Goal: Task Accomplishment & Management: Use online tool/utility

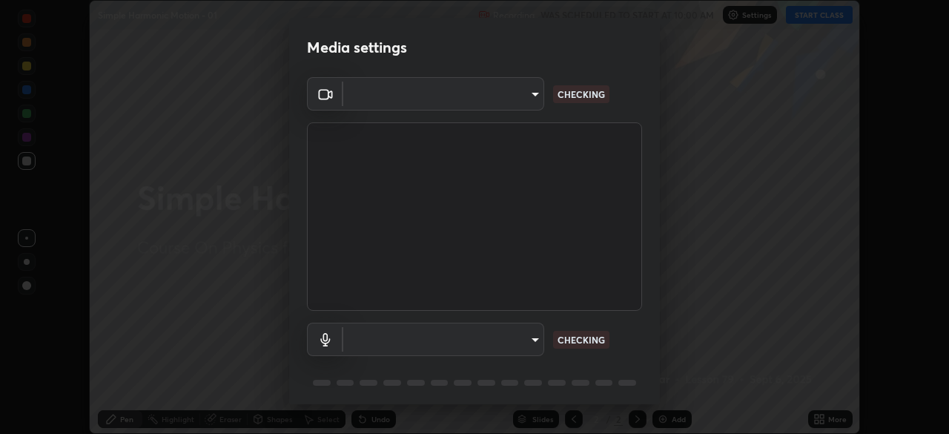
scroll to position [434, 949]
click at [531, 342] on body "Erase all Simple Harmonic Motion - 01 Recording WAS SCHEDULED TO START AT 10:00…" at bounding box center [474, 217] width 949 height 434
type input "bb042f4cef02672c8476b3eb7f28b41a7a7948f490d26ebfcad6535361d2bffd"
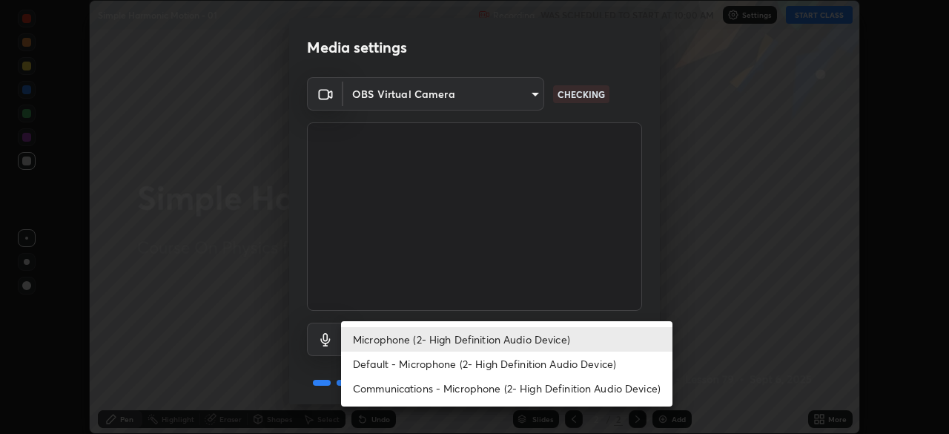
click at [531, 371] on li "Default - Microphone (2- High Definition Audio Device)" at bounding box center [506, 363] width 331 height 24
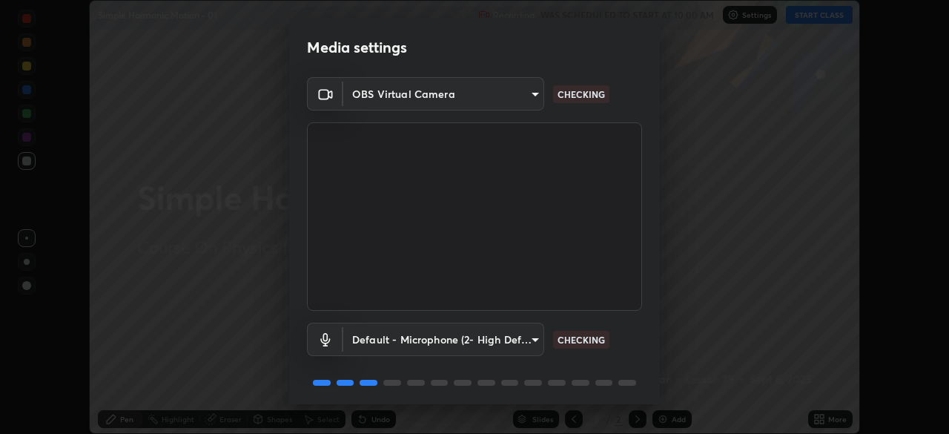
click at [524, 343] on body "Erase all Simple Harmonic Motion - 01 Recording WAS SCHEDULED TO START AT 10:00…" at bounding box center [474, 217] width 949 height 434
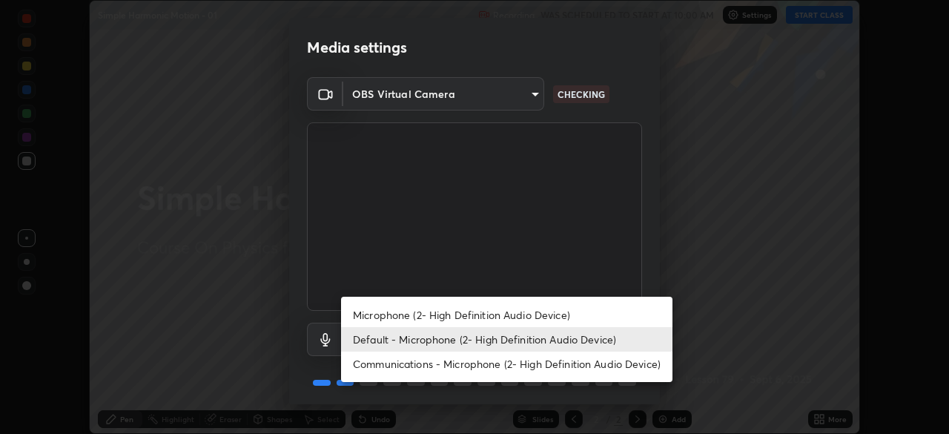
click at [548, 318] on li "Microphone (2- High Definition Audio Device)" at bounding box center [506, 314] width 331 height 24
type input "ff297609218b484df7a572b23aedce6778efdee4d86fe4d36753cf0347c012ea"
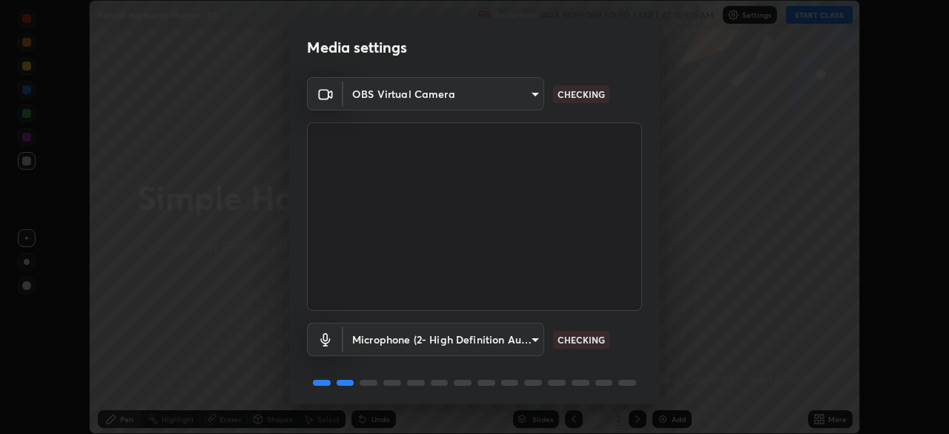
scroll to position [53, 0]
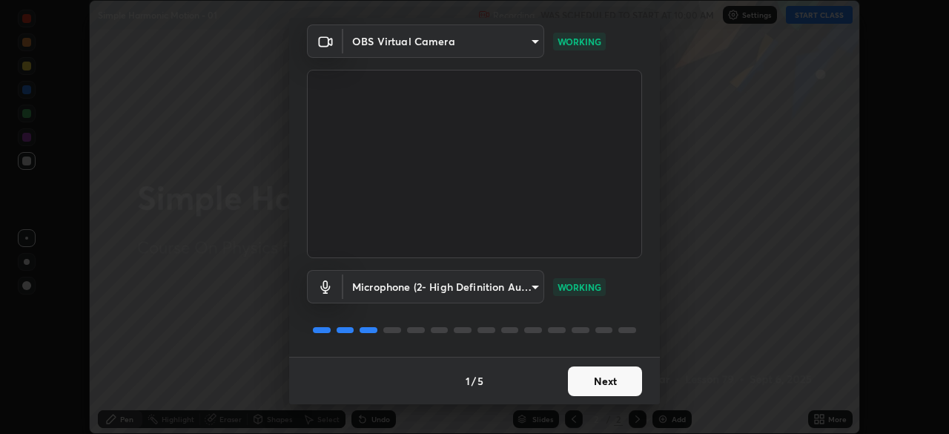
click at [606, 376] on button "Next" at bounding box center [605, 381] width 74 height 30
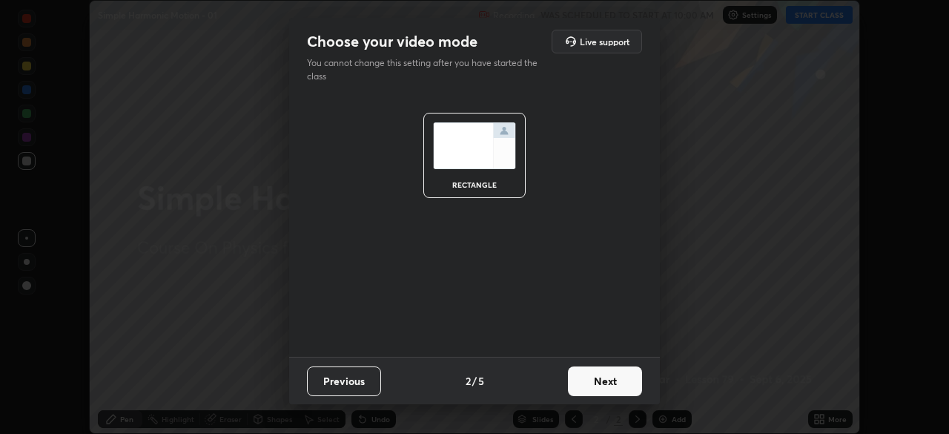
scroll to position [0, 0]
click at [606, 382] on button "Next" at bounding box center [605, 381] width 74 height 30
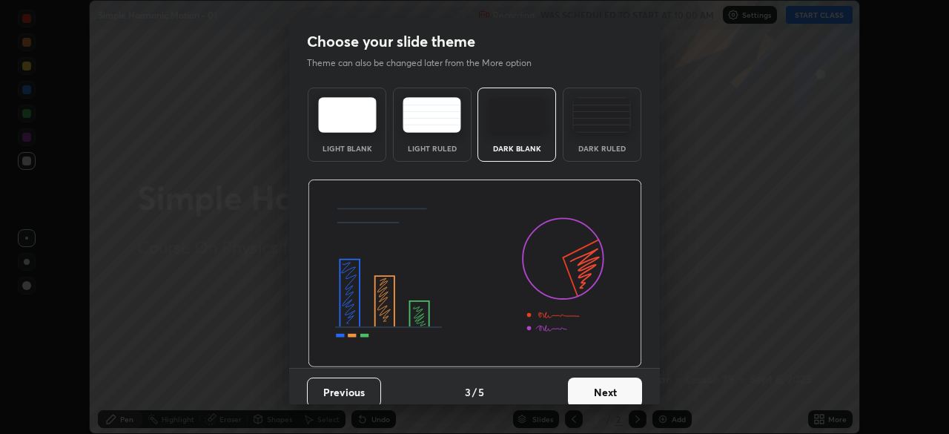
click at [604, 385] on button "Next" at bounding box center [605, 392] width 74 height 30
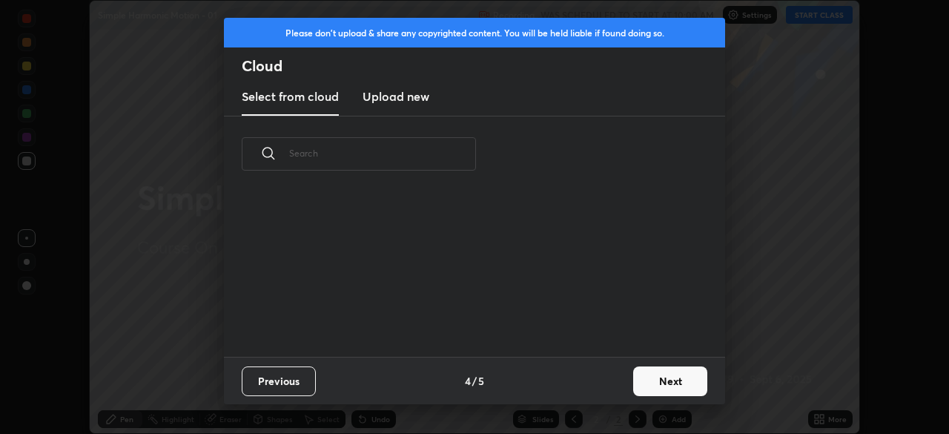
click at [601, 385] on div "Previous 4 / 5 Next" at bounding box center [474, 379] width 501 height 47
click at [660, 381] on button "Next" at bounding box center [670, 381] width 74 height 30
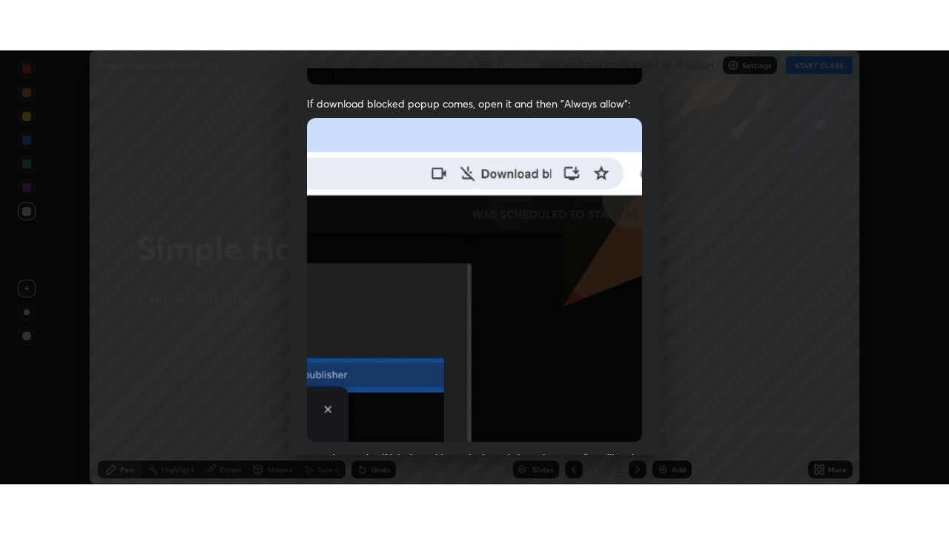
scroll to position [355, 0]
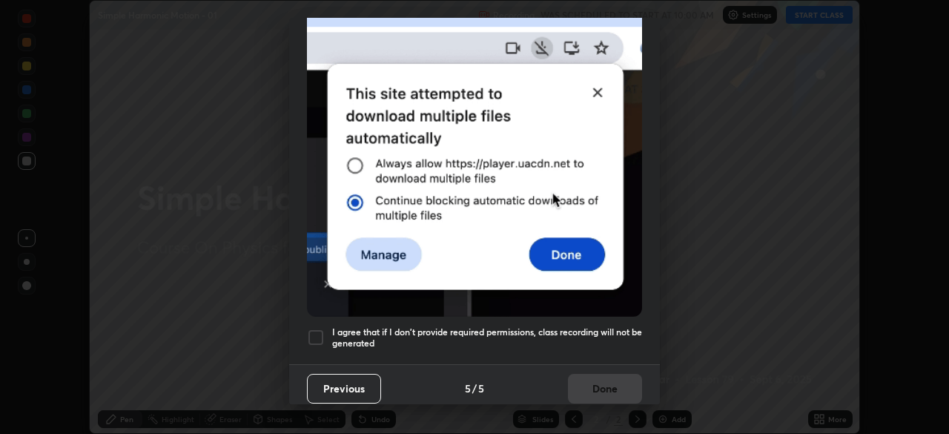
click at [598, 335] on h5 "I agree that if I don't provide required permissions, class recording will not …" at bounding box center [487, 337] width 310 height 23
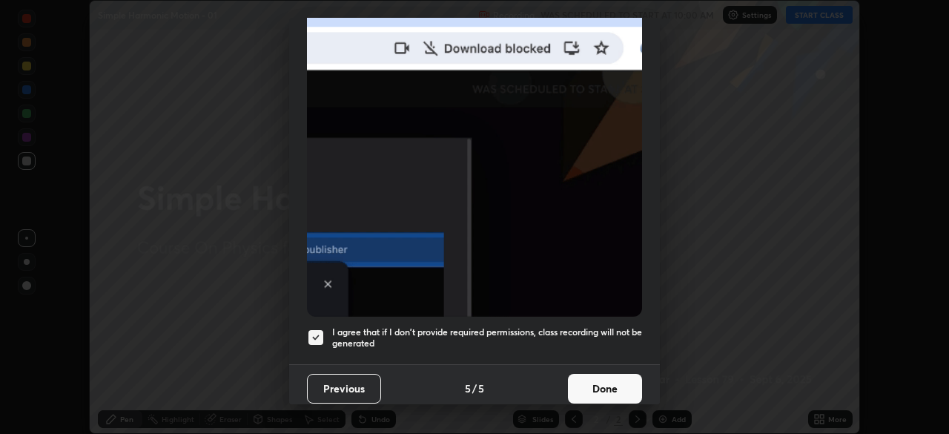
click at [606, 374] on button "Done" at bounding box center [605, 389] width 74 height 30
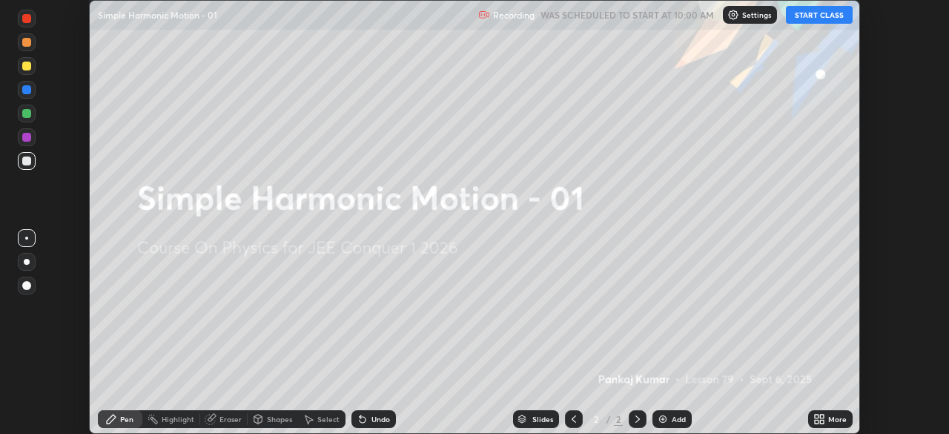
click at [671, 420] on div "Add" at bounding box center [678, 418] width 14 height 7
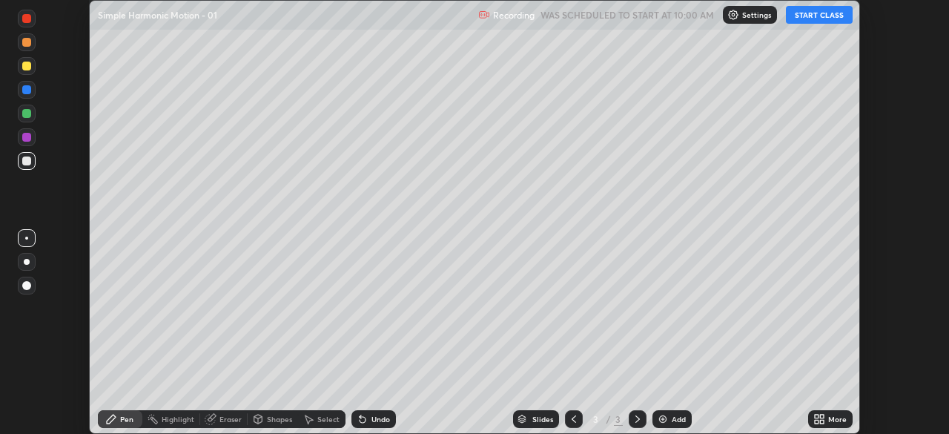
click at [806, 17] on button "START CLASS" at bounding box center [819, 15] width 67 height 18
click at [821, 421] on icon at bounding box center [822, 421] width 4 height 4
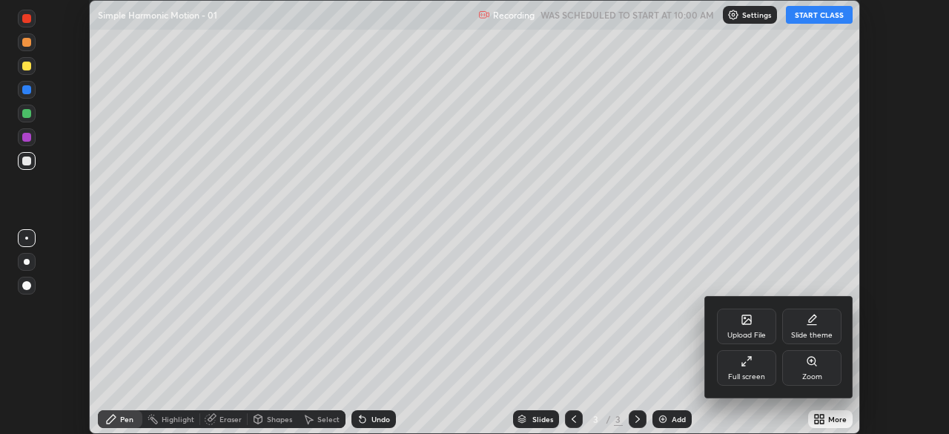
click at [744, 371] on div "Full screen" at bounding box center [746, 368] width 59 height 36
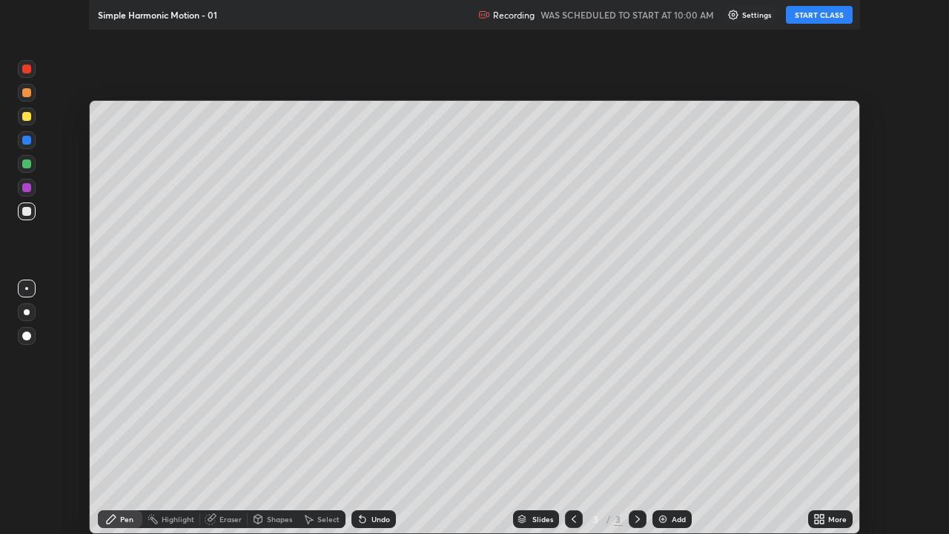
scroll to position [534, 949]
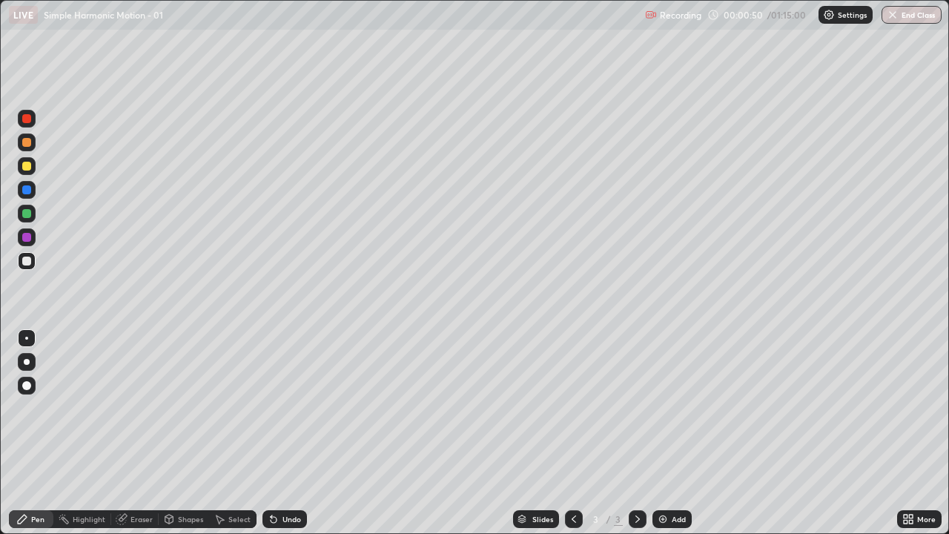
click at [193, 433] on div "Shapes" at bounding box center [190, 518] width 25 height 7
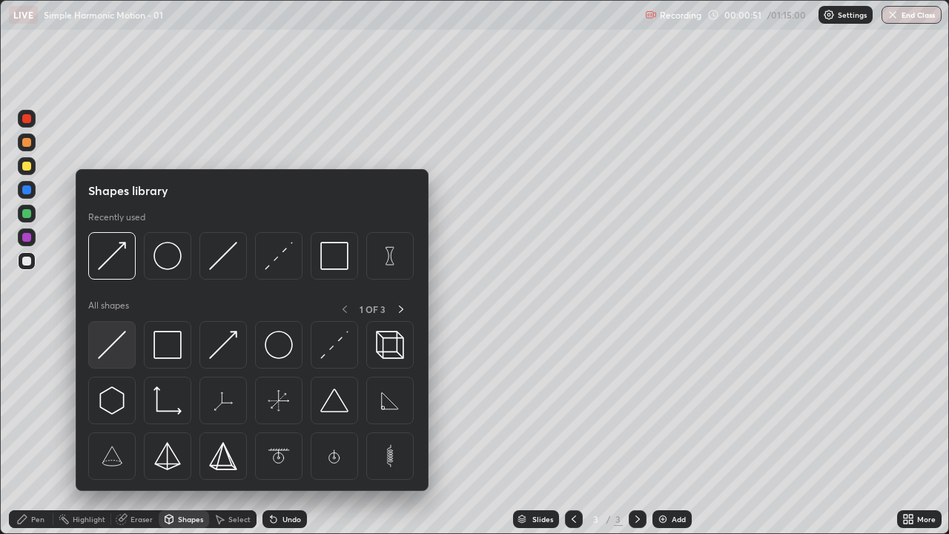
click at [110, 343] on img at bounding box center [112, 345] width 28 height 28
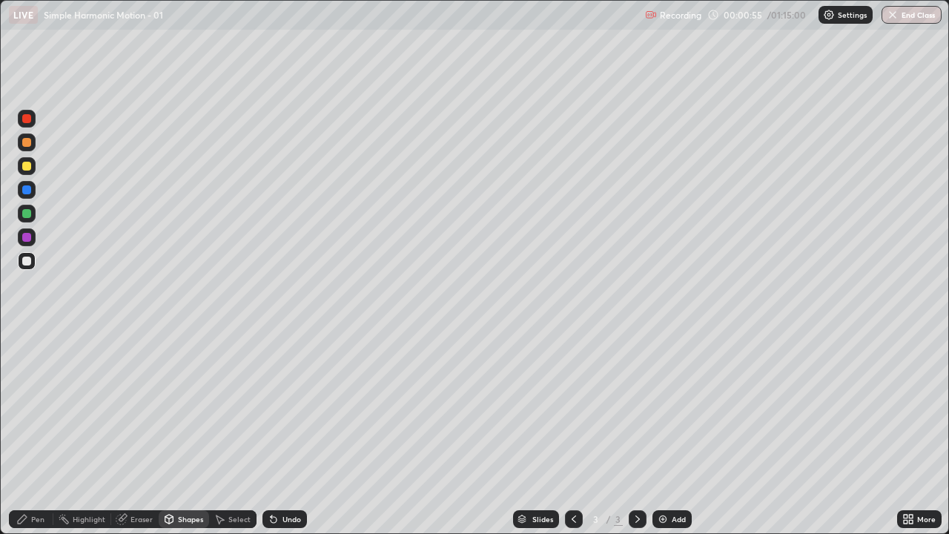
click at [284, 433] on div "Undo" at bounding box center [291, 518] width 19 height 7
click at [179, 433] on div "Shapes" at bounding box center [184, 519] width 50 height 18
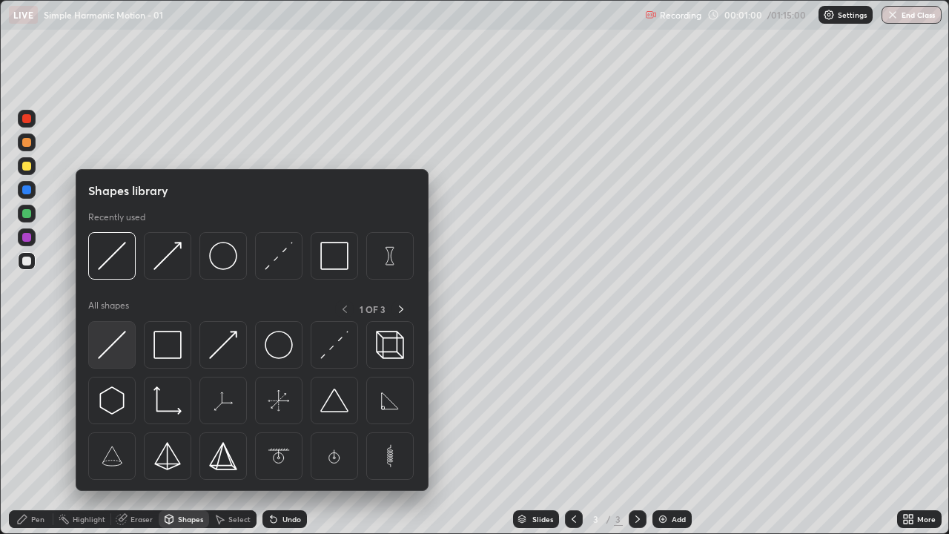
click at [107, 352] on img at bounding box center [112, 345] width 28 height 28
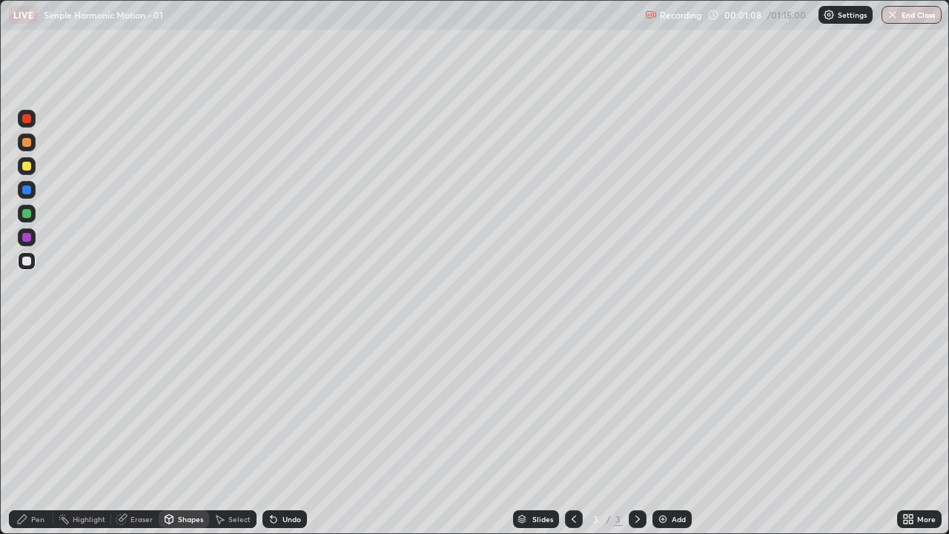
click at [27, 167] on div at bounding box center [26, 166] width 9 height 9
click at [287, 433] on div "Undo" at bounding box center [291, 518] width 19 height 7
click at [29, 433] on div "Pen" at bounding box center [31, 519] width 44 height 18
click at [282, 433] on div "Undo" at bounding box center [291, 518] width 19 height 7
click at [169, 433] on icon at bounding box center [169, 520] width 0 height 5
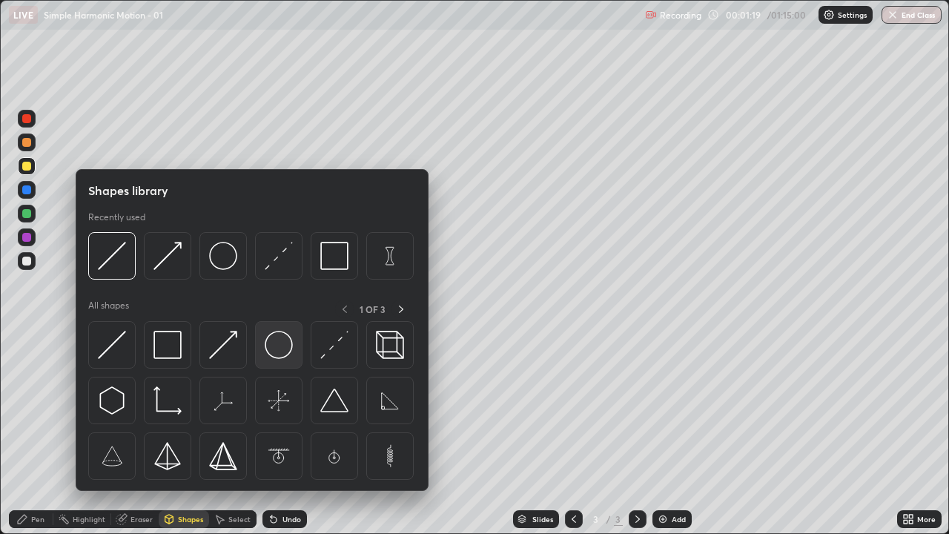
click at [271, 347] on img at bounding box center [279, 345] width 28 height 28
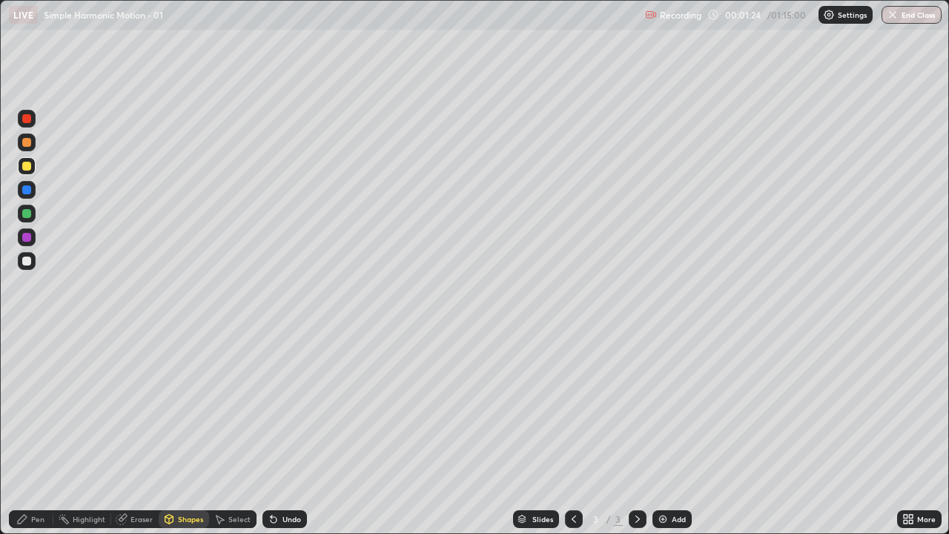
click at [188, 433] on div "Shapes" at bounding box center [190, 518] width 25 height 7
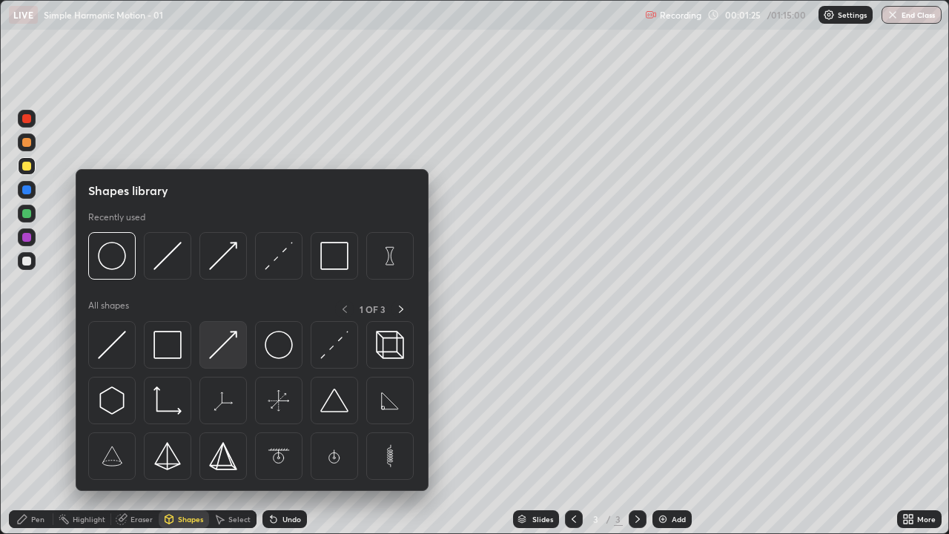
click at [222, 347] on img at bounding box center [223, 345] width 28 height 28
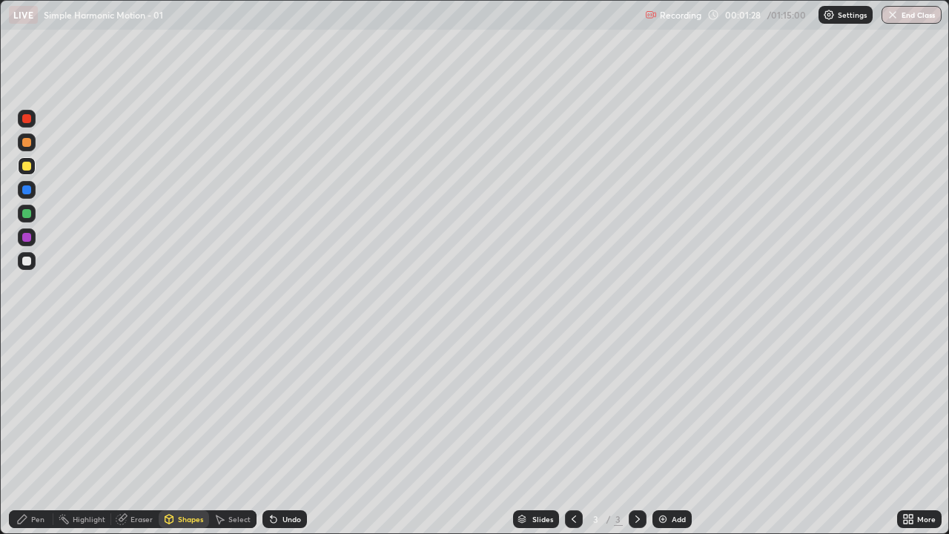
click at [29, 433] on div "Pen" at bounding box center [31, 519] width 44 height 18
click at [183, 433] on div "Shapes" at bounding box center [190, 518] width 25 height 7
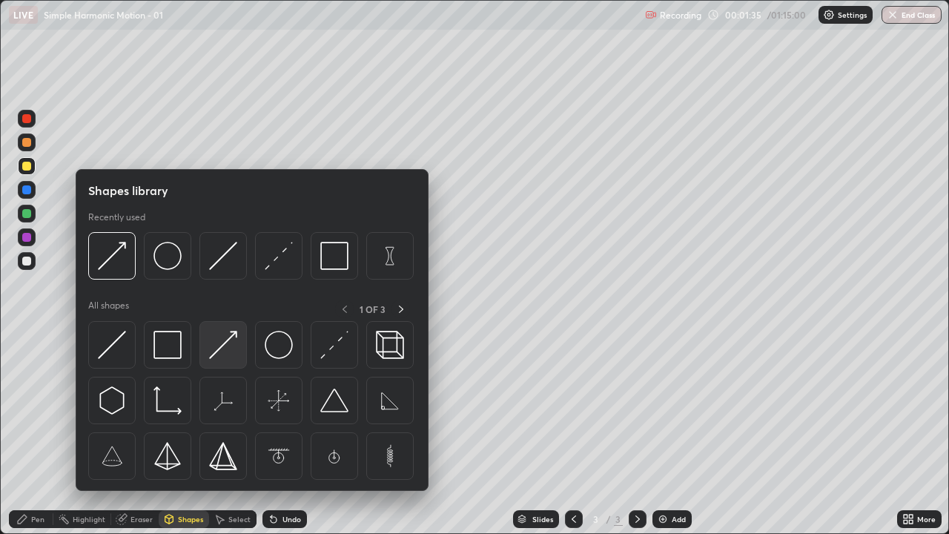
click at [222, 354] on img at bounding box center [223, 345] width 28 height 28
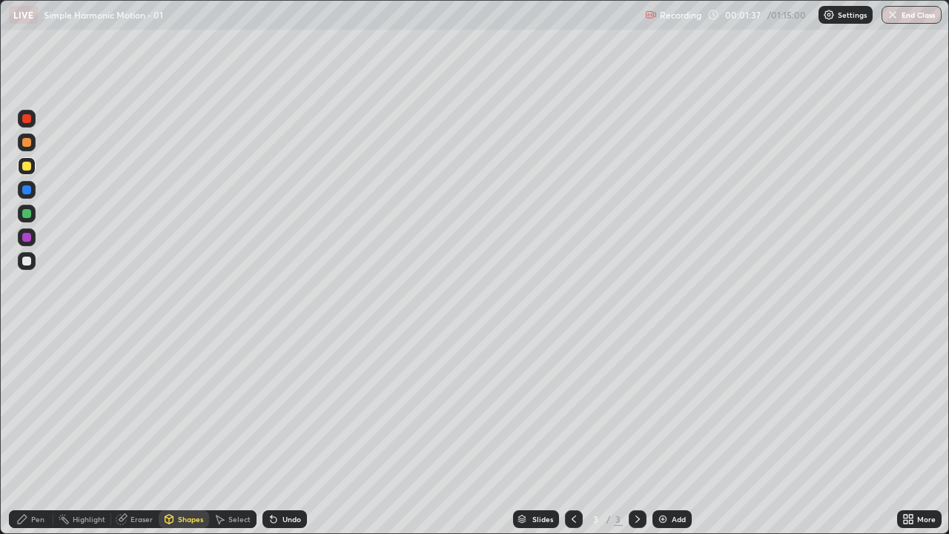
click at [27, 433] on icon at bounding box center [22, 519] width 12 height 12
click at [33, 259] on div at bounding box center [27, 261] width 18 height 18
click at [23, 259] on div at bounding box center [26, 260] width 9 height 9
click at [34, 433] on div "Pen" at bounding box center [37, 518] width 13 height 7
click at [27, 266] on div at bounding box center [27, 261] width 18 height 18
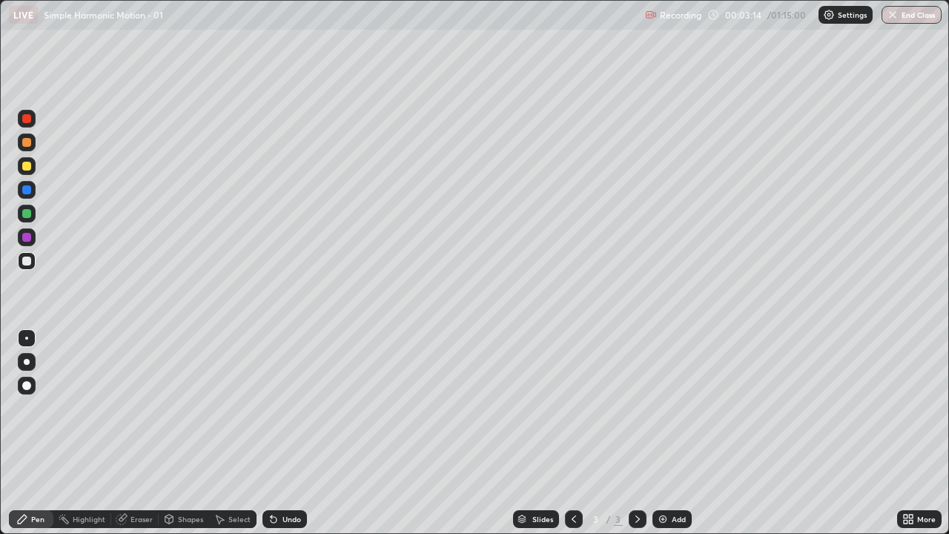
click at [25, 166] on div at bounding box center [26, 166] width 9 height 9
click at [292, 433] on div "Undo" at bounding box center [291, 518] width 19 height 7
click at [305, 433] on div "Undo" at bounding box center [284, 519] width 44 height 18
click at [288, 433] on div "Undo" at bounding box center [284, 519] width 44 height 18
click at [288, 433] on div "Undo" at bounding box center [291, 518] width 19 height 7
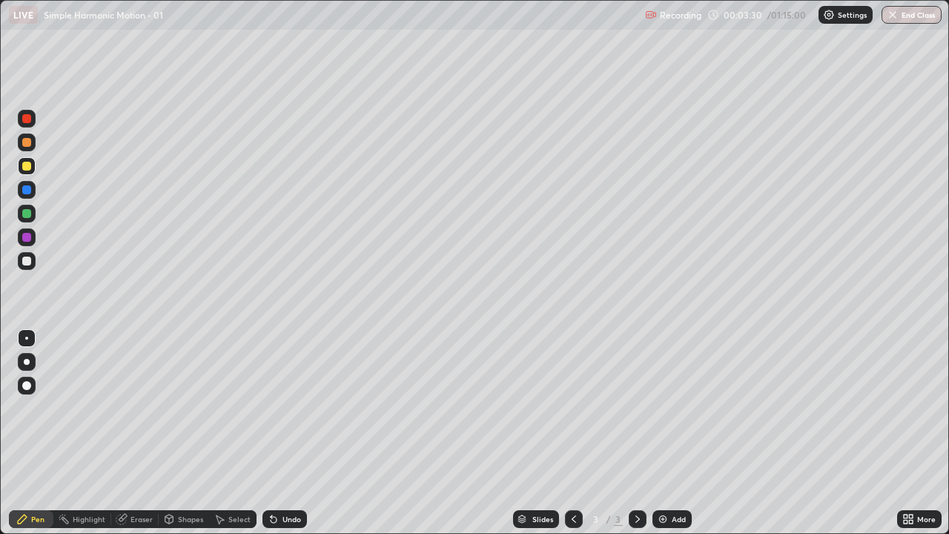
click at [32, 260] on div at bounding box center [27, 261] width 18 height 18
click at [189, 433] on div "Shapes" at bounding box center [184, 519] width 50 height 18
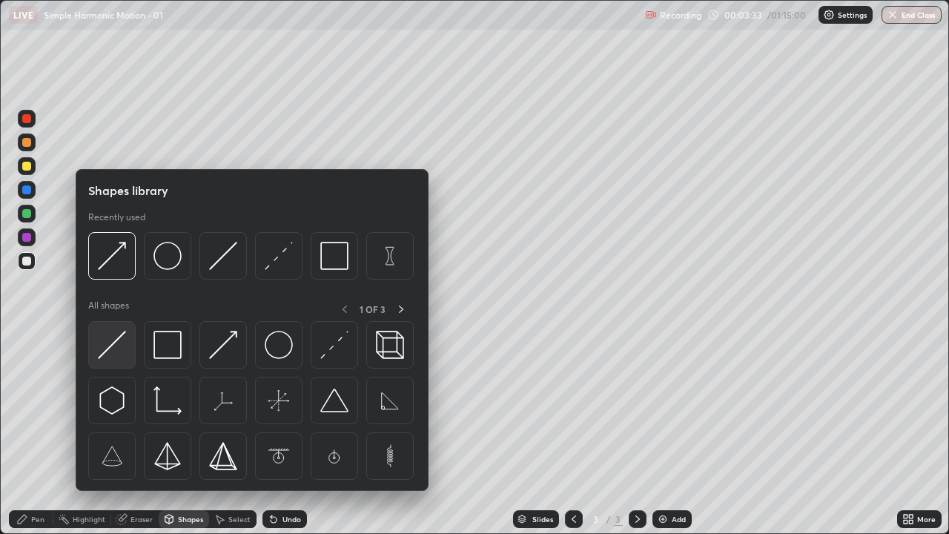
click at [105, 348] on img at bounding box center [112, 345] width 28 height 28
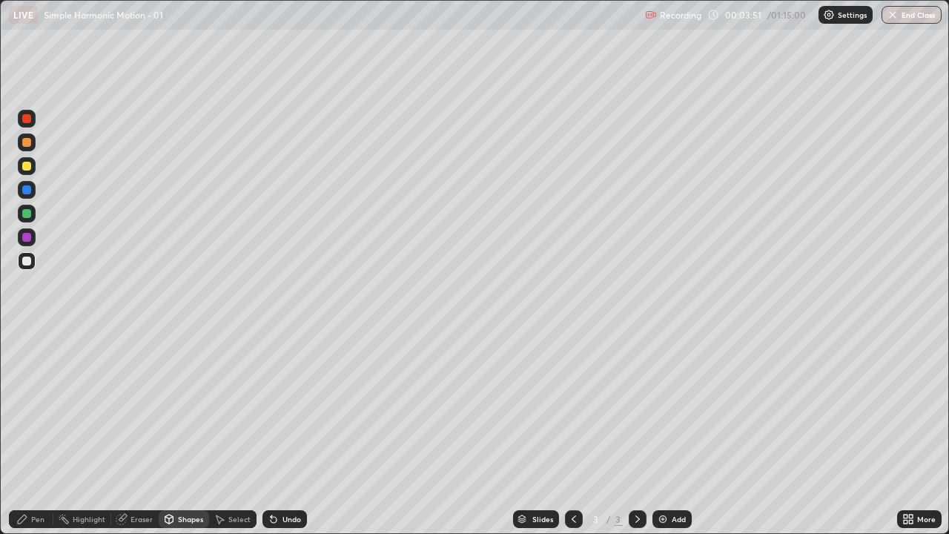
click at [177, 433] on div "Shapes" at bounding box center [184, 519] width 50 height 18
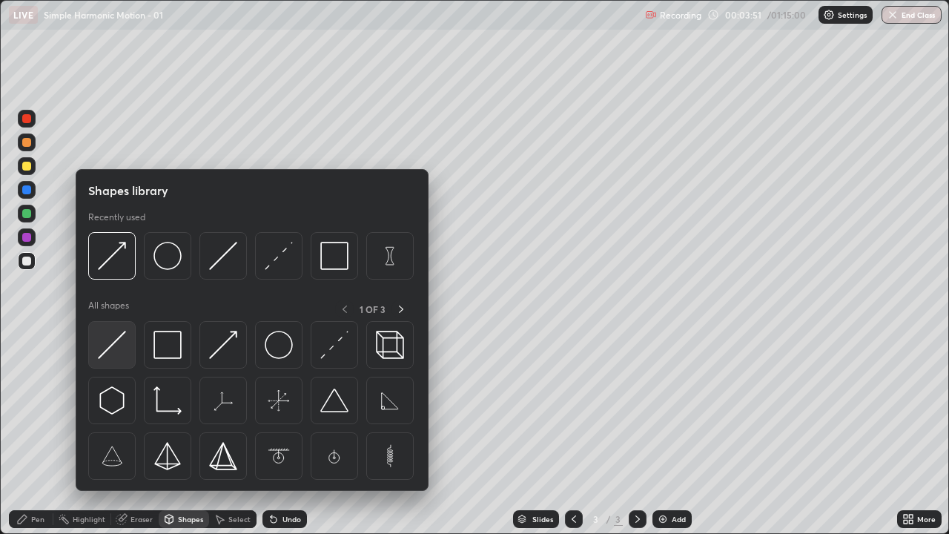
click at [109, 348] on img at bounding box center [112, 345] width 28 height 28
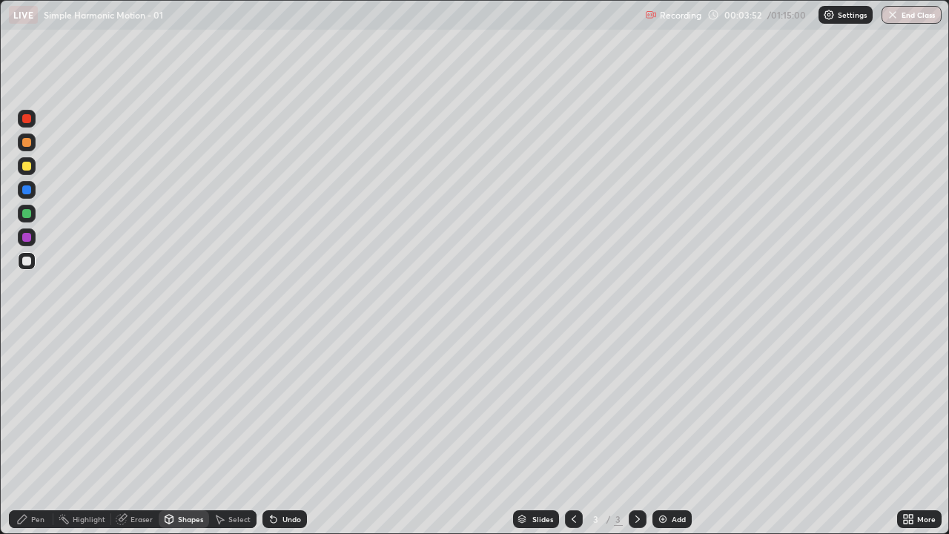
click at [28, 236] on div at bounding box center [26, 237] width 9 height 9
click at [184, 433] on div "Shapes" at bounding box center [190, 518] width 25 height 7
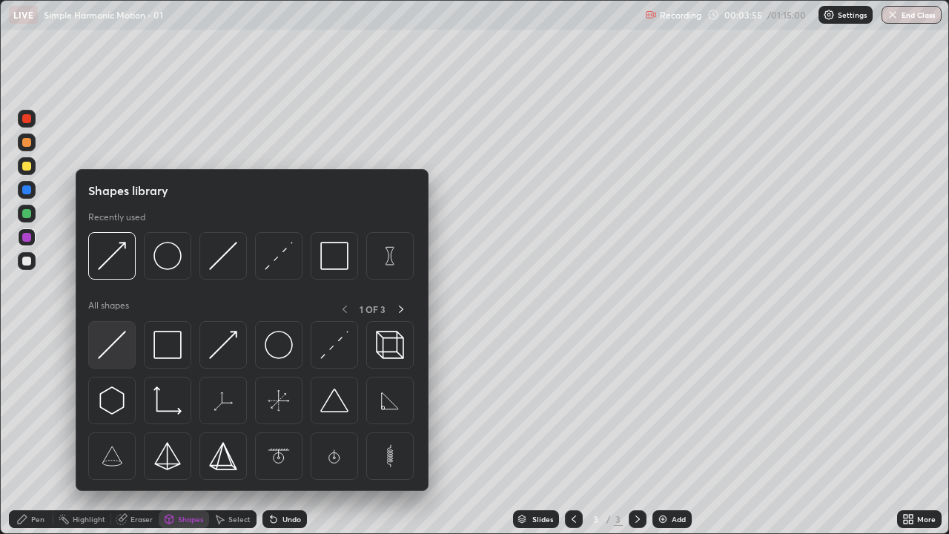
click at [115, 350] on img at bounding box center [112, 345] width 28 height 28
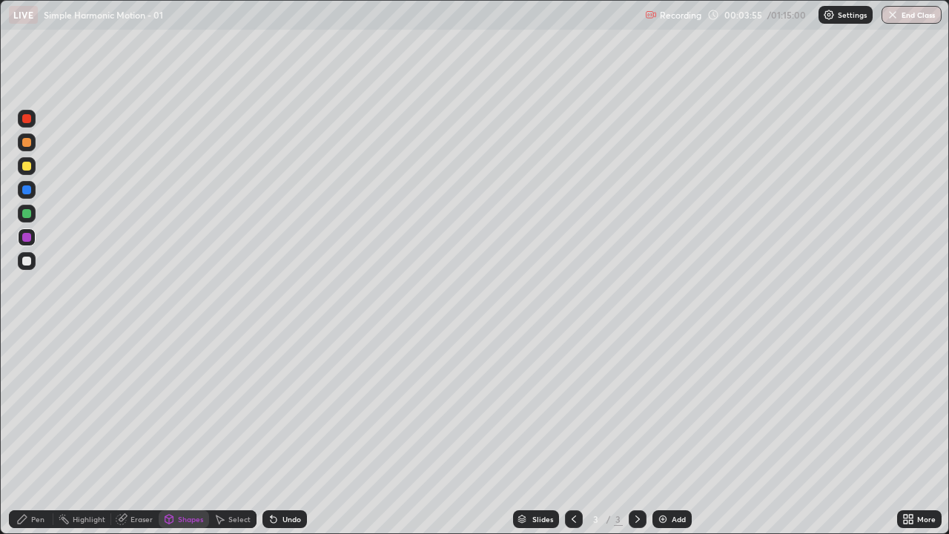
click at [28, 211] on div at bounding box center [26, 213] width 9 height 9
click at [176, 433] on div "Shapes" at bounding box center [184, 519] width 50 height 18
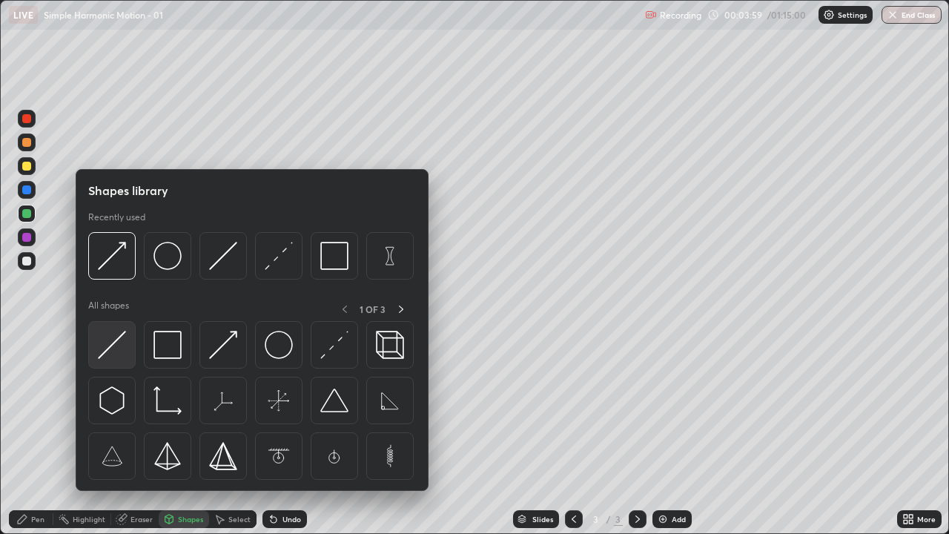
click at [116, 353] on img at bounding box center [112, 345] width 28 height 28
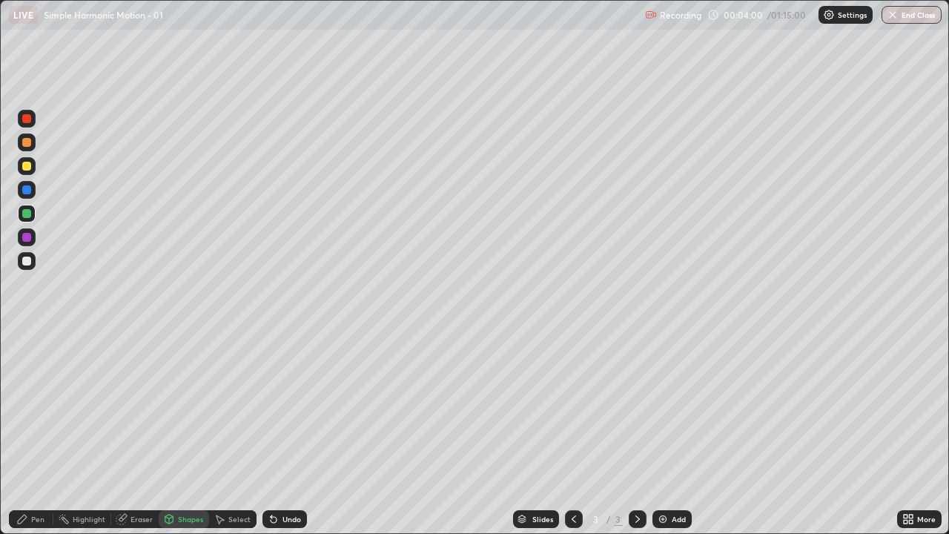
click at [24, 215] on div at bounding box center [26, 213] width 9 height 9
click at [180, 433] on div "Shapes" at bounding box center [190, 518] width 25 height 7
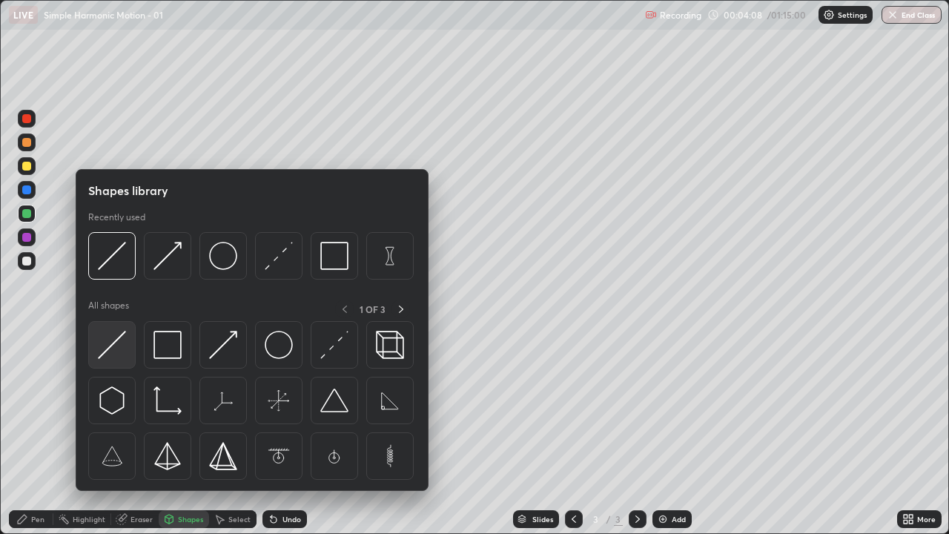
click at [110, 350] on img at bounding box center [112, 345] width 28 height 28
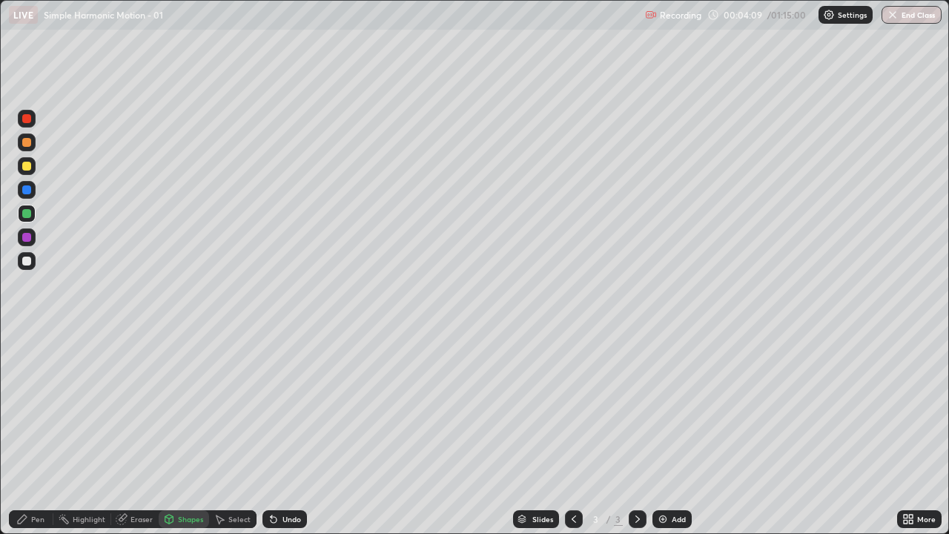
click at [22, 235] on div at bounding box center [26, 237] width 9 height 9
click at [285, 433] on div "Undo" at bounding box center [291, 518] width 19 height 7
click at [22, 433] on div "Pen" at bounding box center [31, 519] width 44 height 18
click at [27, 211] on div at bounding box center [26, 213] width 9 height 9
click at [24, 433] on icon at bounding box center [22, 519] width 12 height 12
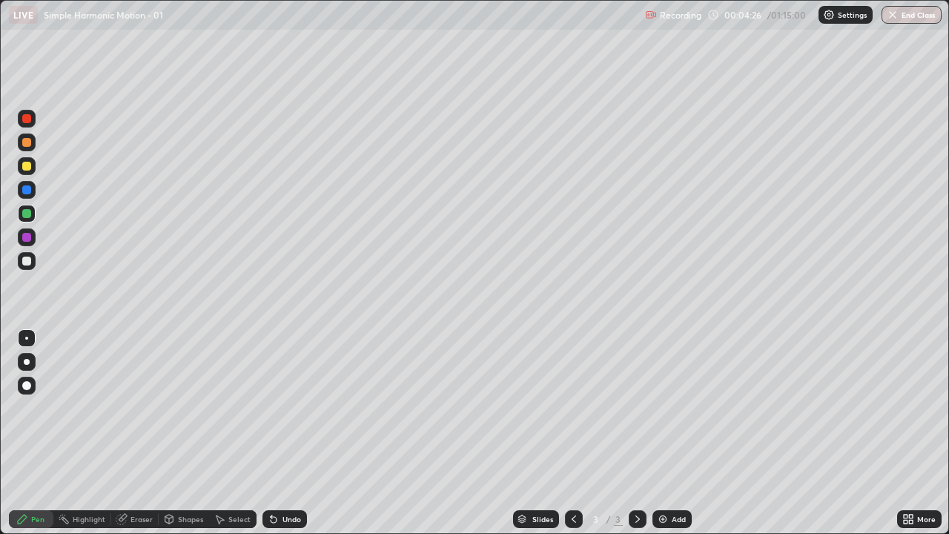
click at [27, 262] on div at bounding box center [26, 260] width 9 height 9
click at [286, 433] on div "Undo" at bounding box center [291, 518] width 19 height 7
click at [21, 433] on icon at bounding box center [22, 518] width 9 height 9
click at [29, 256] on div at bounding box center [26, 260] width 9 height 9
click at [17, 433] on div "Pen" at bounding box center [31, 519] width 44 height 18
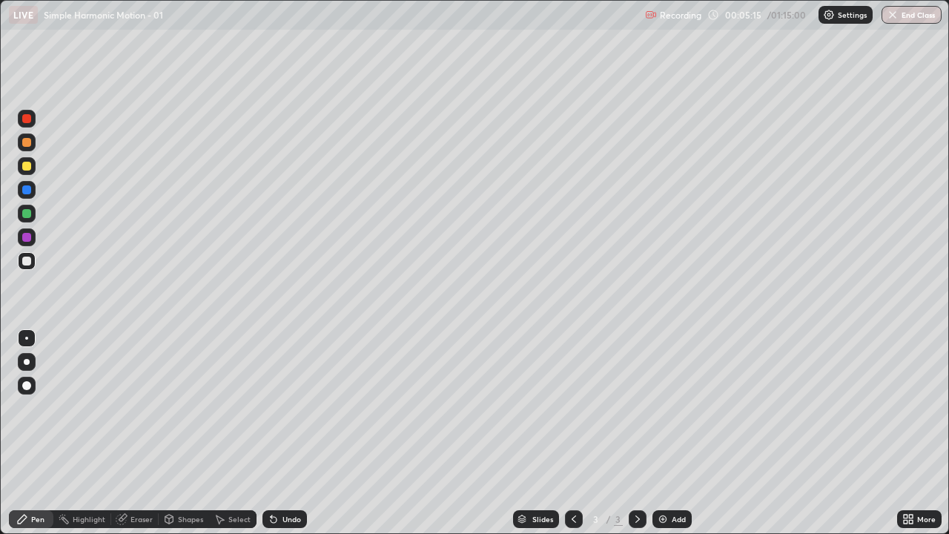
click at [179, 433] on div "Shapes" at bounding box center [184, 519] width 50 height 18
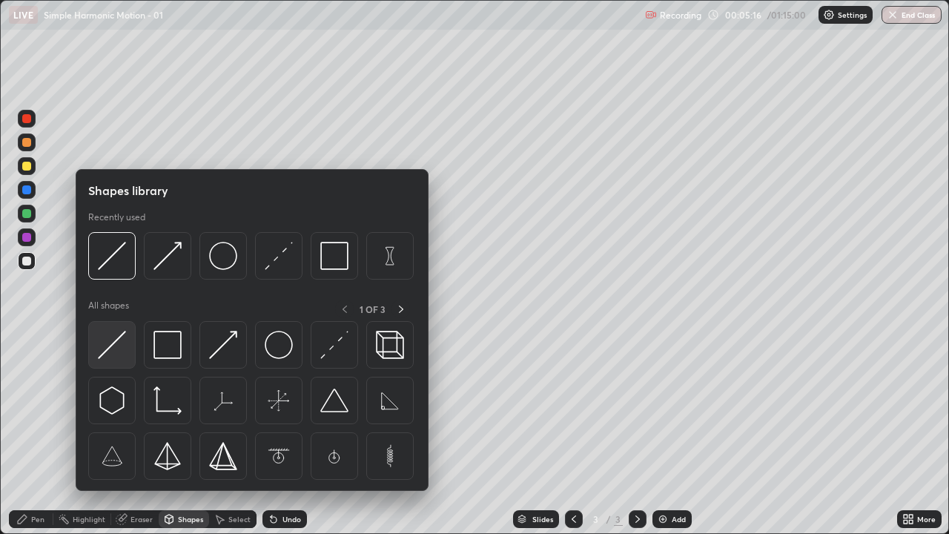
click at [104, 352] on img at bounding box center [112, 345] width 28 height 28
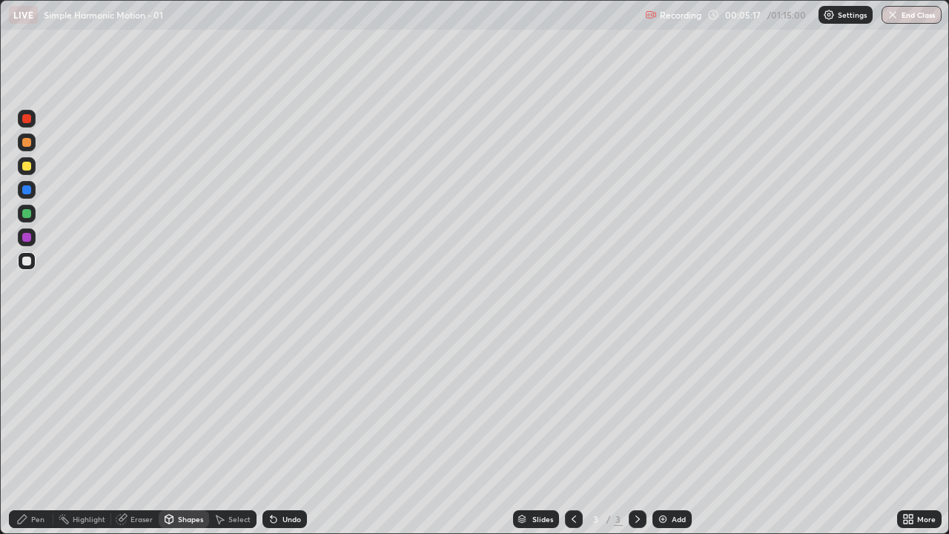
click at [182, 433] on div "Shapes" at bounding box center [190, 518] width 25 height 7
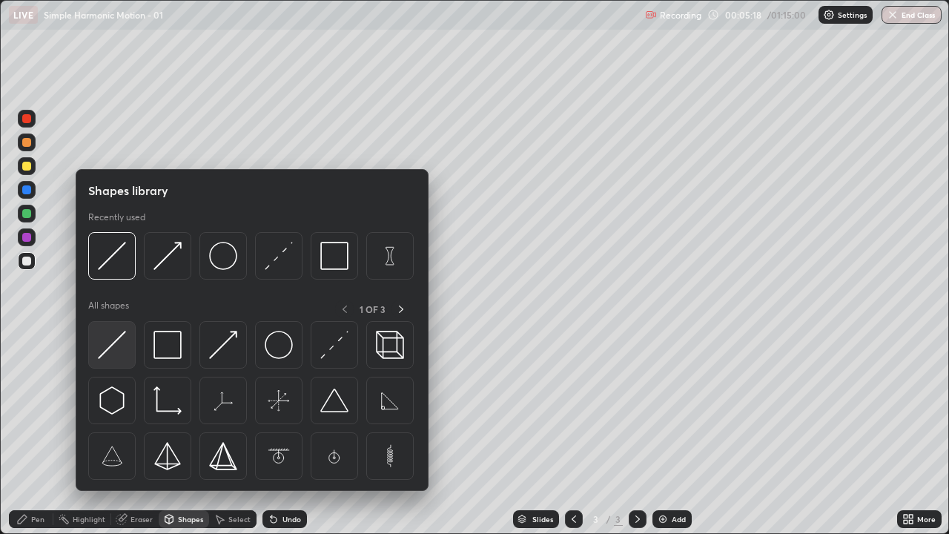
click at [115, 345] on img at bounding box center [112, 345] width 28 height 28
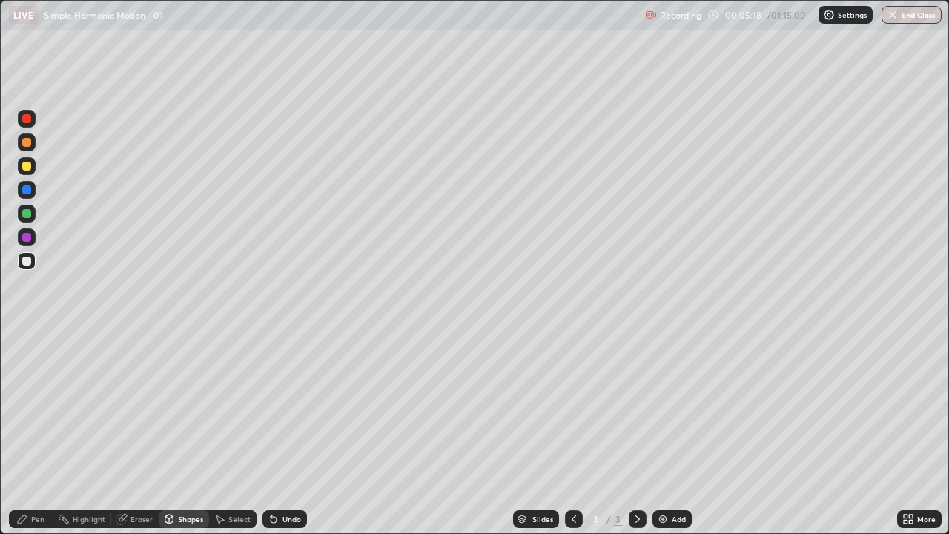
click at [24, 260] on div at bounding box center [26, 260] width 9 height 9
click at [293, 433] on div "Undo" at bounding box center [284, 519] width 44 height 18
click at [27, 238] on div at bounding box center [26, 237] width 9 height 9
click at [177, 433] on div "Shapes" at bounding box center [184, 519] width 50 height 18
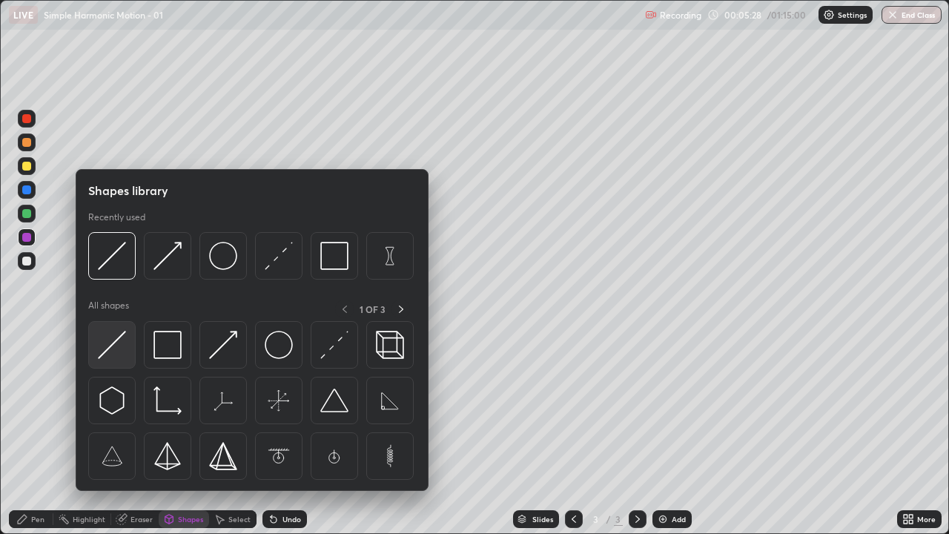
click at [111, 343] on img at bounding box center [112, 345] width 28 height 28
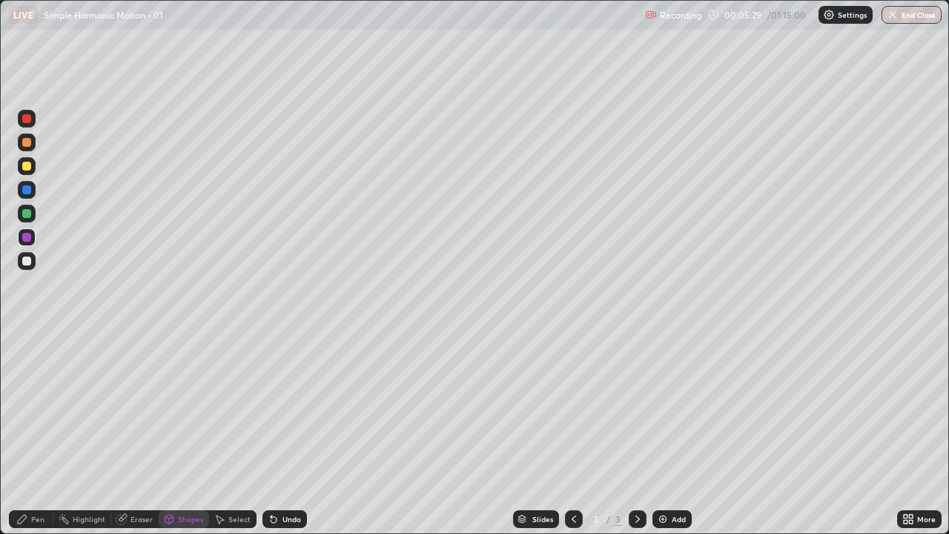
click at [24, 213] on div at bounding box center [26, 213] width 9 height 9
click at [288, 433] on div "Undo" at bounding box center [291, 518] width 19 height 7
click at [20, 433] on div "Pen" at bounding box center [31, 519] width 44 height 18
click at [23, 433] on icon at bounding box center [22, 519] width 12 height 12
click at [26, 258] on div at bounding box center [26, 260] width 9 height 9
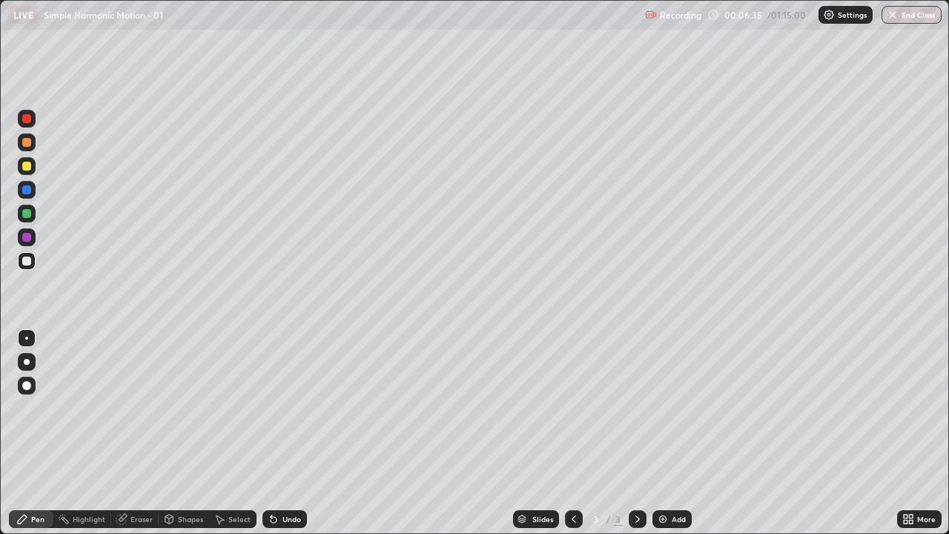
click at [176, 433] on div "Shapes" at bounding box center [184, 519] width 50 height 18
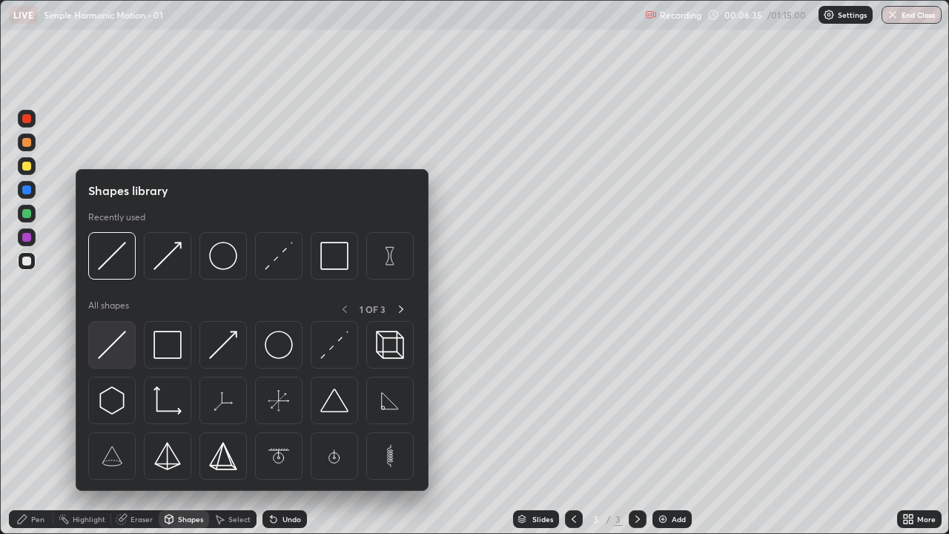
click at [108, 345] on img at bounding box center [112, 345] width 28 height 28
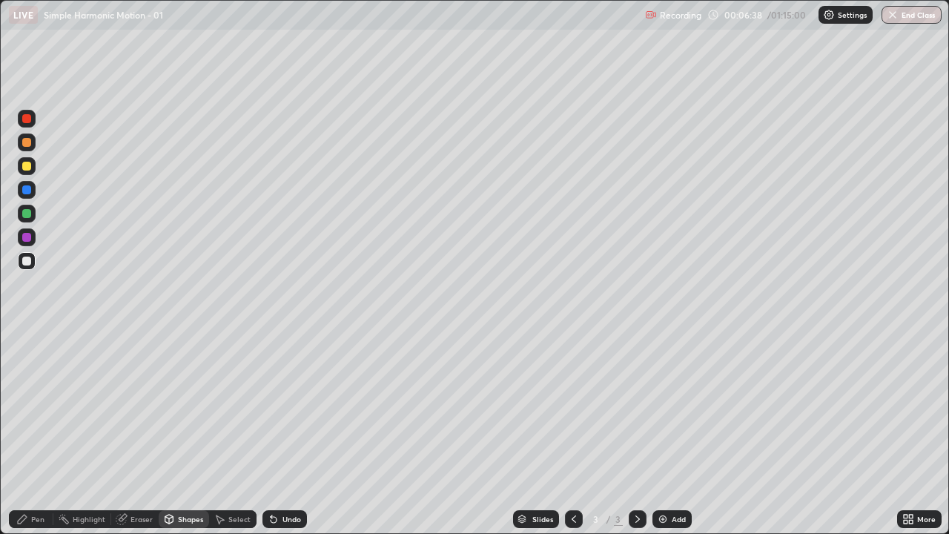
click at [21, 433] on icon at bounding box center [22, 518] width 9 height 9
click at [46, 433] on div "Pen" at bounding box center [31, 519] width 44 height 18
click at [293, 433] on div "Undo" at bounding box center [291, 518] width 19 height 7
click at [288, 433] on div "Undo" at bounding box center [291, 518] width 19 height 7
click at [38, 433] on div "Pen" at bounding box center [37, 518] width 13 height 7
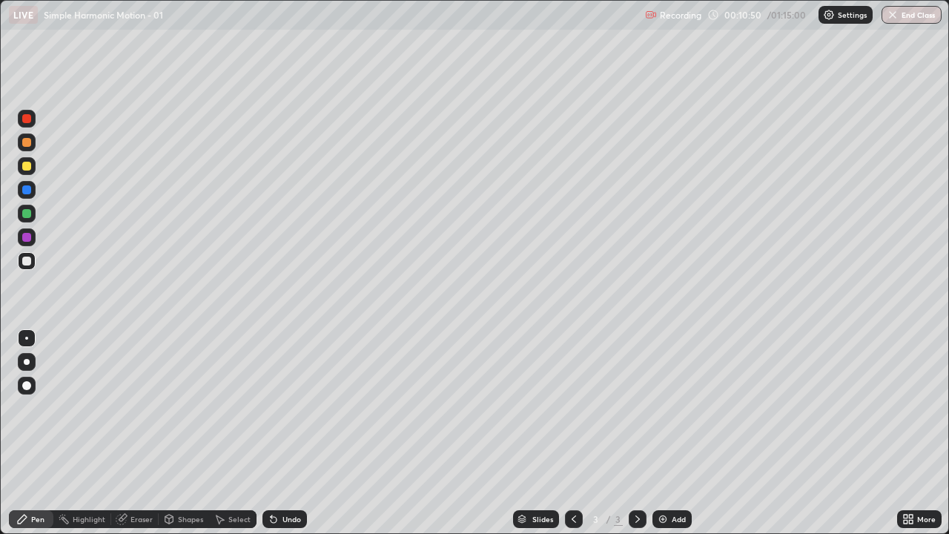
click at [25, 266] on div at bounding box center [27, 261] width 18 height 18
click at [185, 433] on div "Shapes" at bounding box center [190, 518] width 25 height 7
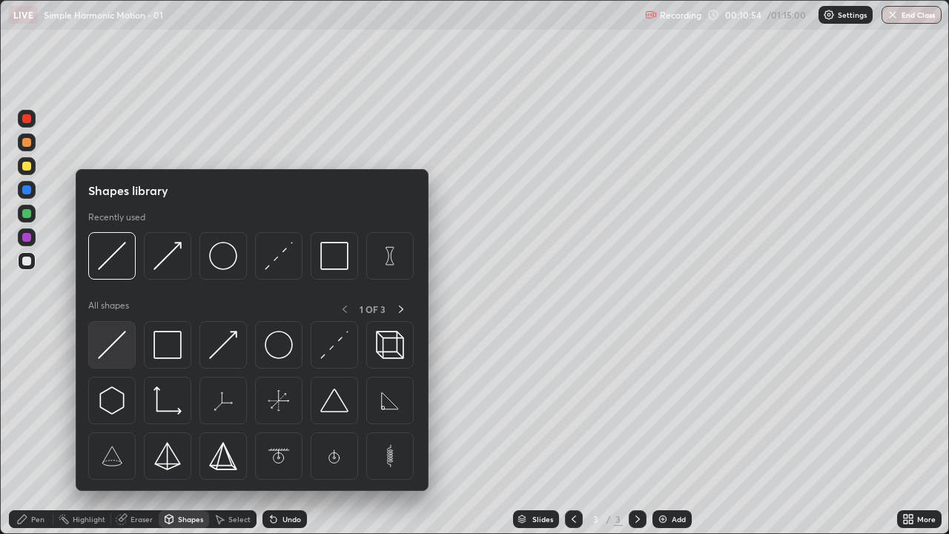
click at [111, 348] on img at bounding box center [112, 345] width 28 height 28
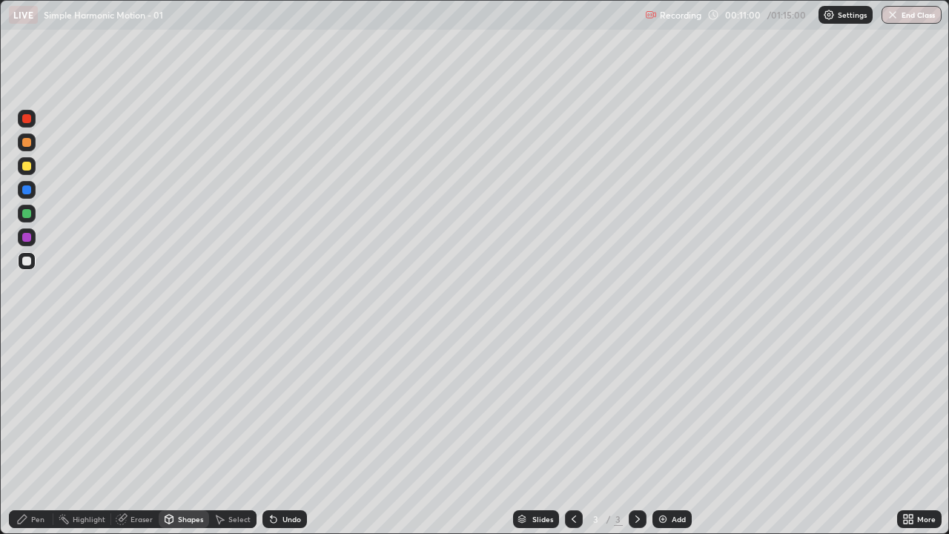
click at [679, 433] on div "Add" at bounding box center [678, 518] width 14 height 7
click at [183, 433] on div "Shapes" at bounding box center [190, 518] width 25 height 7
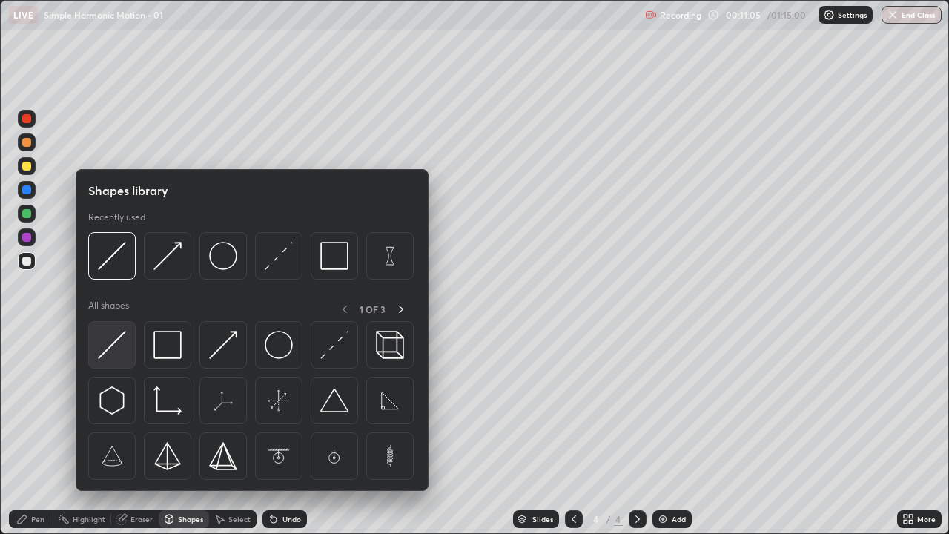
click at [111, 353] on img at bounding box center [112, 345] width 28 height 28
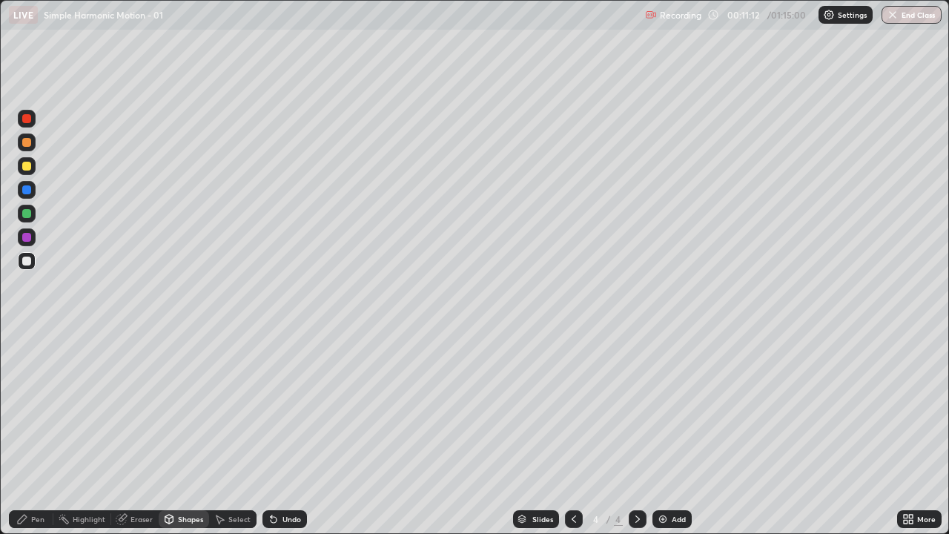
click at [16, 433] on div "Pen" at bounding box center [31, 519] width 44 height 18
click at [24, 433] on icon at bounding box center [22, 518] width 9 height 9
click at [22, 259] on div at bounding box center [26, 260] width 9 height 9
click at [27, 167] on div at bounding box center [26, 166] width 9 height 9
click at [288, 433] on div "Undo" at bounding box center [291, 518] width 19 height 7
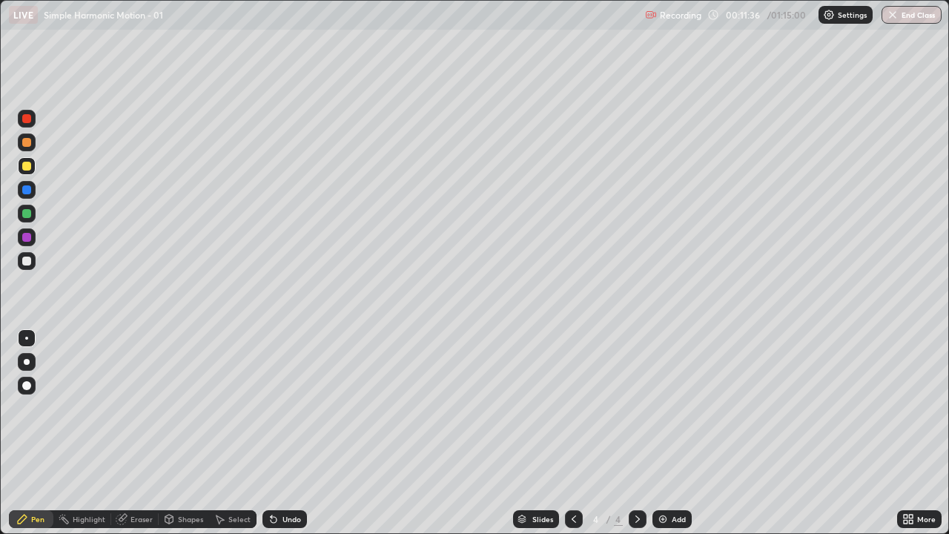
click at [182, 433] on div "Shapes" at bounding box center [190, 518] width 25 height 7
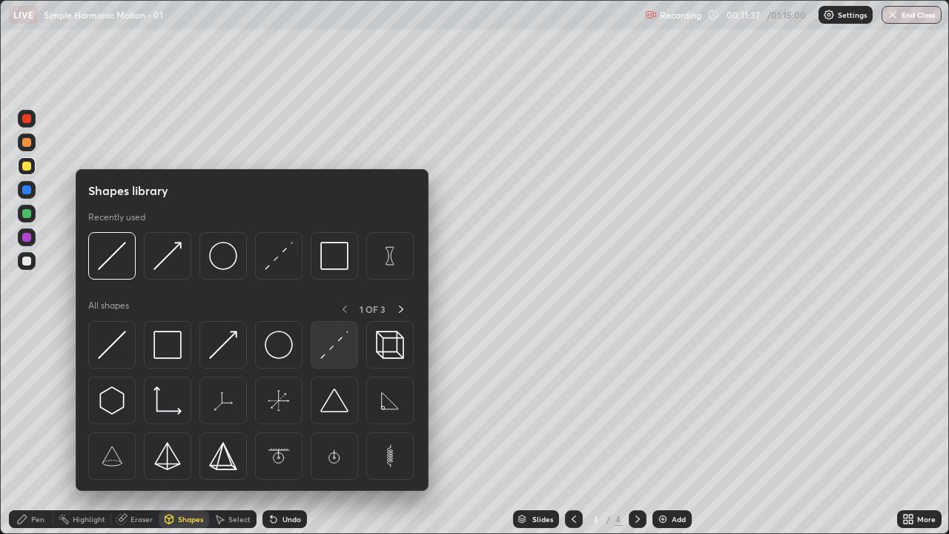
click at [328, 351] on img at bounding box center [334, 345] width 28 height 28
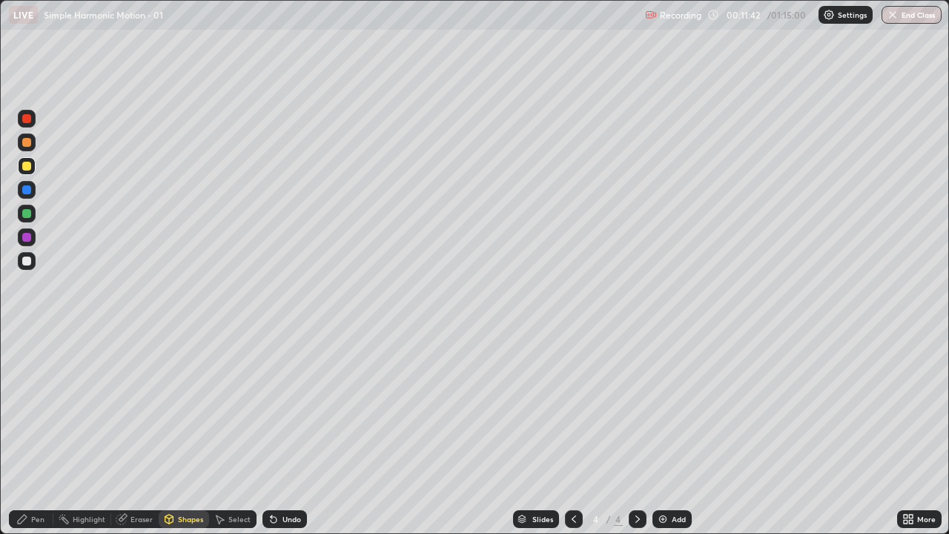
click at [179, 433] on div "Shapes" at bounding box center [184, 519] width 50 height 18
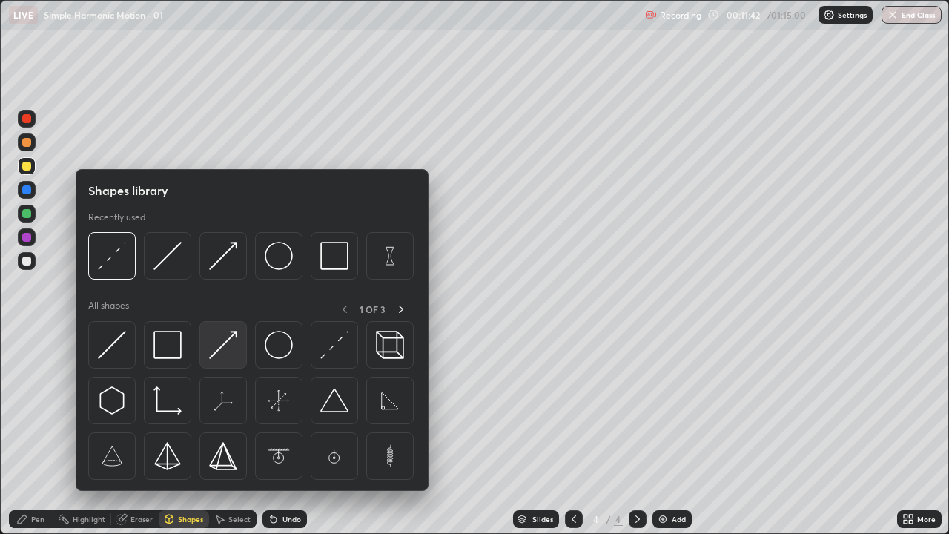
click at [213, 351] on img at bounding box center [223, 345] width 28 height 28
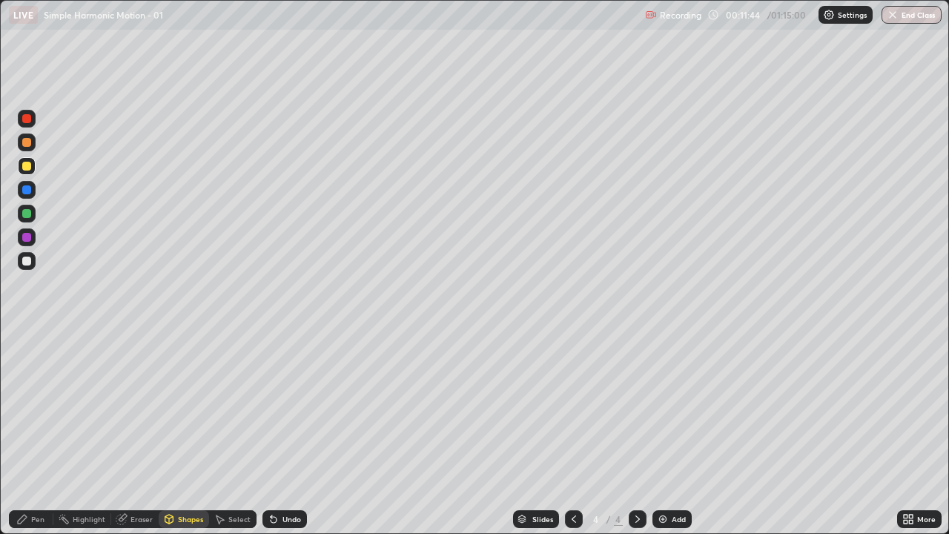
click at [16, 433] on icon at bounding box center [22, 519] width 12 height 12
click at [179, 433] on div "Shapes" at bounding box center [190, 518] width 25 height 7
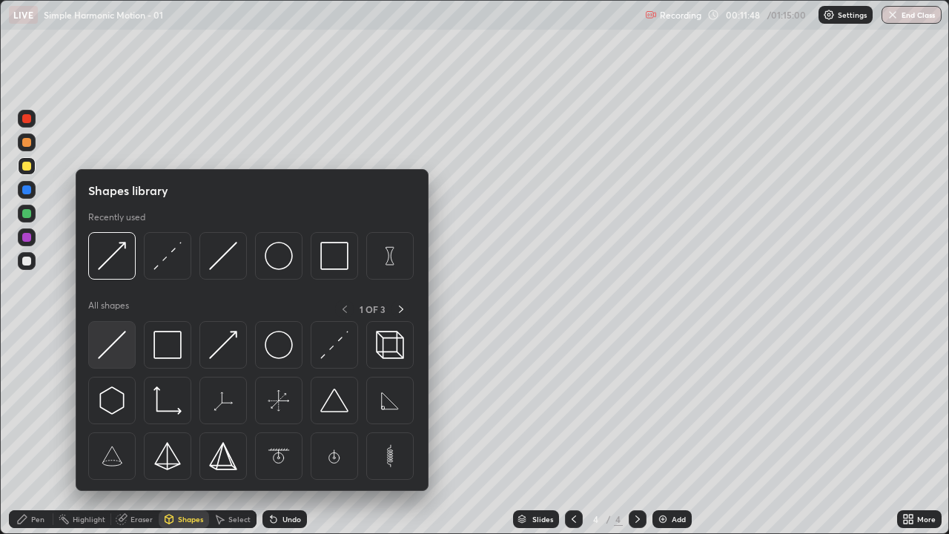
click at [118, 352] on img at bounding box center [112, 345] width 28 height 28
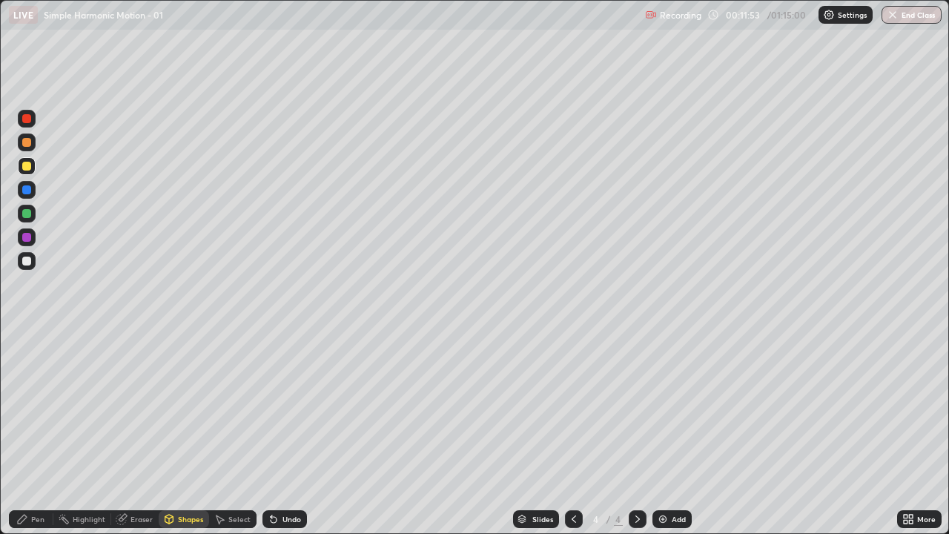
click at [27, 433] on div "Pen" at bounding box center [31, 519] width 44 height 18
click at [288, 433] on div "Undo" at bounding box center [291, 518] width 19 height 7
click at [288, 433] on div "Undo" at bounding box center [284, 519] width 44 height 18
click at [186, 433] on div "Shapes" at bounding box center [190, 518] width 25 height 7
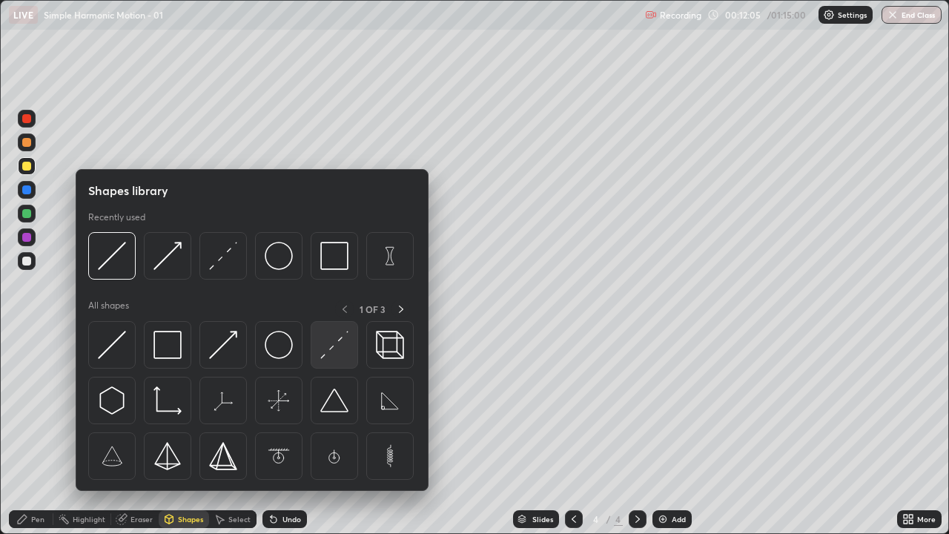
click at [324, 345] on img at bounding box center [334, 345] width 28 height 28
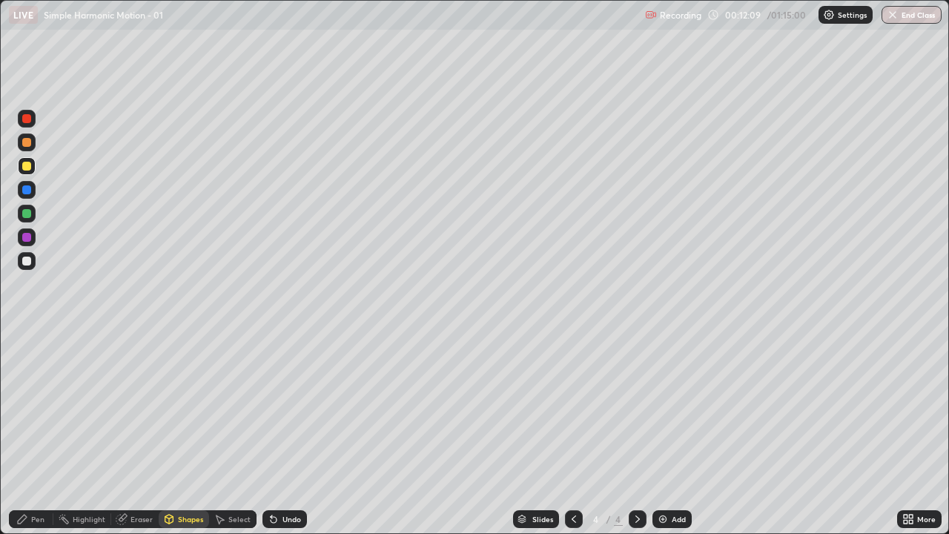
click at [186, 433] on div "Shapes" at bounding box center [190, 518] width 25 height 7
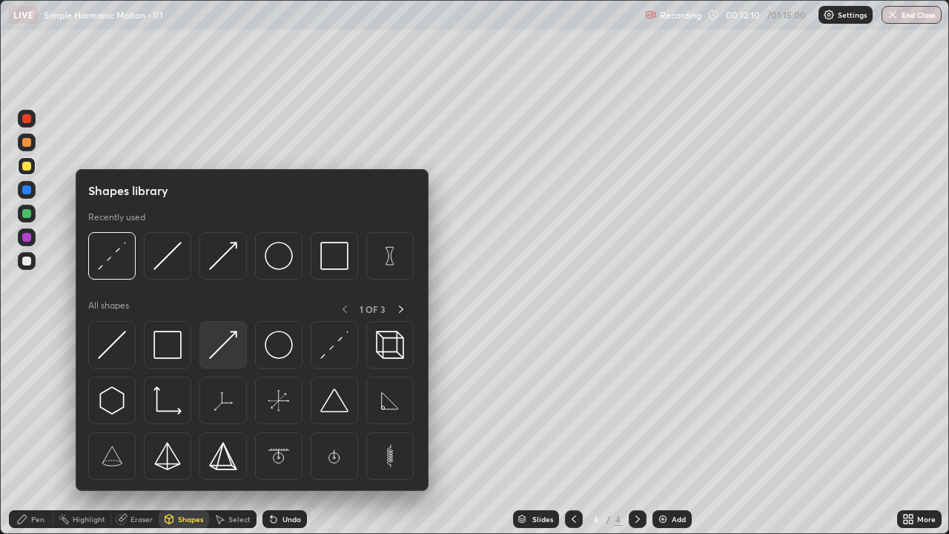
click at [225, 351] on img at bounding box center [223, 345] width 28 height 28
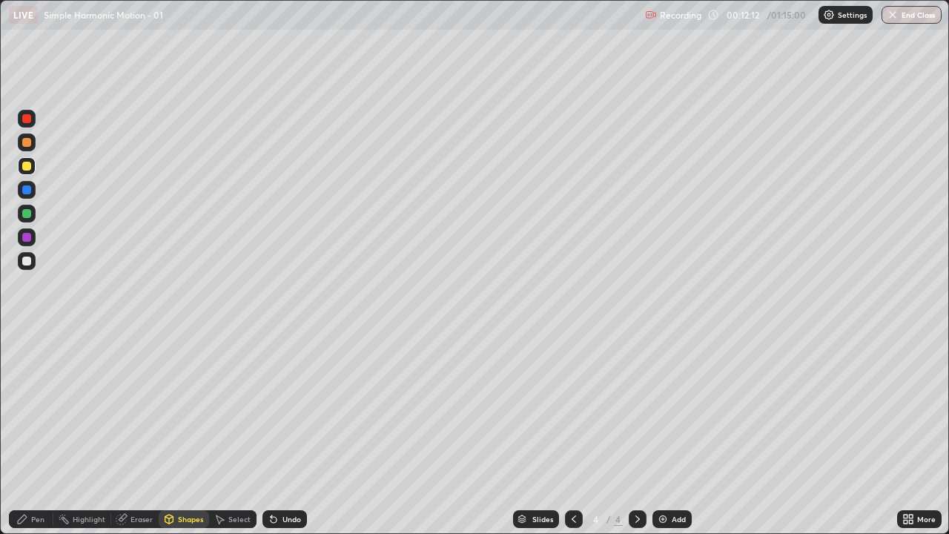
click at [24, 433] on div "Pen" at bounding box center [31, 519] width 44 height 18
click at [27, 433] on icon at bounding box center [22, 519] width 12 height 12
click at [168, 433] on icon at bounding box center [169, 518] width 8 height 2
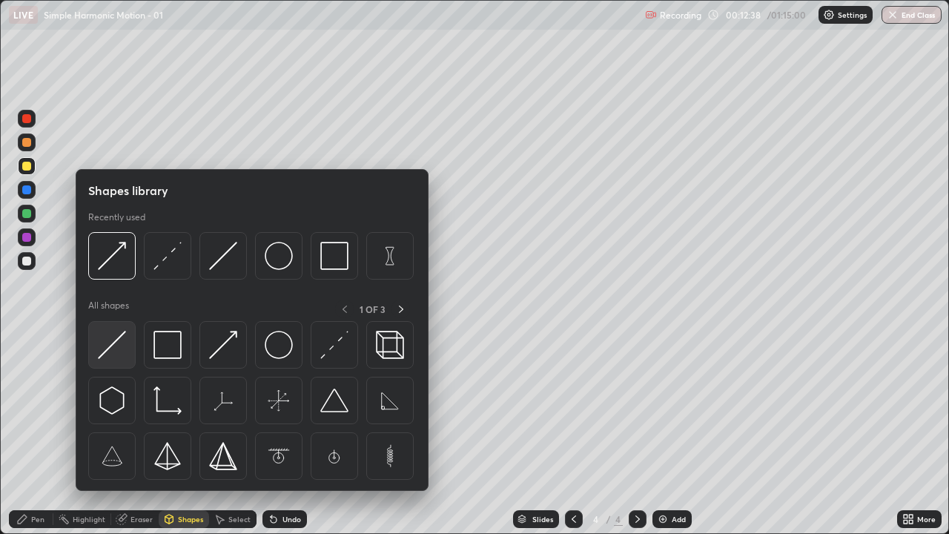
click at [117, 346] on img at bounding box center [112, 345] width 28 height 28
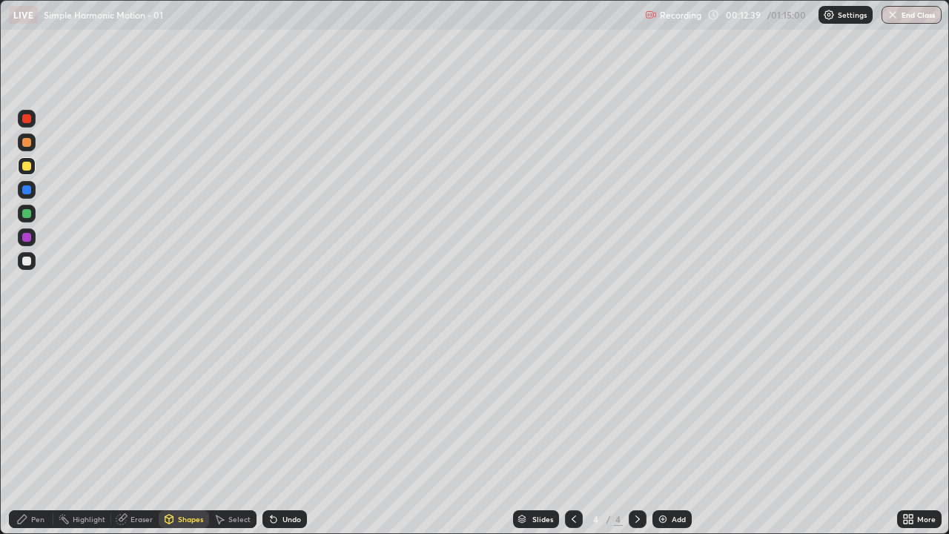
click at [28, 212] on div at bounding box center [26, 213] width 9 height 9
click at [180, 433] on div "Shapes" at bounding box center [184, 519] width 50 height 18
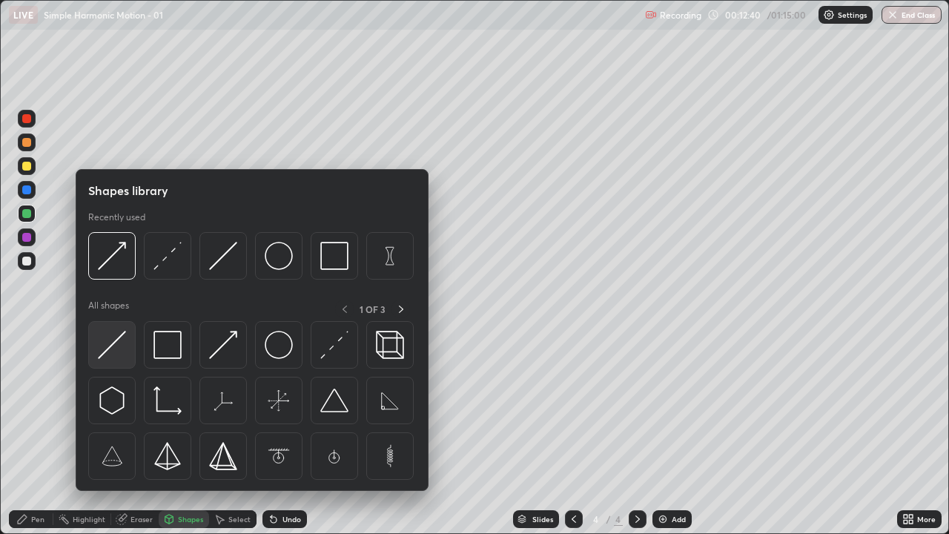
click at [113, 353] on img at bounding box center [112, 345] width 28 height 28
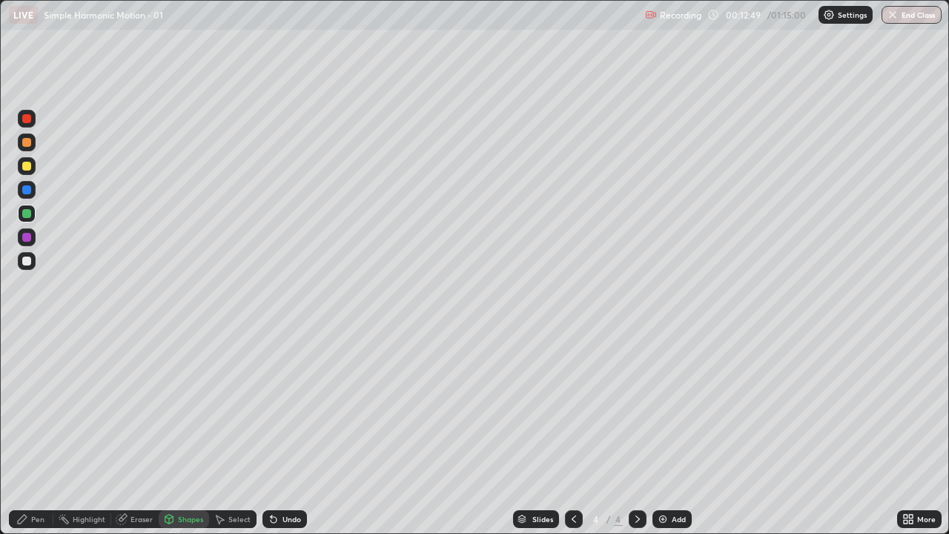
click at [26, 188] on div at bounding box center [26, 189] width 9 height 9
click at [18, 433] on div "Pen" at bounding box center [31, 519] width 44 height 18
click at [25, 257] on div at bounding box center [26, 260] width 9 height 9
click at [191, 433] on div "Shapes" at bounding box center [190, 518] width 25 height 7
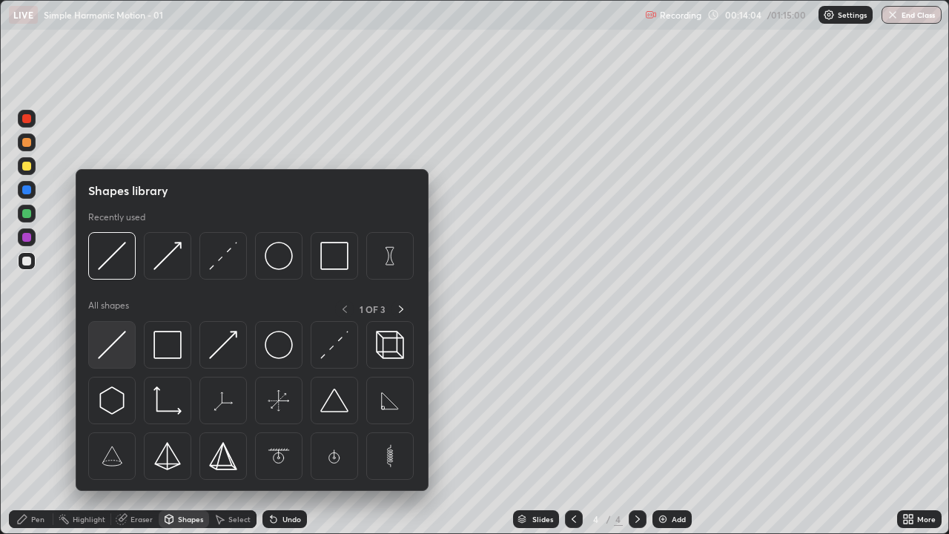
click at [115, 346] on img at bounding box center [112, 345] width 28 height 28
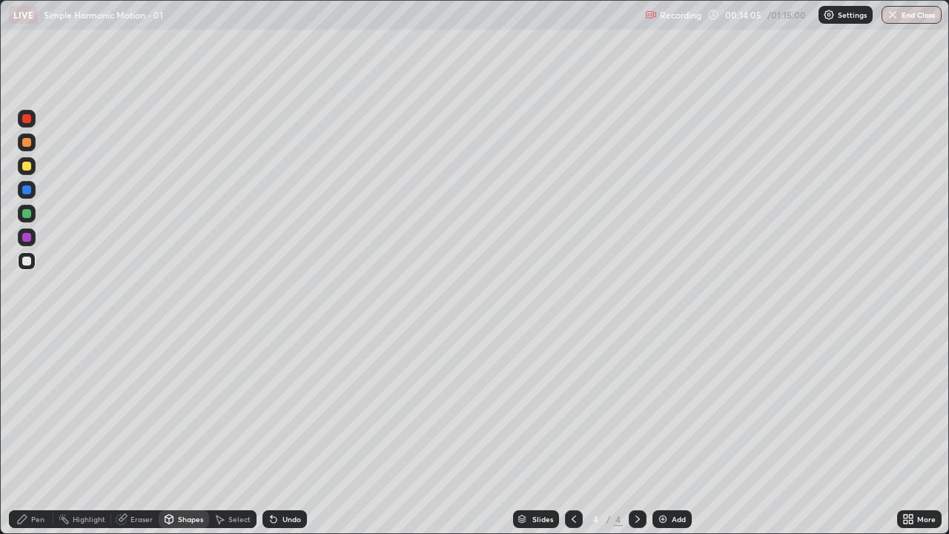
click at [28, 240] on div at bounding box center [26, 237] width 9 height 9
click at [186, 433] on div "Shapes" at bounding box center [190, 518] width 25 height 7
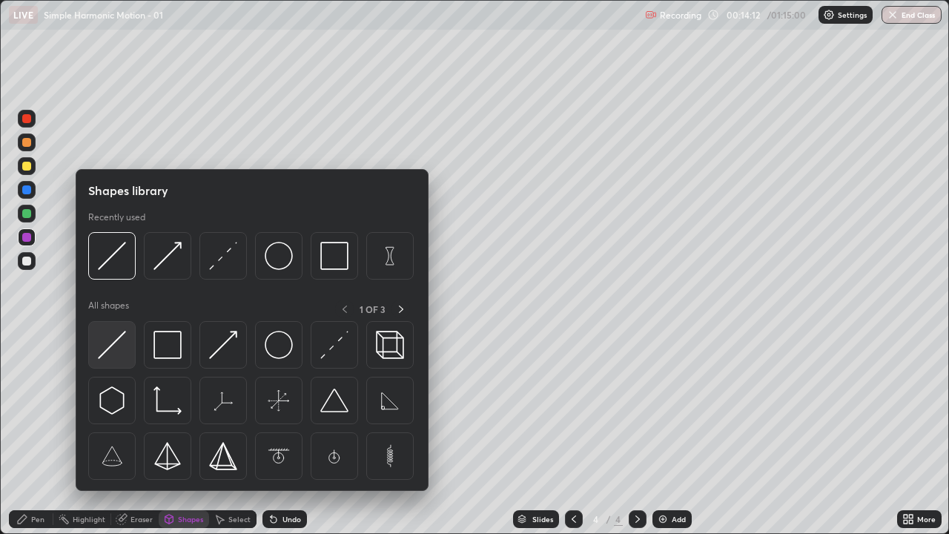
click at [110, 345] on img at bounding box center [112, 345] width 28 height 28
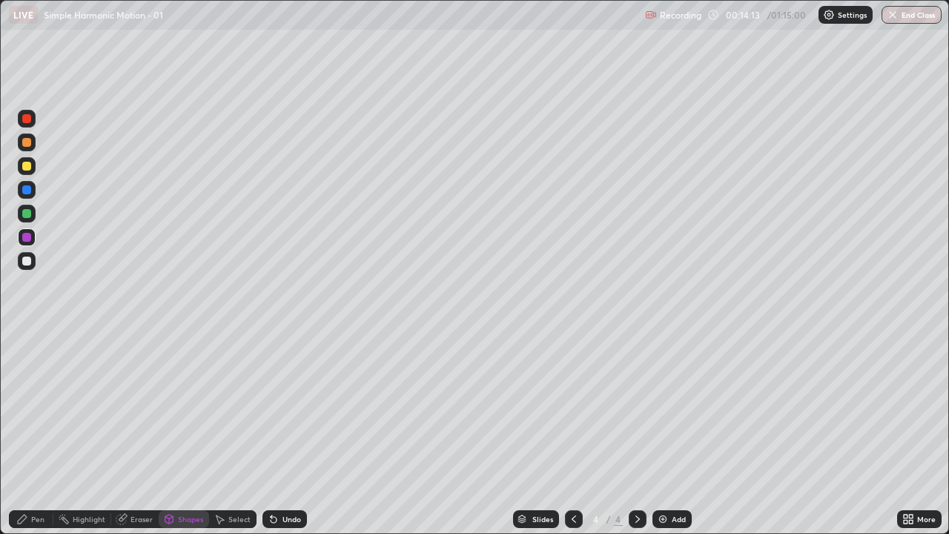
click at [28, 212] on div at bounding box center [26, 213] width 9 height 9
click at [187, 433] on div "Shapes" at bounding box center [190, 518] width 25 height 7
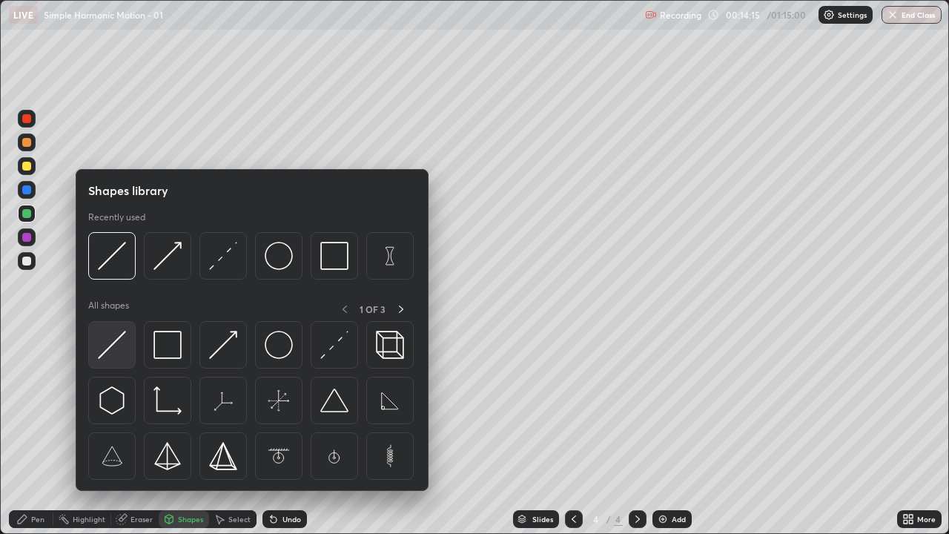
click at [116, 345] on img at bounding box center [112, 345] width 28 height 28
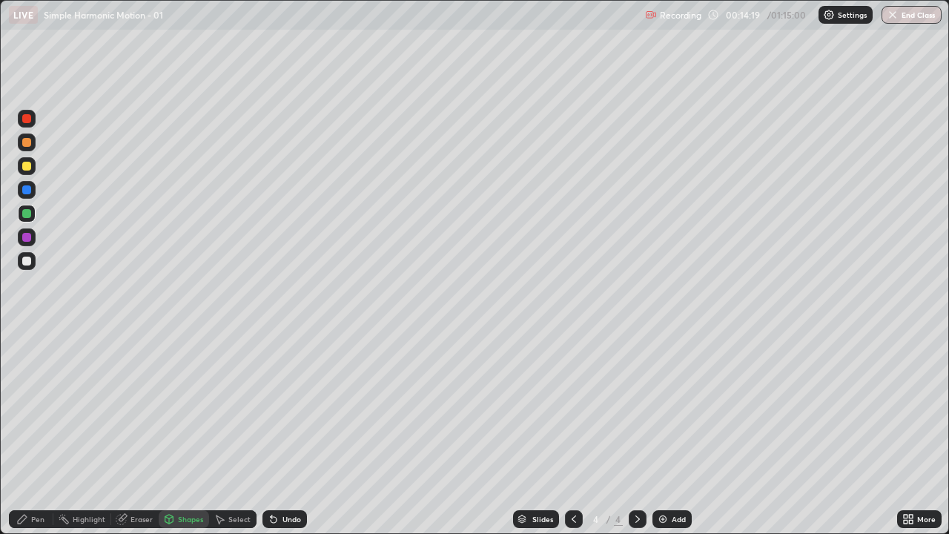
click at [24, 433] on icon at bounding box center [22, 518] width 9 height 9
click at [291, 433] on div "Undo" at bounding box center [291, 518] width 19 height 7
click at [572, 433] on icon at bounding box center [574, 519] width 12 height 12
click at [637, 433] on div at bounding box center [637, 519] width 18 height 18
click at [634, 433] on icon at bounding box center [637, 519] width 12 height 12
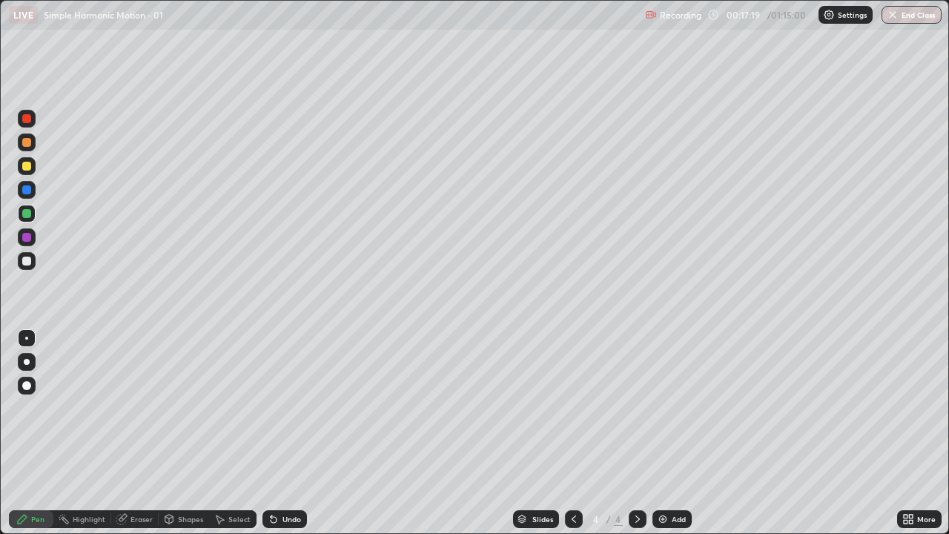
click at [676, 433] on div "Add" at bounding box center [678, 518] width 14 height 7
click at [27, 261] on div at bounding box center [26, 260] width 9 height 9
click at [288, 433] on div "Undo" at bounding box center [291, 518] width 19 height 7
click at [286, 433] on div "Undo" at bounding box center [284, 519] width 44 height 18
click at [292, 433] on div "Undo" at bounding box center [291, 518] width 19 height 7
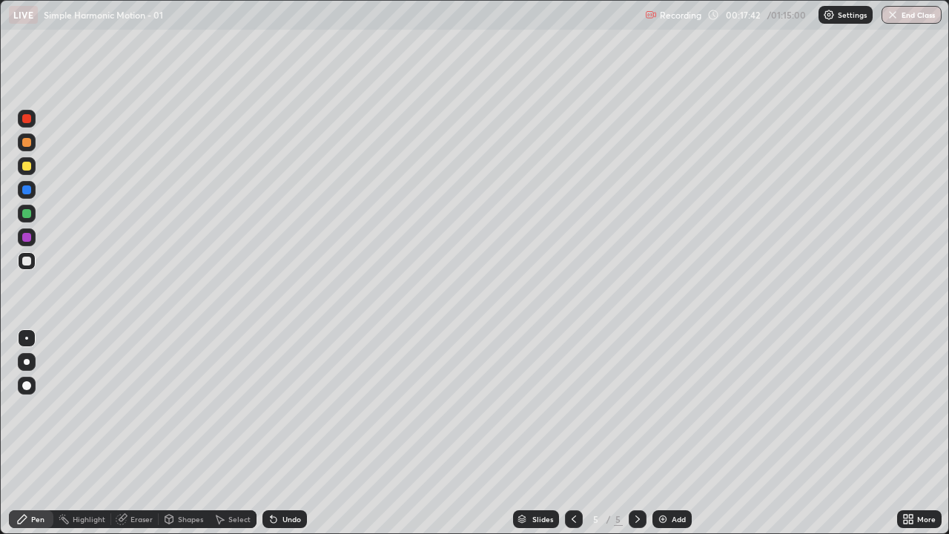
click at [185, 433] on div "Shapes" at bounding box center [190, 518] width 25 height 7
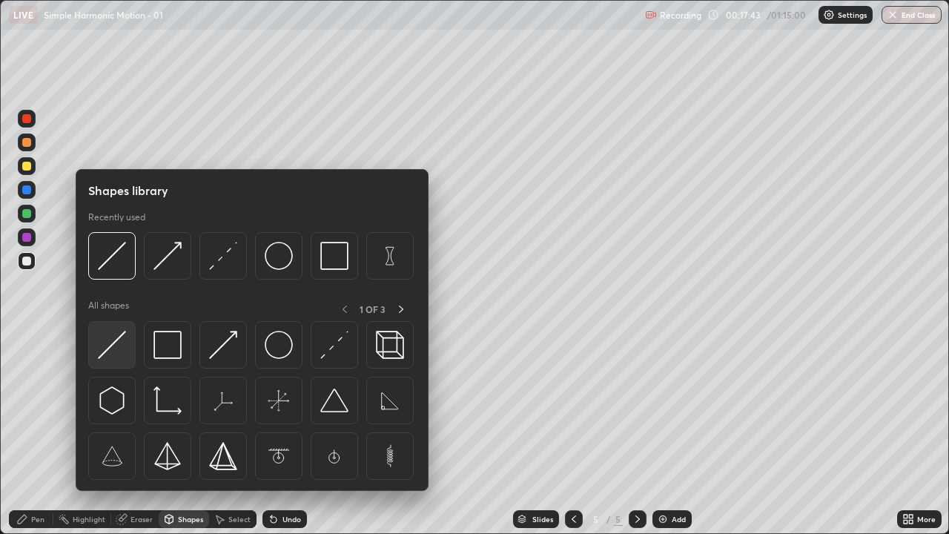
click at [107, 344] on img at bounding box center [112, 345] width 28 height 28
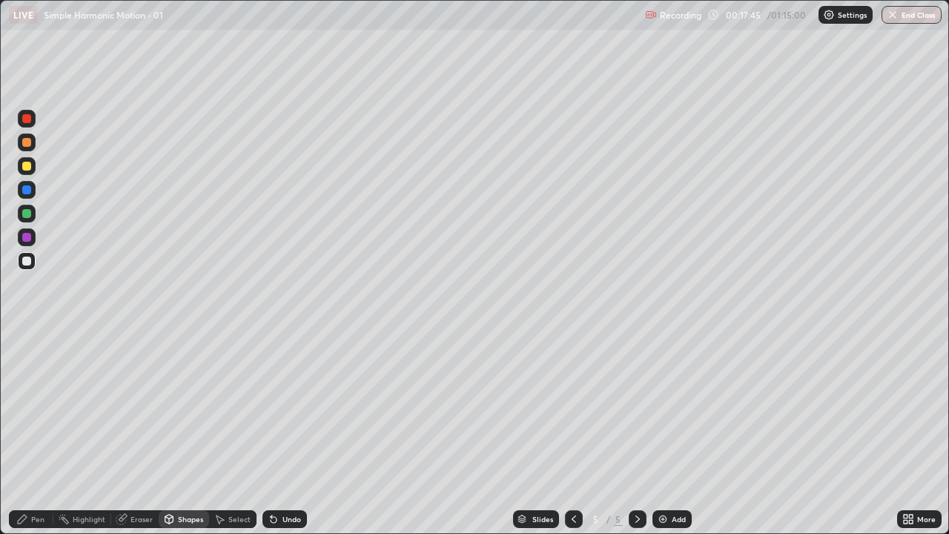
click at [182, 433] on div "Shapes" at bounding box center [190, 518] width 25 height 7
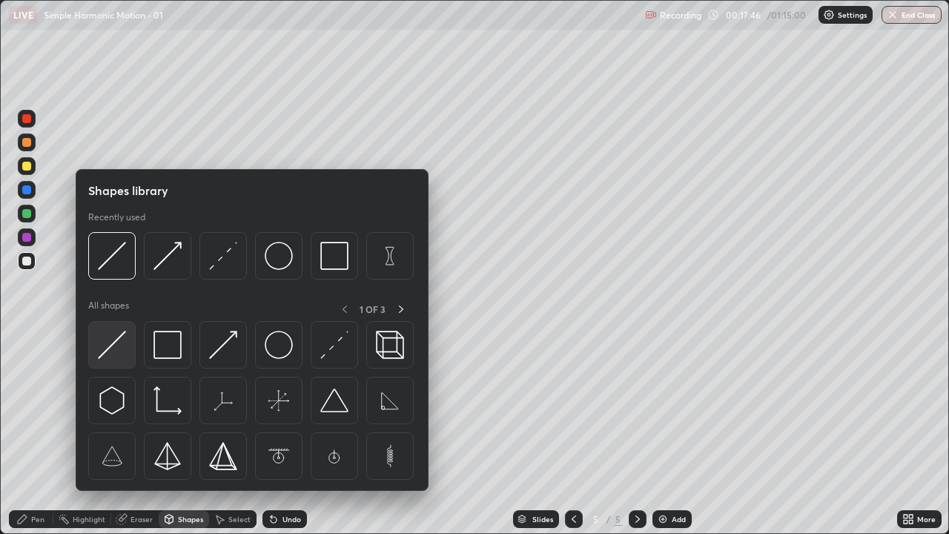
click at [104, 351] on img at bounding box center [112, 345] width 28 height 28
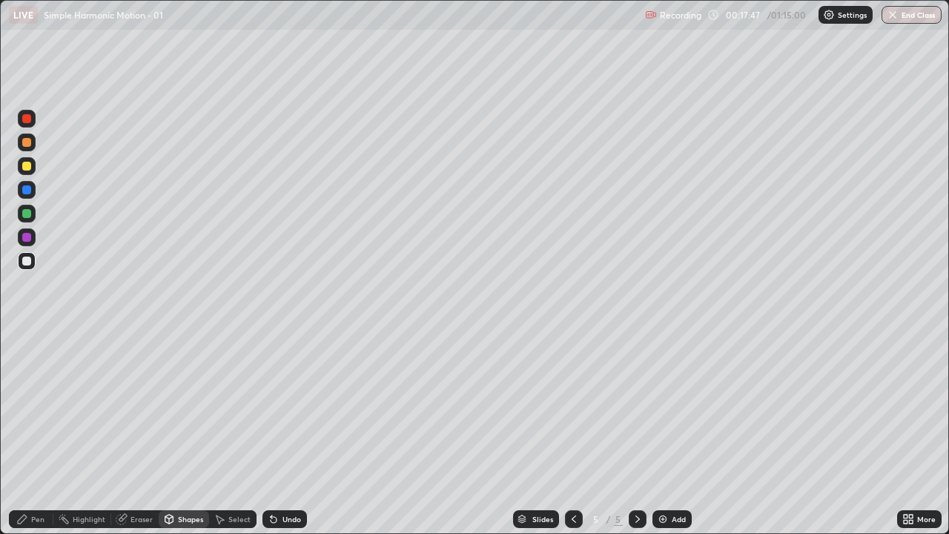
click at [169, 433] on icon at bounding box center [169, 520] width 0 height 5
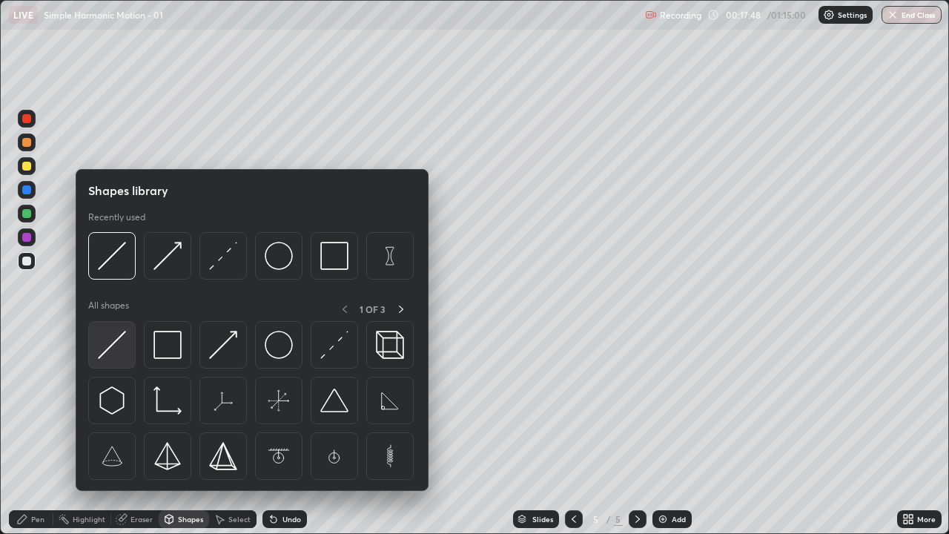
click at [116, 352] on img at bounding box center [112, 345] width 28 height 28
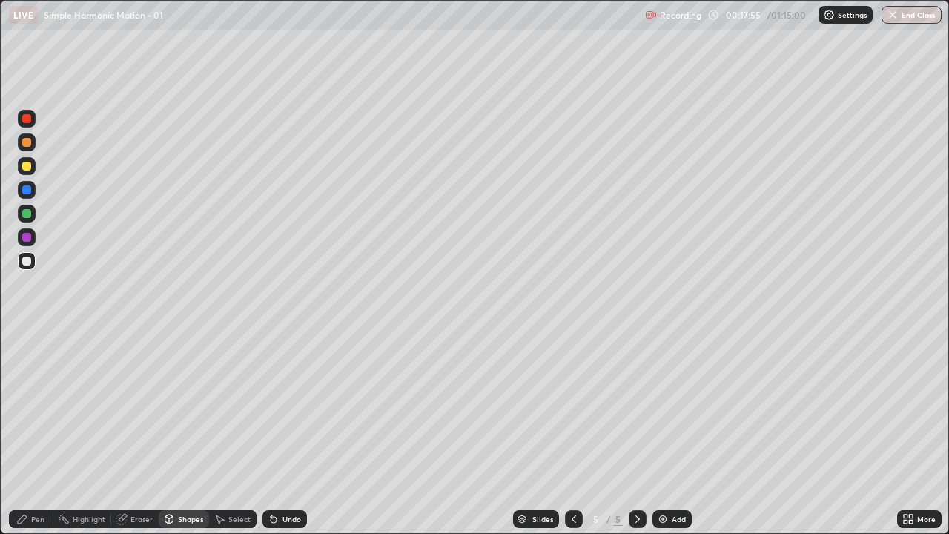
click at [178, 433] on div "Shapes" at bounding box center [190, 518] width 25 height 7
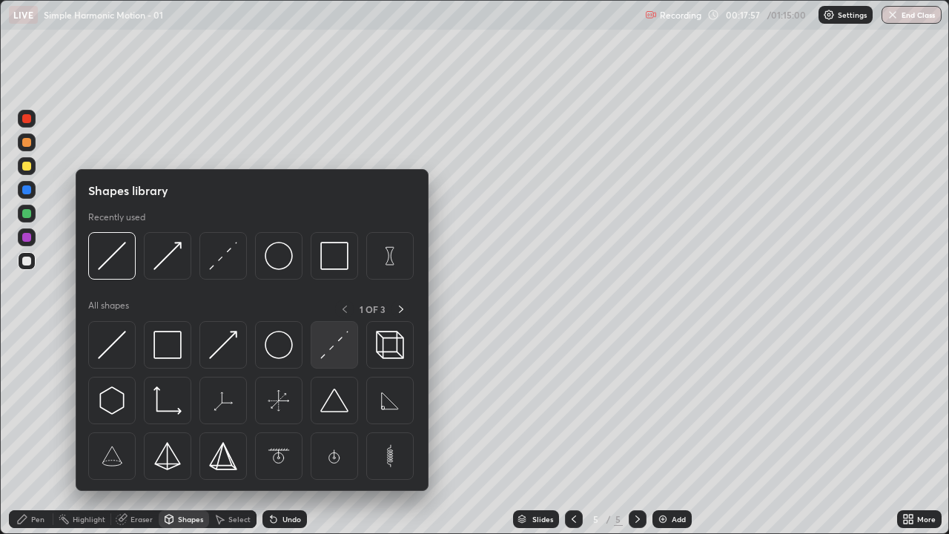
click at [331, 342] on img at bounding box center [334, 345] width 28 height 28
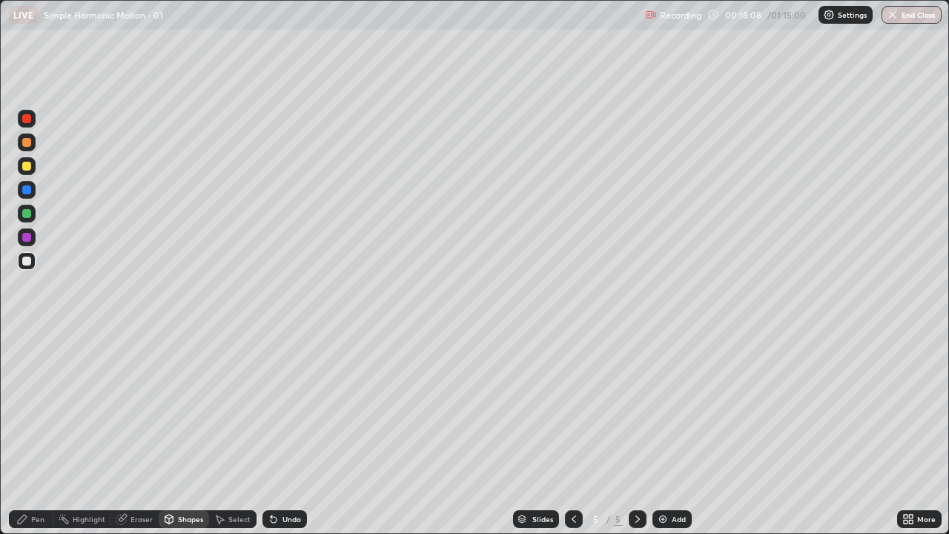
click at [175, 433] on div "Shapes" at bounding box center [184, 519] width 50 height 18
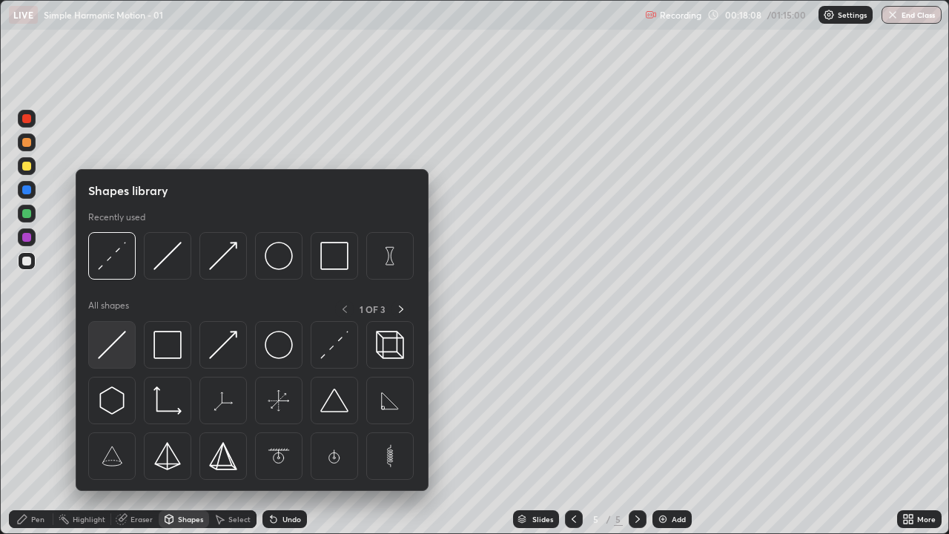
click at [112, 343] on img at bounding box center [112, 345] width 28 height 28
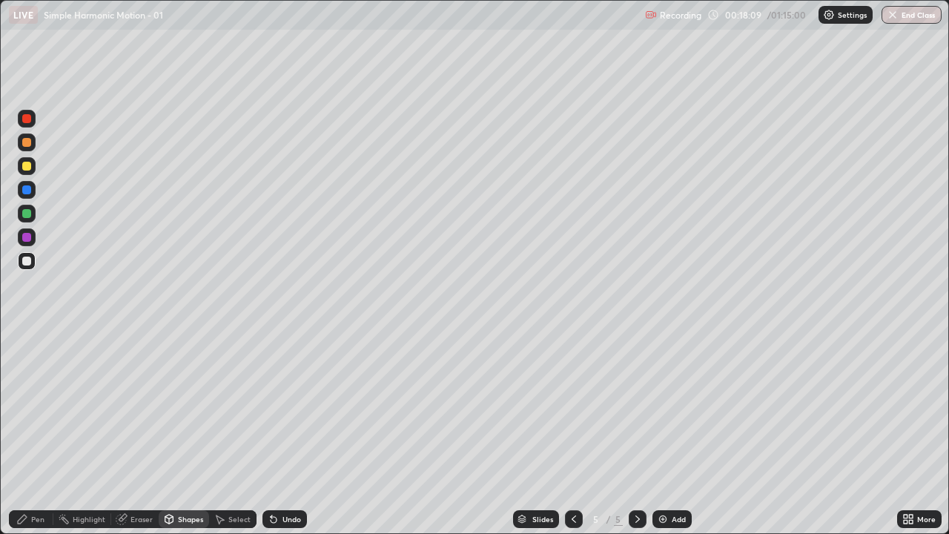
click at [26, 234] on div at bounding box center [26, 237] width 9 height 9
click at [178, 433] on div "Shapes" at bounding box center [190, 518] width 25 height 7
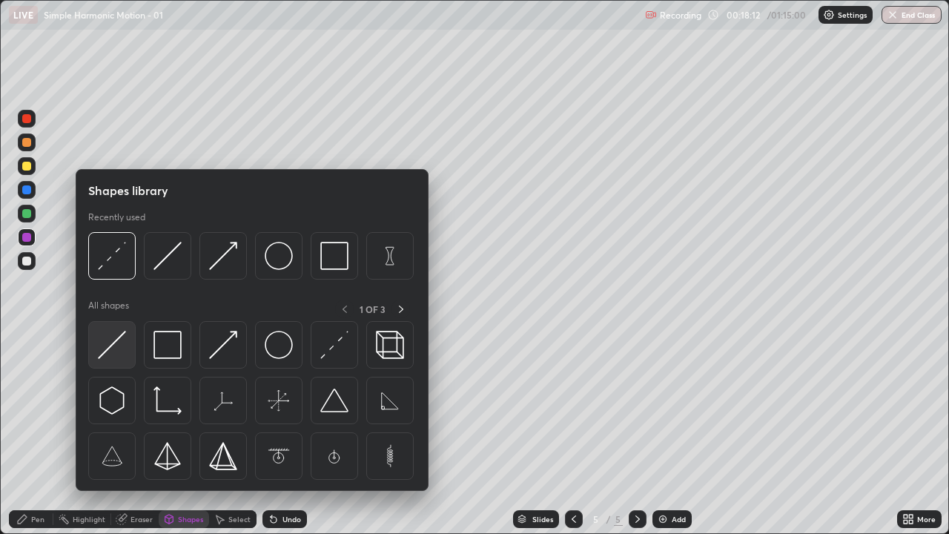
click at [123, 337] on img at bounding box center [112, 345] width 28 height 28
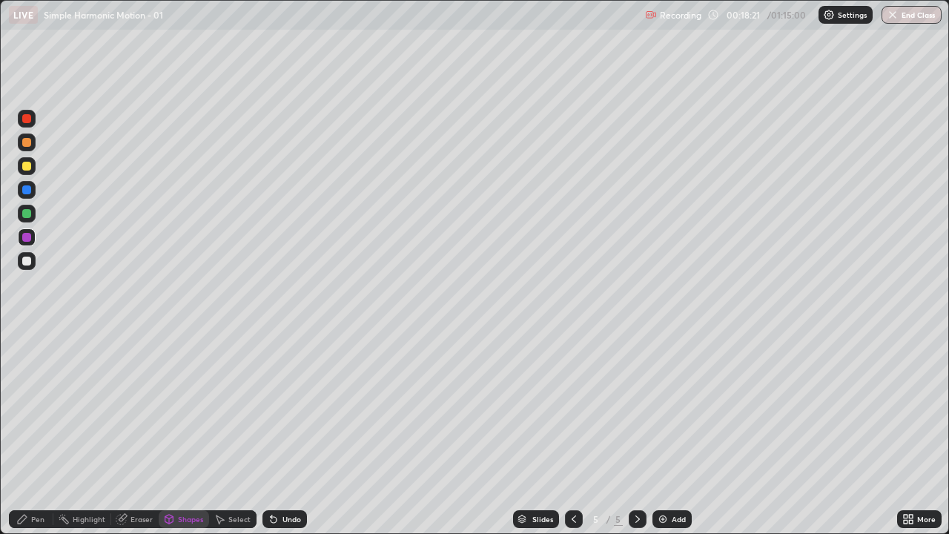
click at [27, 433] on div "Pen" at bounding box center [31, 519] width 44 height 18
click at [30, 259] on div at bounding box center [26, 260] width 9 height 9
click at [22, 433] on icon at bounding box center [22, 519] width 12 height 12
click at [27, 169] on div at bounding box center [26, 166] width 9 height 9
click at [184, 433] on div "Shapes" at bounding box center [184, 519] width 50 height 18
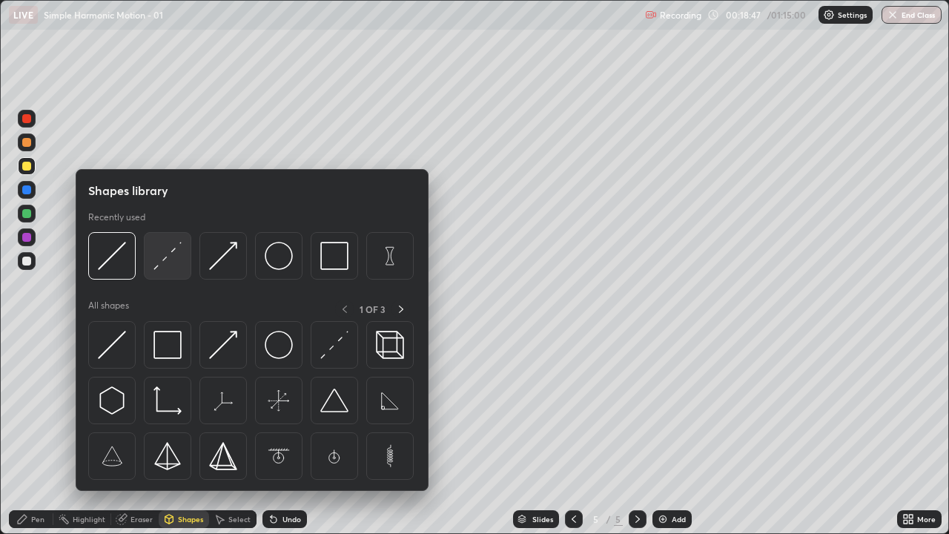
click at [172, 257] on img at bounding box center [167, 256] width 28 height 28
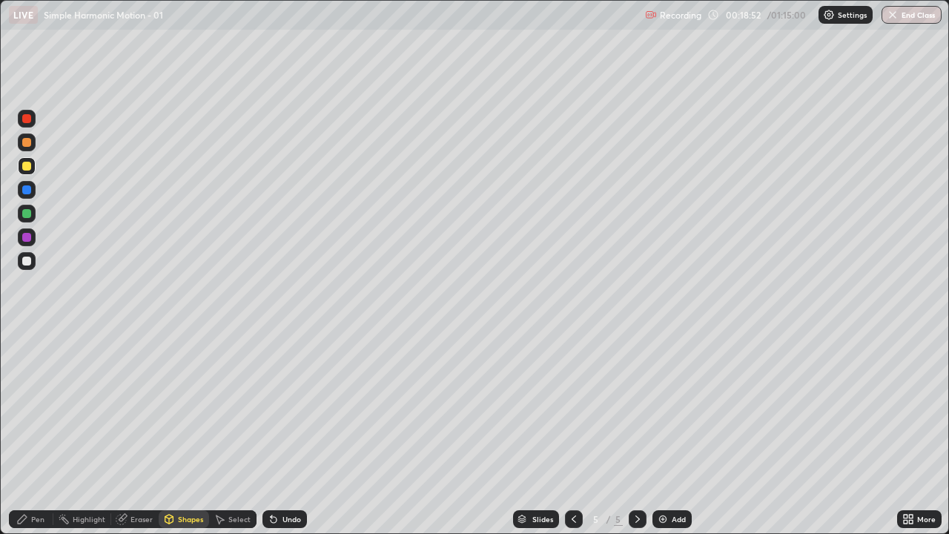
click at [279, 433] on div "Undo" at bounding box center [284, 519] width 44 height 18
click at [281, 433] on div "Undo" at bounding box center [284, 519] width 44 height 18
click at [283, 433] on div "Undo" at bounding box center [291, 518] width 19 height 7
click at [285, 433] on div "Undo" at bounding box center [284, 519] width 44 height 18
click at [288, 433] on div "Undo" at bounding box center [284, 519] width 44 height 18
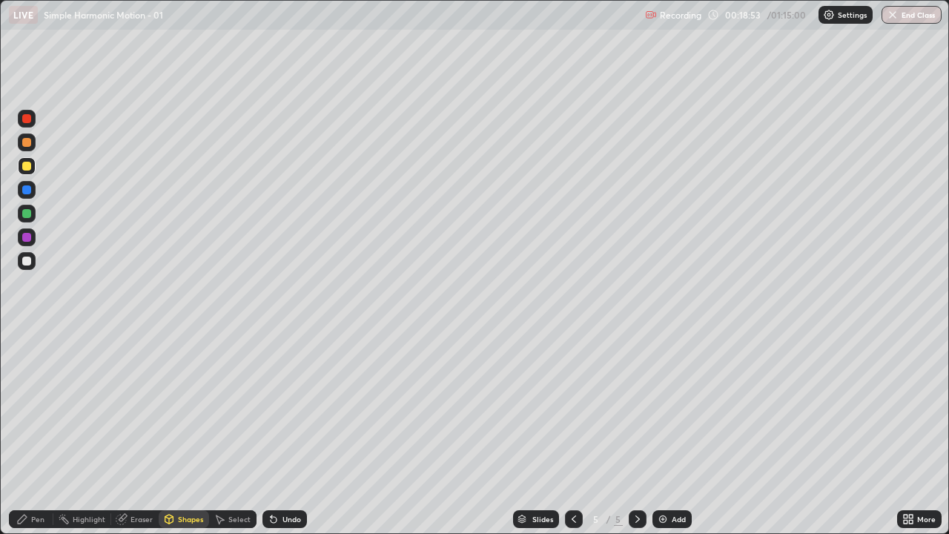
click at [288, 433] on div "Undo" at bounding box center [284, 519] width 44 height 18
click at [289, 433] on div "Undo" at bounding box center [284, 519] width 44 height 18
click at [176, 433] on div "Shapes" at bounding box center [184, 519] width 50 height 18
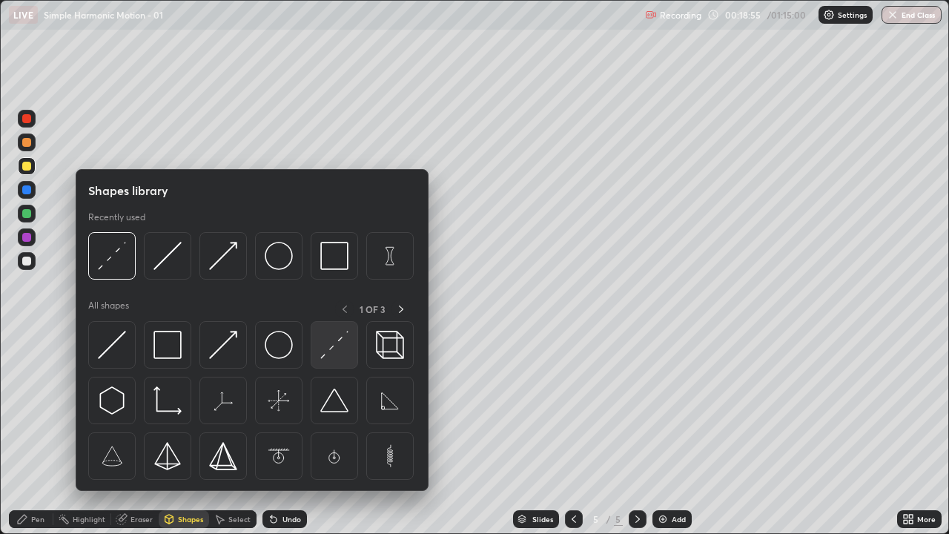
click at [316, 354] on div at bounding box center [334, 344] width 47 height 47
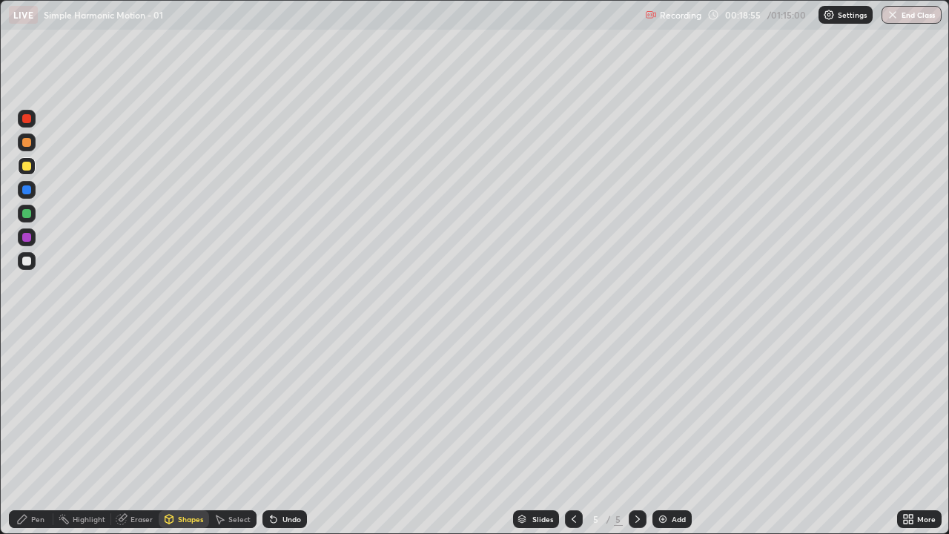
click at [27, 256] on div at bounding box center [26, 260] width 9 height 9
click at [180, 433] on div "Shapes" at bounding box center [190, 518] width 25 height 7
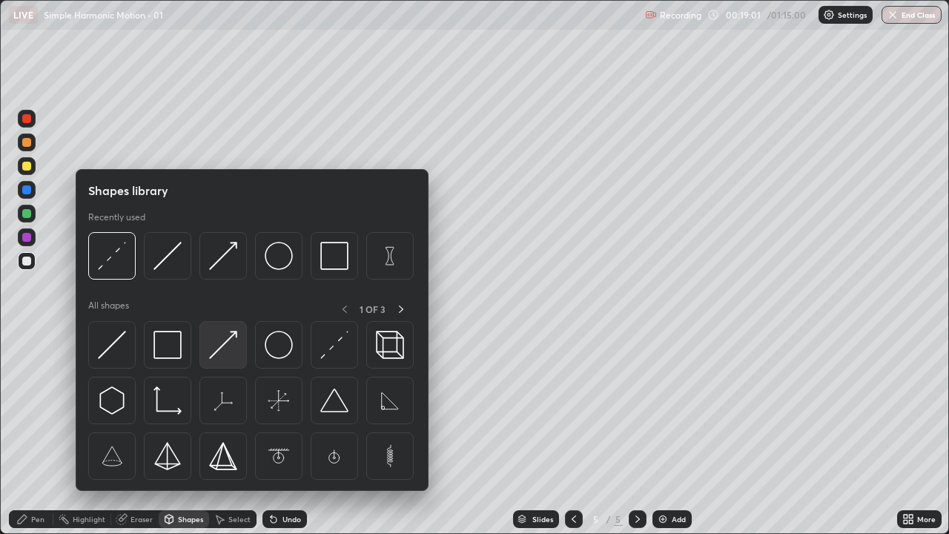
click at [216, 350] on img at bounding box center [223, 345] width 28 height 28
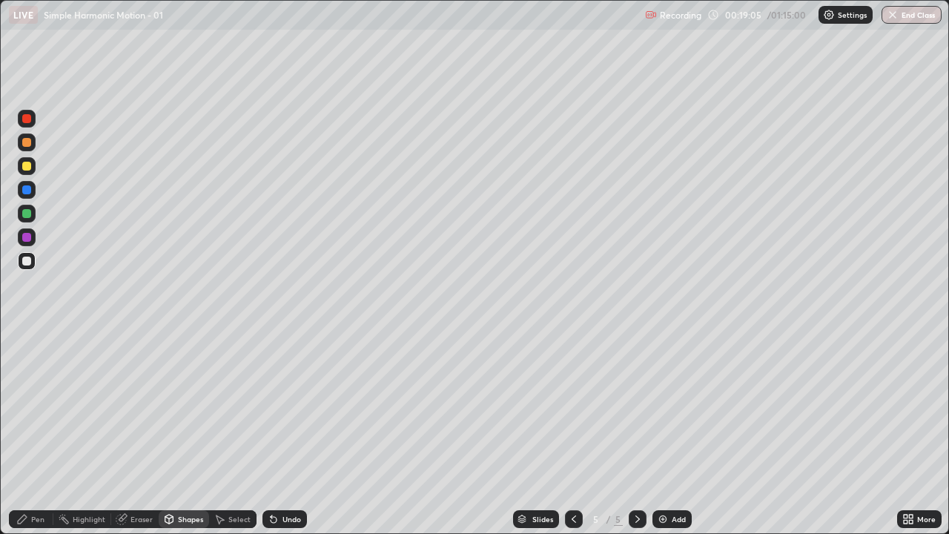
click at [128, 433] on div "Eraser" at bounding box center [134, 519] width 47 height 18
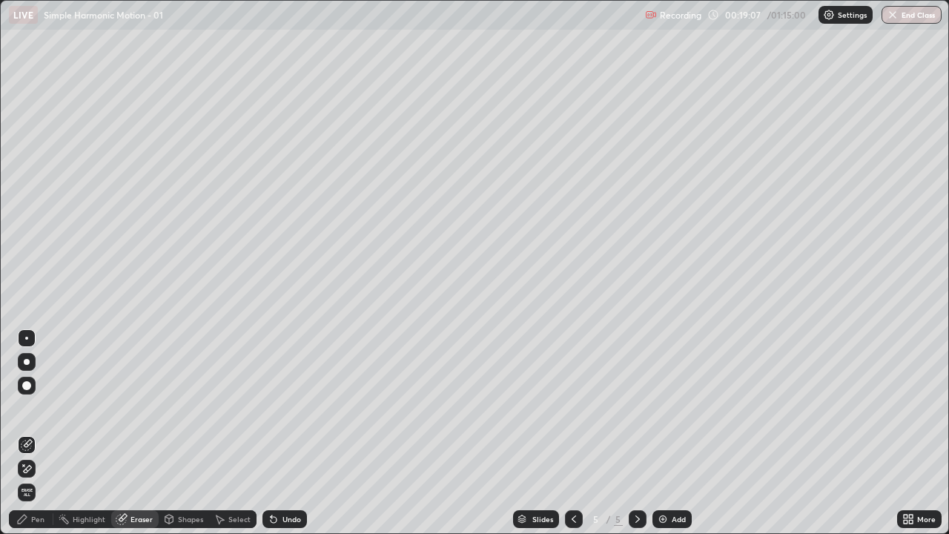
click at [21, 433] on icon at bounding box center [22, 518] width 9 height 9
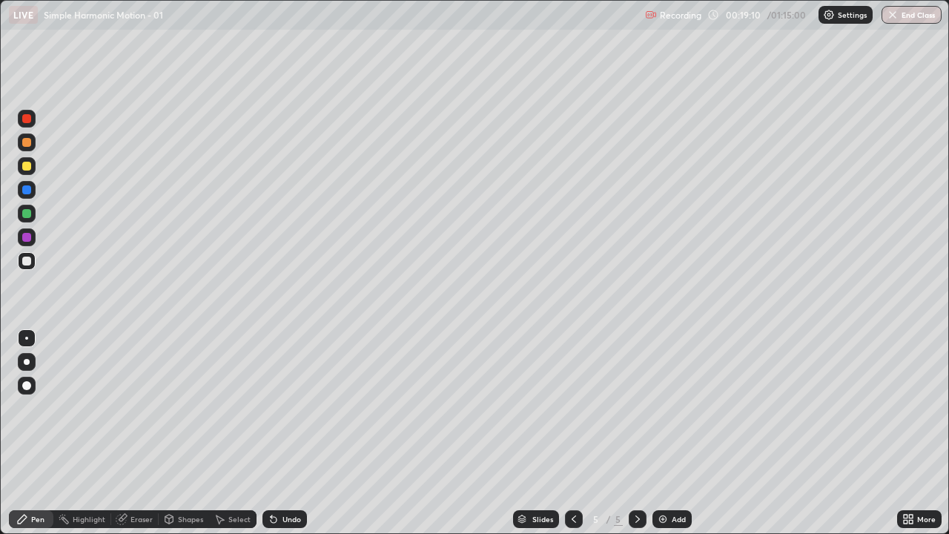
click at [188, 433] on div "Shapes" at bounding box center [184, 519] width 50 height 18
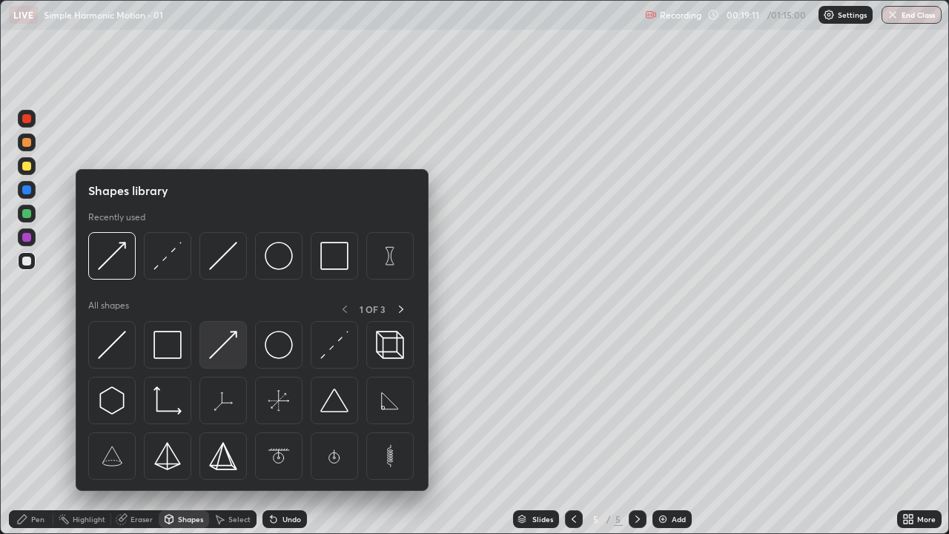
click at [216, 351] on img at bounding box center [223, 345] width 28 height 28
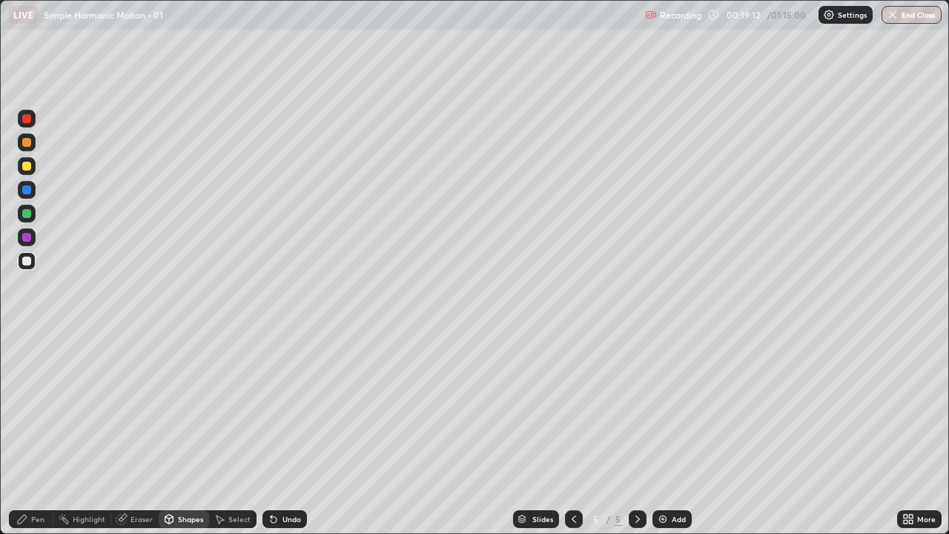
click at [21, 433] on icon at bounding box center [22, 518] width 9 height 9
click at [184, 433] on div "Shapes" at bounding box center [190, 518] width 25 height 7
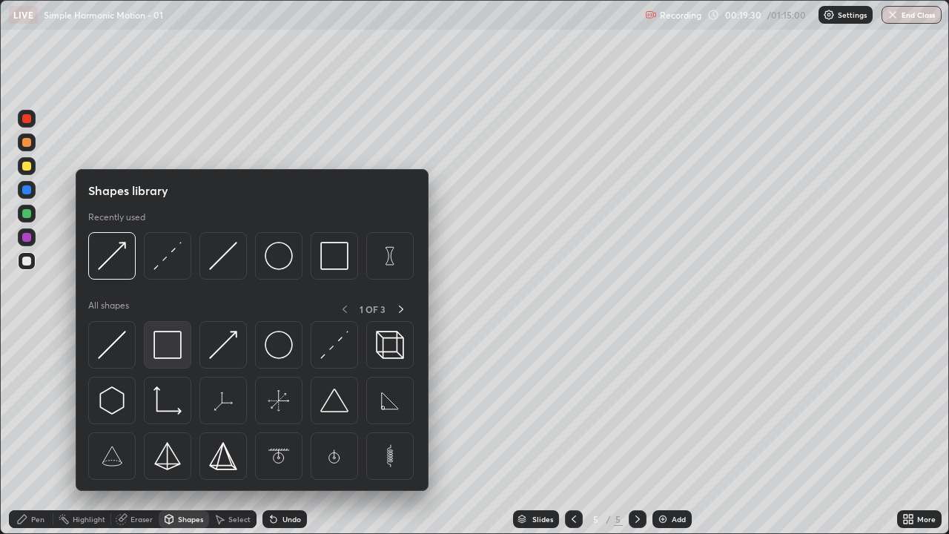
click at [163, 352] on img at bounding box center [167, 345] width 28 height 28
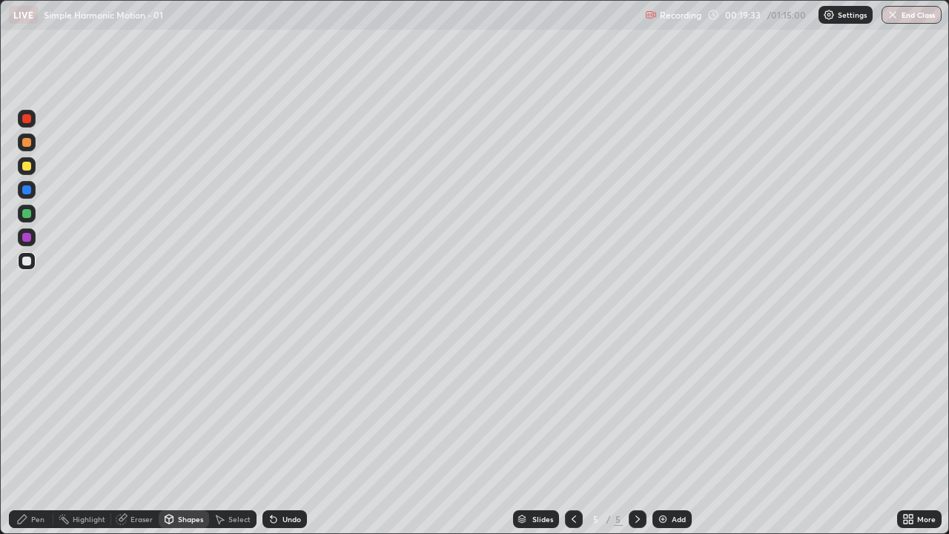
click at [34, 433] on div "Pen" at bounding box center [37, 518] width 13 height 7
click at [188, 433] on div "Shapes" at bounding box center [184, 519] width 50 height 18
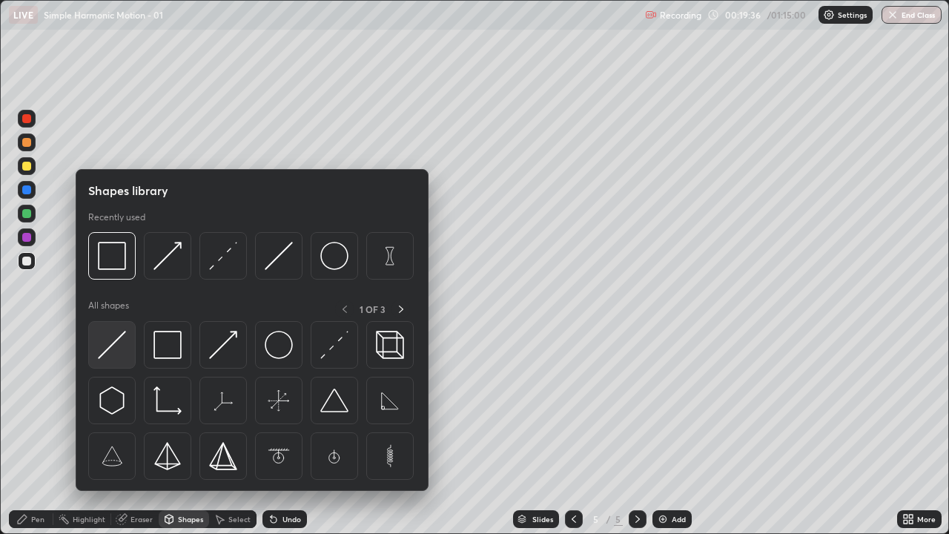
click at [109, 351] on img at bounding box center [112, 345] width 28 height 28
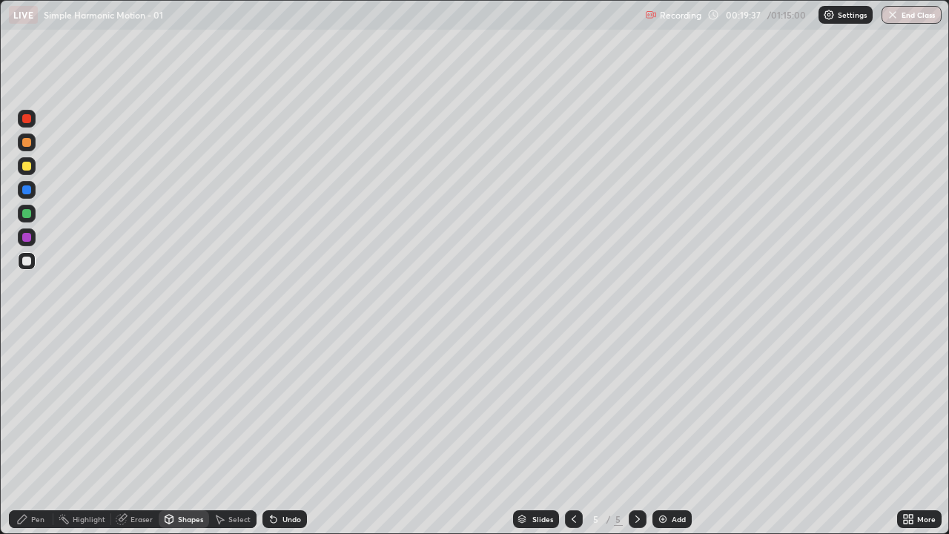
click at [189, 433] on div "Shapes" at bounding box center [190, 518] width 25 height 7
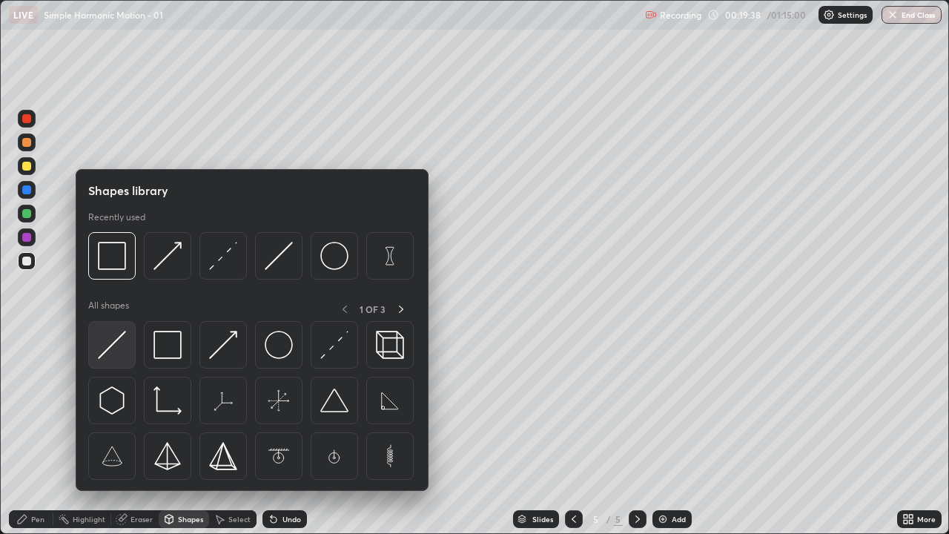
click at [113, 349] on img at bounding box center [112, 345] width 28 height 28
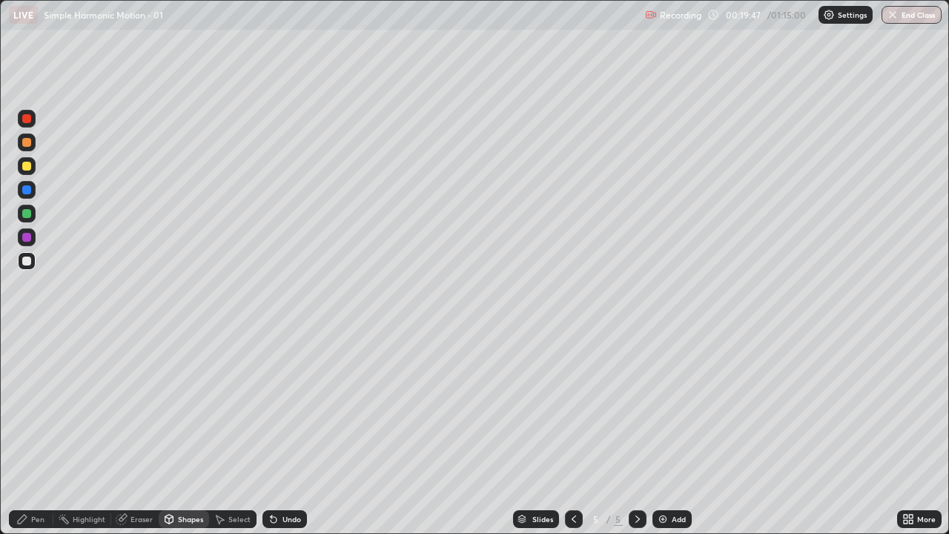
click at [170, 433] on icon at bounding box center [169, 518] width 8 height 9
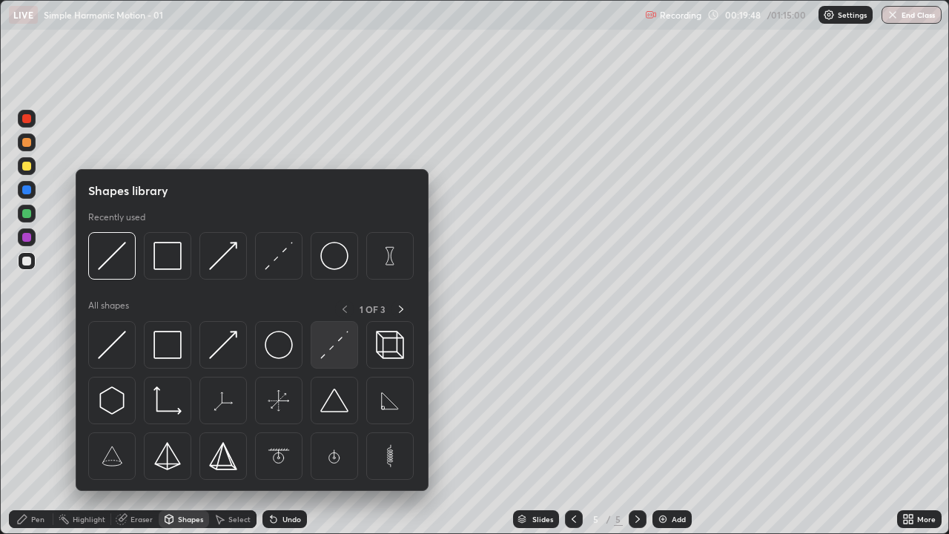
click at [334, 342] on img at bounding box center [334, 345] width 28 height 28
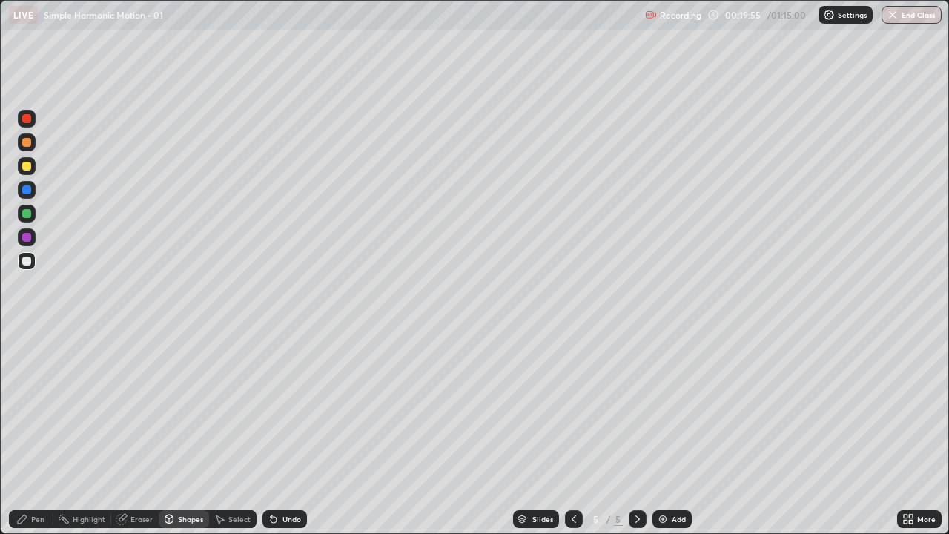
click at [292, 433] on div "Undo" at bounding box center [291, 518] width 19 height 7
click at [185, 433] on div "Shapes" at bounding box center [190, 518] width 25 height 7
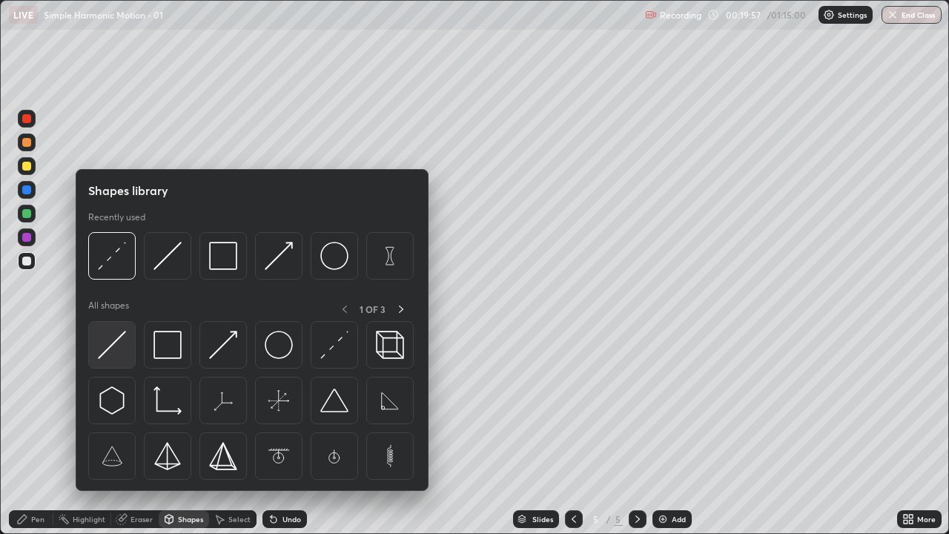
click at [116, 348] on img at bounding box center [112, 345] width 28 height 28
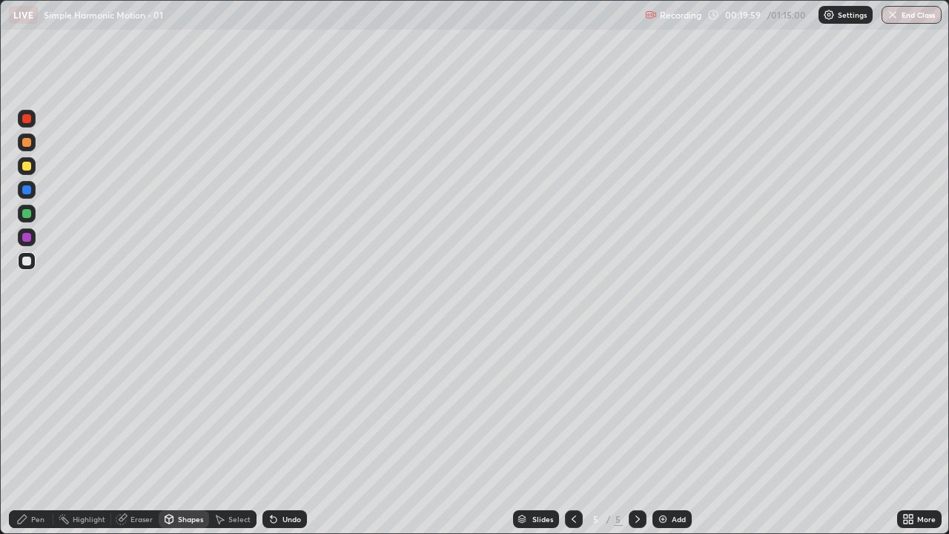
click at [187, 433] on div "Shapes" at bounding box center [190, 518] width 25 height 7
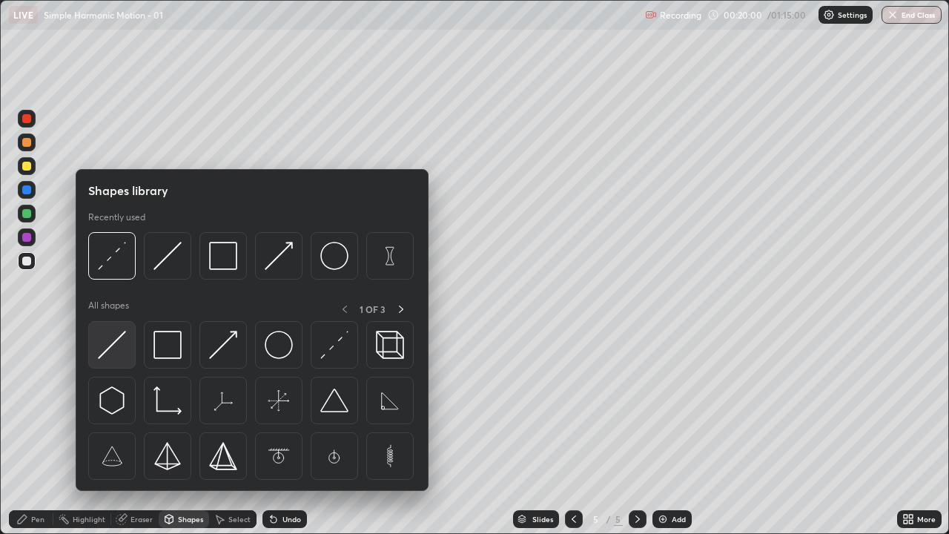
click at [116, 348] on img at bounding box center [112, 345] width 28 height 28
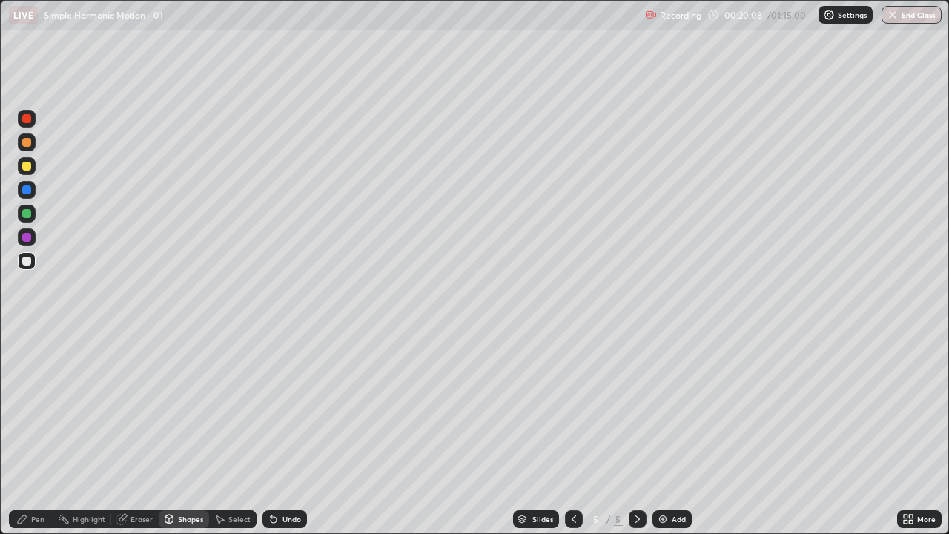
click at [33, 433] on div "Pen" at bounding box center [37, 518] width 13 height 7
click at [30, 262] on div at bounding box center [26, 260] width 9 height 9
click at [27, 171] on div at bounding box center [27, 166] width 18 height 18
click at [283, 433] on div "Undo" at bounding box center [291, 518] width 19 height 7
click at [180, 433] on div "Shapes" at bounding box center [190, 518] width 25 height 7
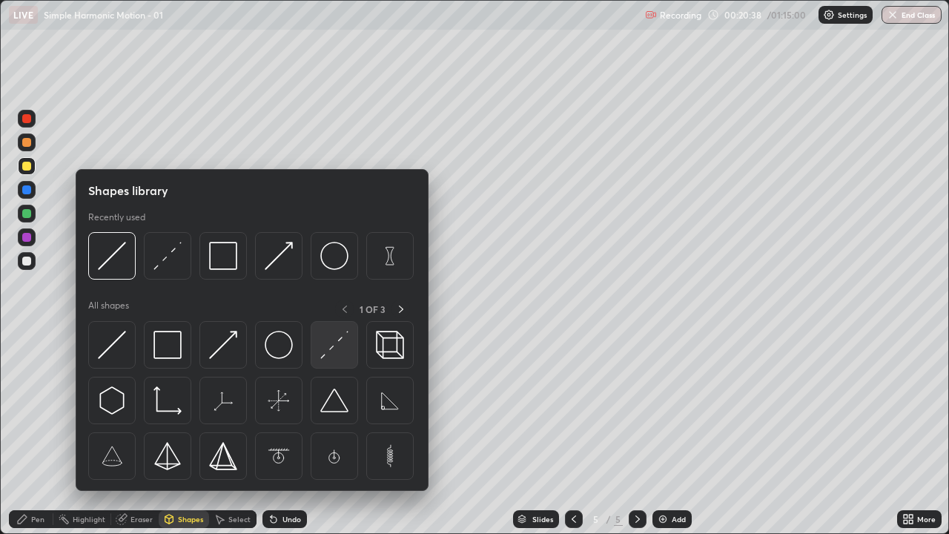
click at [331, 342] on img at bounding box center [334, 345] width 28 height 28
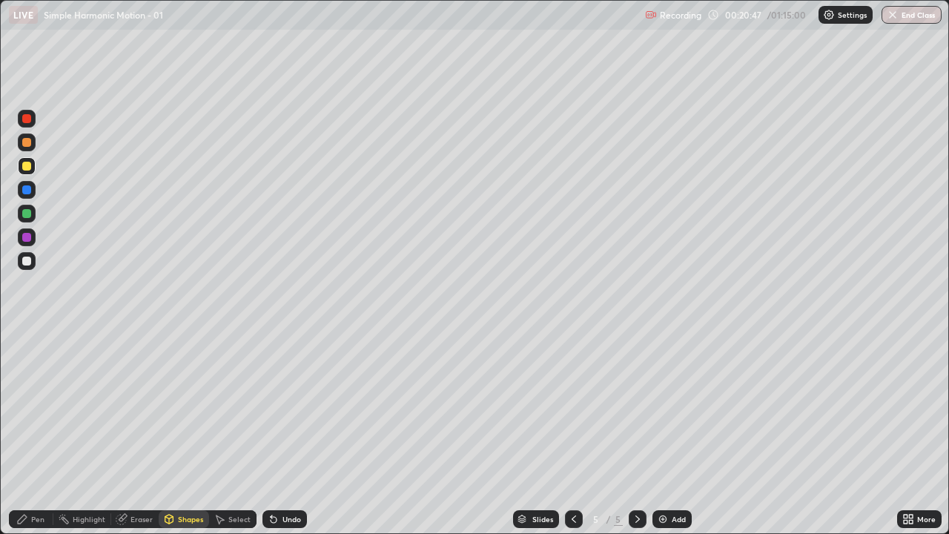
click at [186, 433] on div "Shapes" at bounding box center [190, 518] width 25 height 7
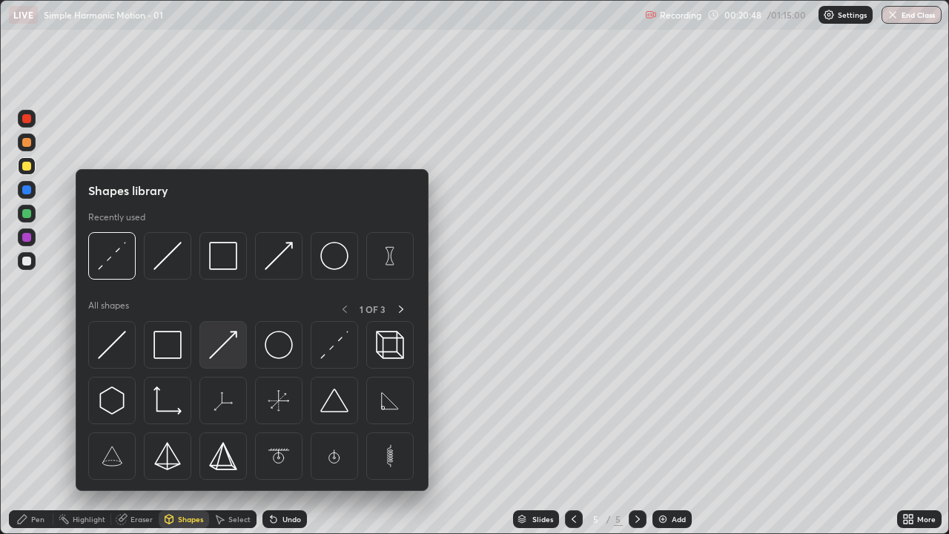
click at [221, 345] on img at bounding box center [223, 345] width 28 height 28
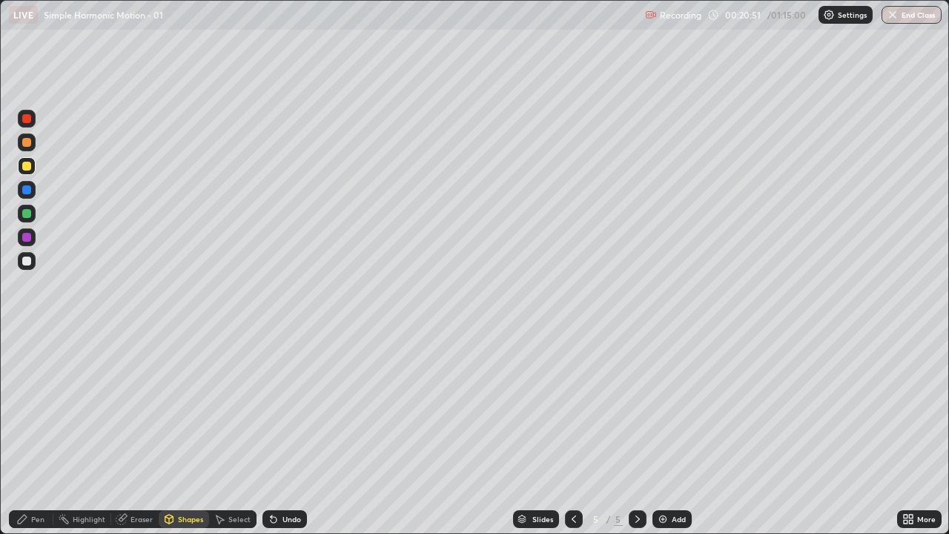
click at [27, 433] on div "Pen" at bounding box center [31, 519] width 44 height 18
click at [188, 433] on div "Shapes" at bounding box center [184, 519] width 50 height 18
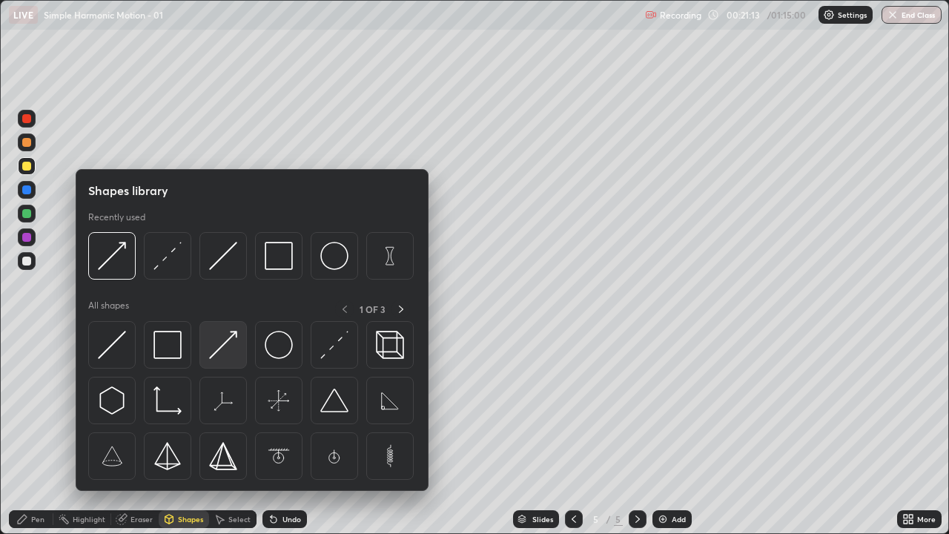
click at [224, 346] on img at bounding box center [223, 345] width 28 height 28
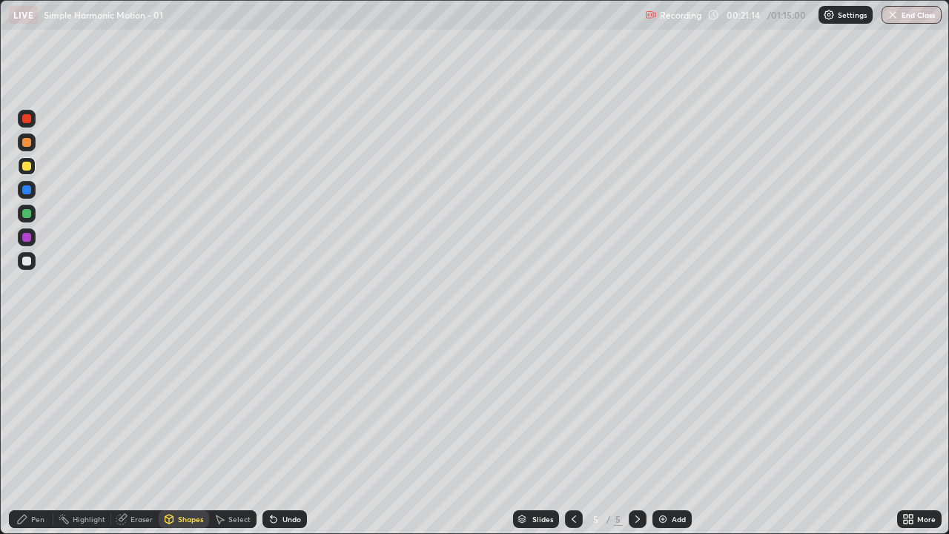
click at [25, 239] on div at bounding box center [26, 237] width 9 height 9
click at [184, 433] on div "Shapes" at bounding box center [190, 518] width 25 height 7
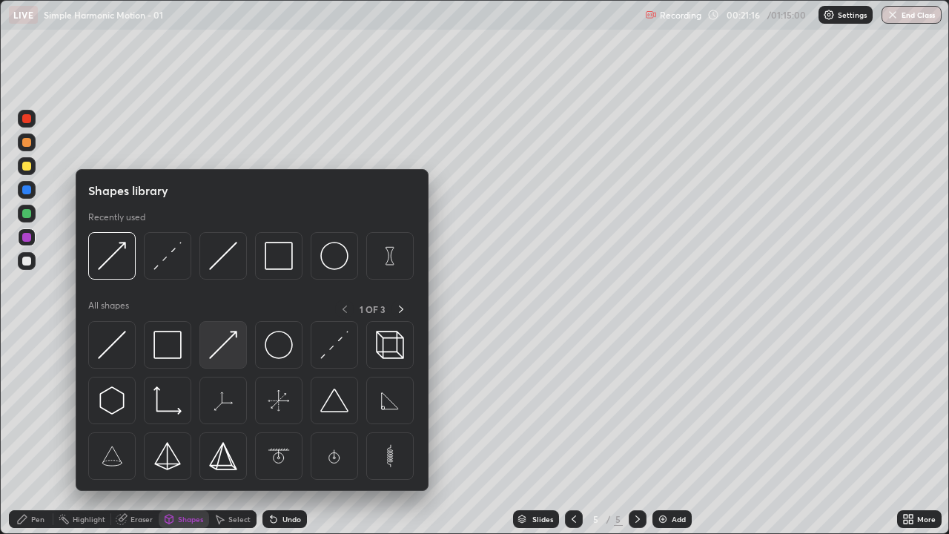
click at [228, 346] on img at bounding box center [223, 345] width 28 height 28
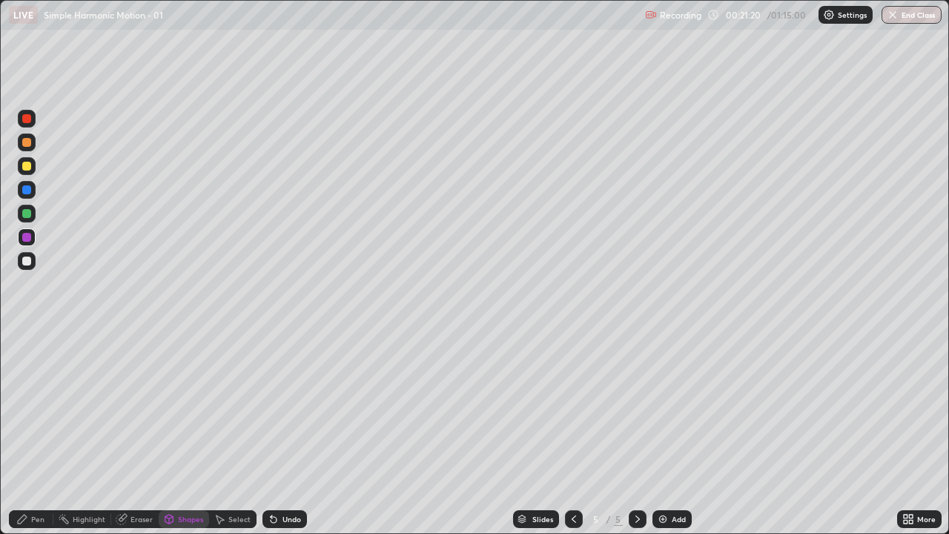
click at [31, 433] on div "Pen" at bounding box center [37, 518] width 13 height 7
click at [137, 433] on div "Eraser" at bounding box center [141, 518] width 22 height 7
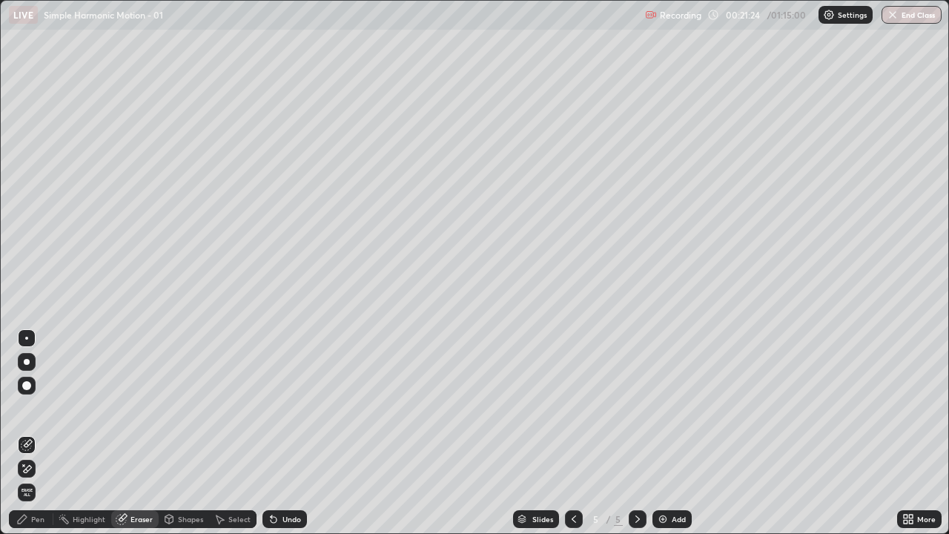
click at [30, 433] on div "Pen" at bounding box center [31, 519] width 44 height 18
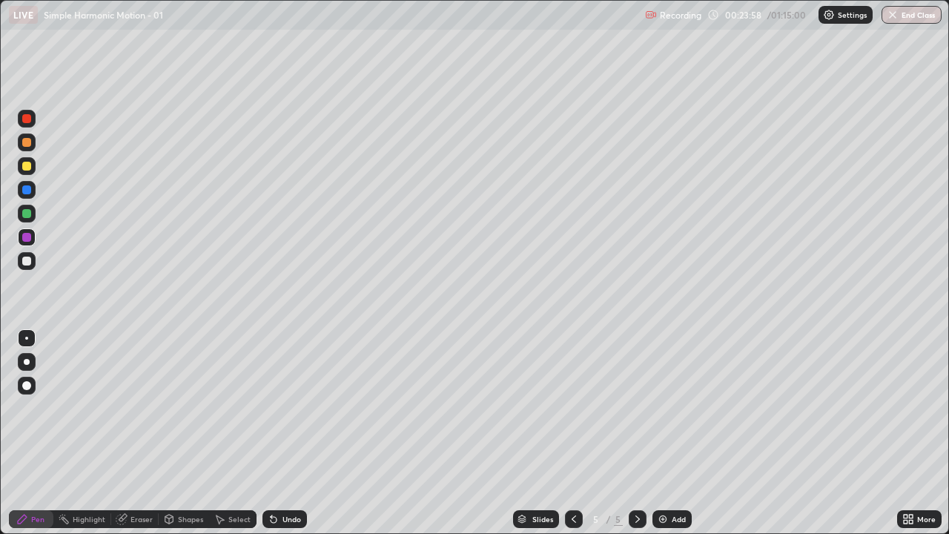
click at [680, 433] on div "Add" at bounding box center [678, 518] width 14 height 7
click at [178, 433] on div "Shapes" at bounding box center [184, 519] width 50 height 18
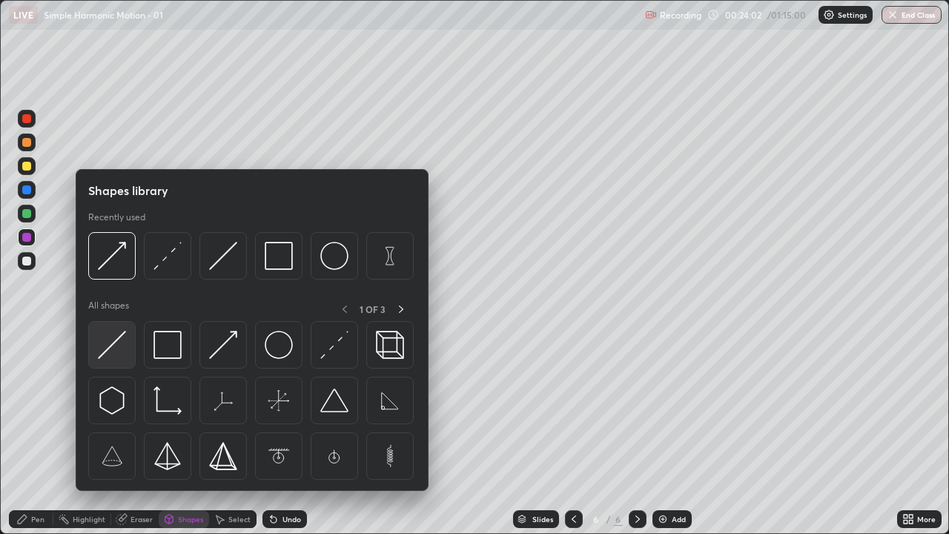
click at [110, 345] on img at bounding box center [112, 345] width 28 height 28
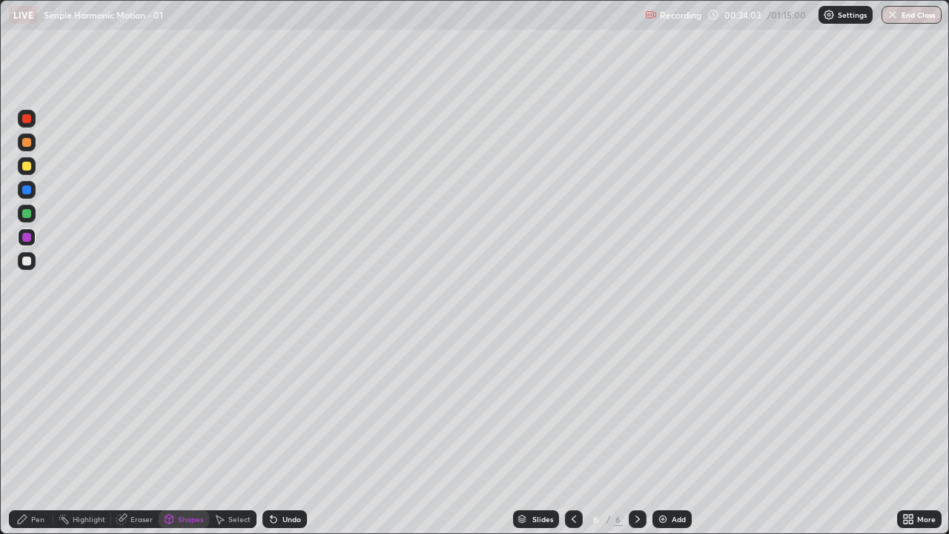
click at [30, 166] on div at bounding box center [26, 166] width 9 height 9
click at [176, 433] on div "Shapes" at bounding box center [184, 519] width 50 height 18
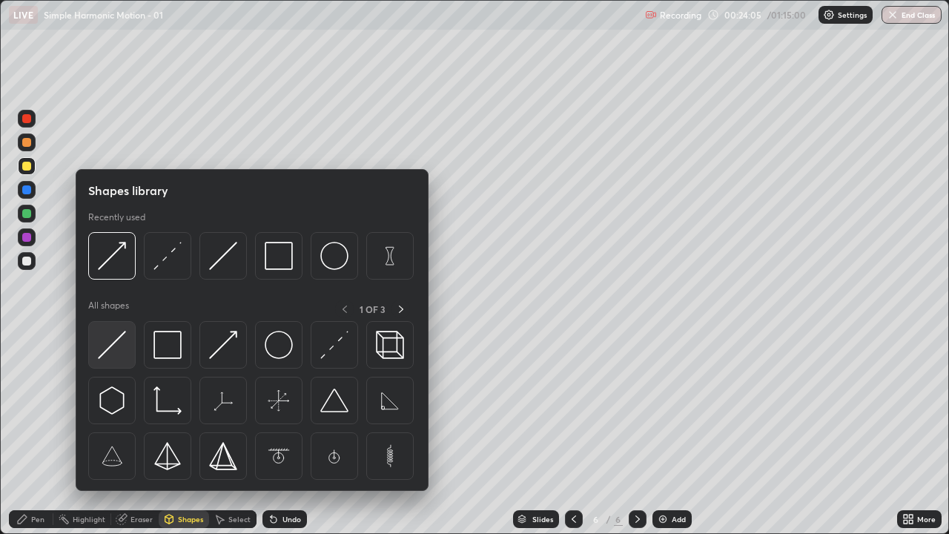
click at [108, 348] on img at bounding box center [112, 345] width 28 height 28
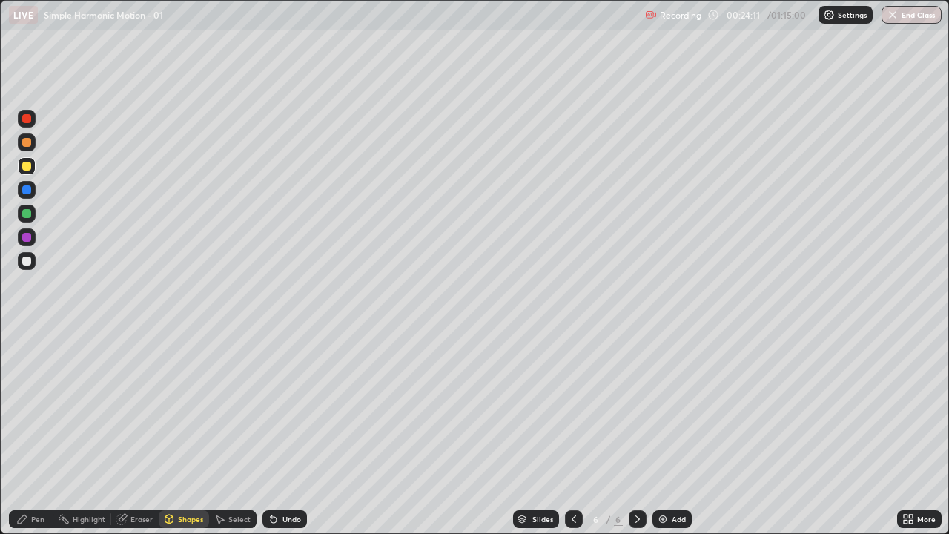
click at [128, 433] on div "Eraser" at bounding box center [134, 519] width 47 height 18
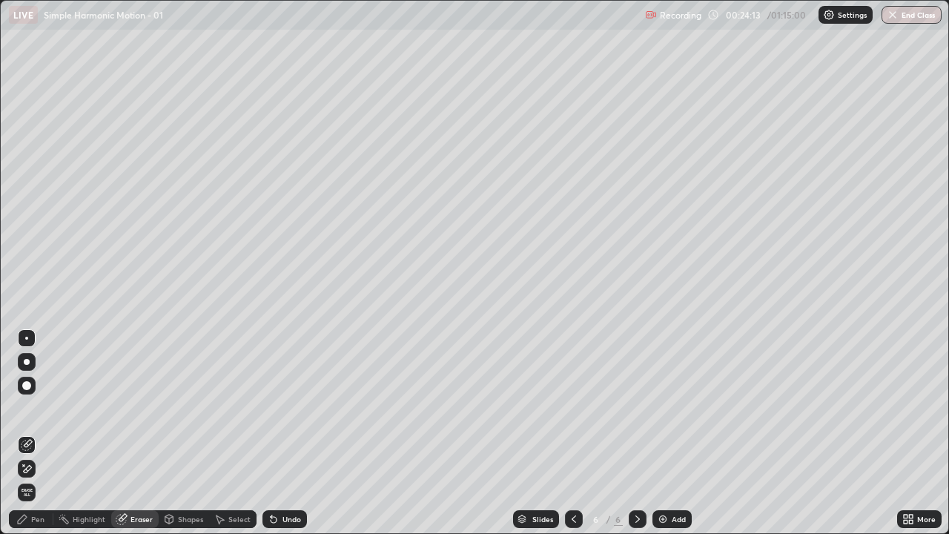
click at [139, 433] on div "Eraser" at bounding box center [141, 518] width 22 height 7
click at [181, 433] on div "Shapes" at bounding box center [184, 519] width 50 height 18
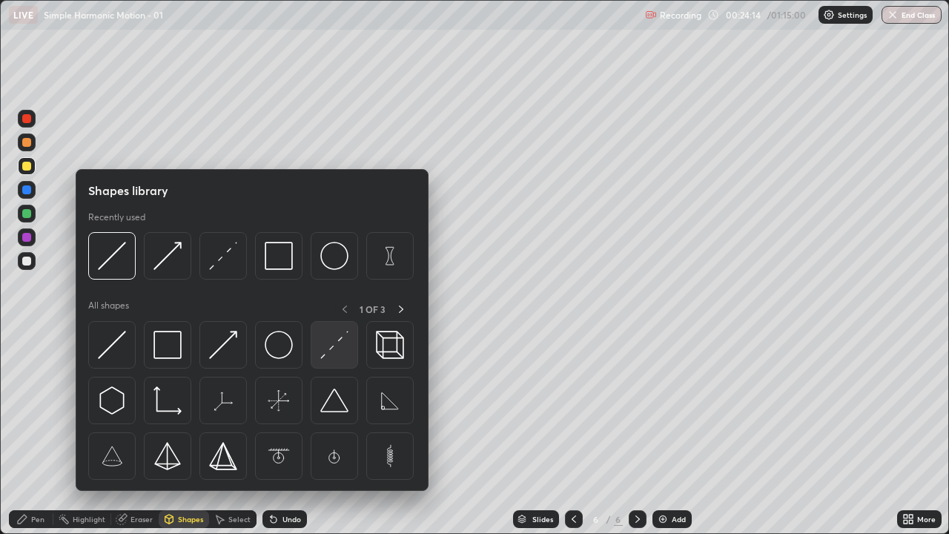
click at [325, 351] on img at bounding box center [334, 345] width 28 height 28
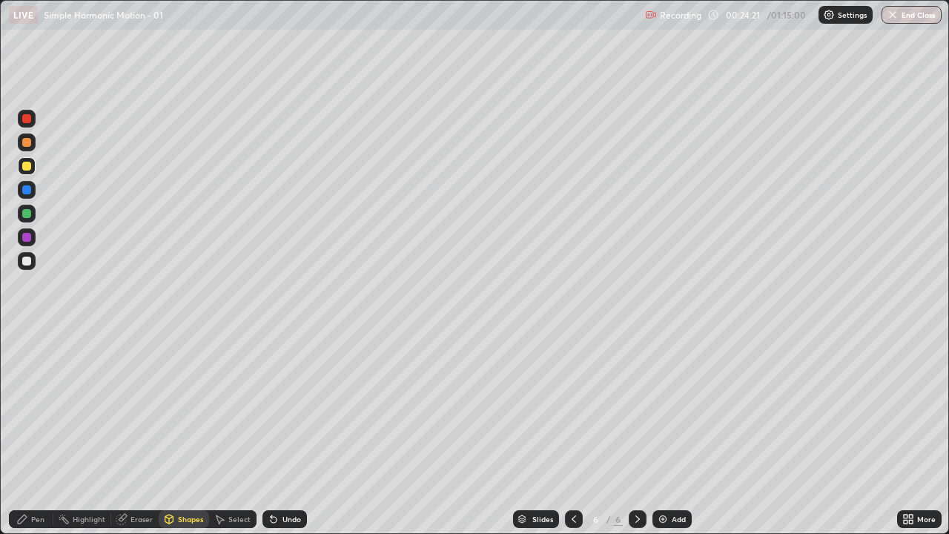
click at [175, 433] on div "Shapes" at bounding box center [184, 519] width 50 height 18
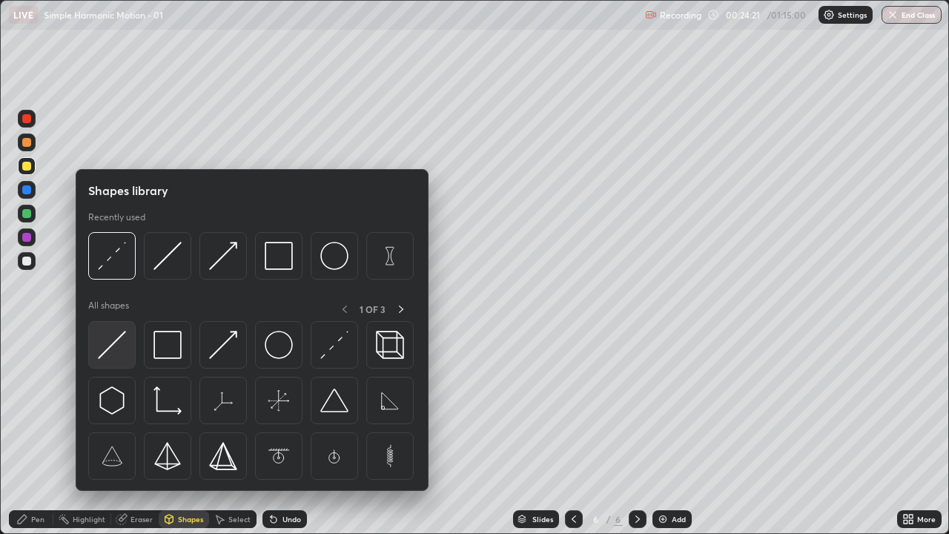
click at [100, 348] on img at bounding box center [112, 345] width 28 height 28
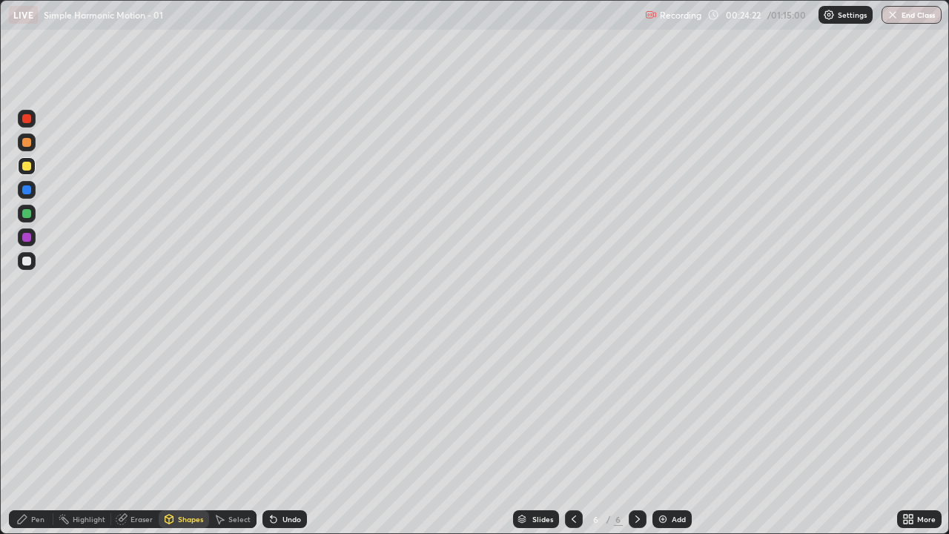
click at [26, 234] on div at bounding box center [26, 237] width 9 height 9
click at [287, 433] on div "Undo" at bounding box center [291, 518] width 19 height 7
click at [290, 433] on div "Undo" at bounding box center [291, 518] width 19 height 7
click at [176, 433] on div "Shapes" at bounding box center [184, 519] width 50 height 18
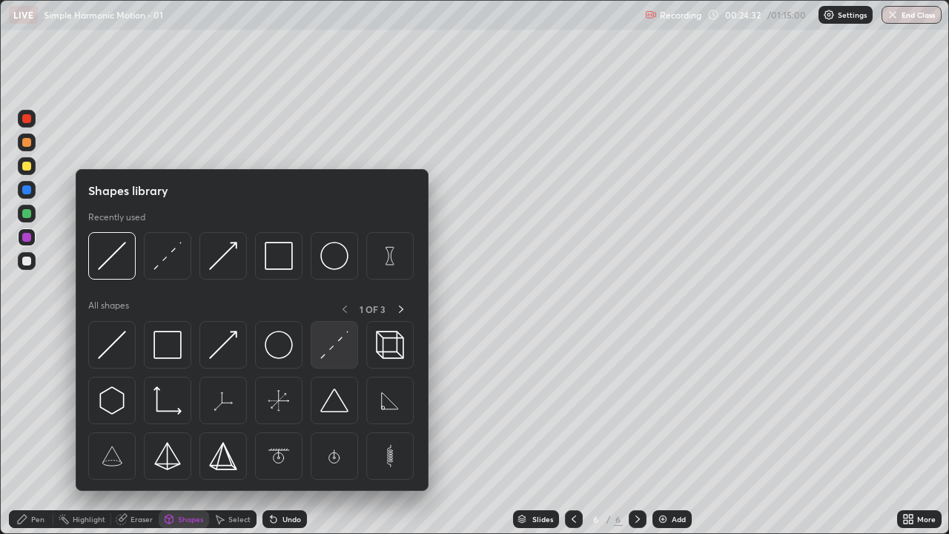
click at [327, 348] on img at bounding box center [334, 345] width 28 height 28
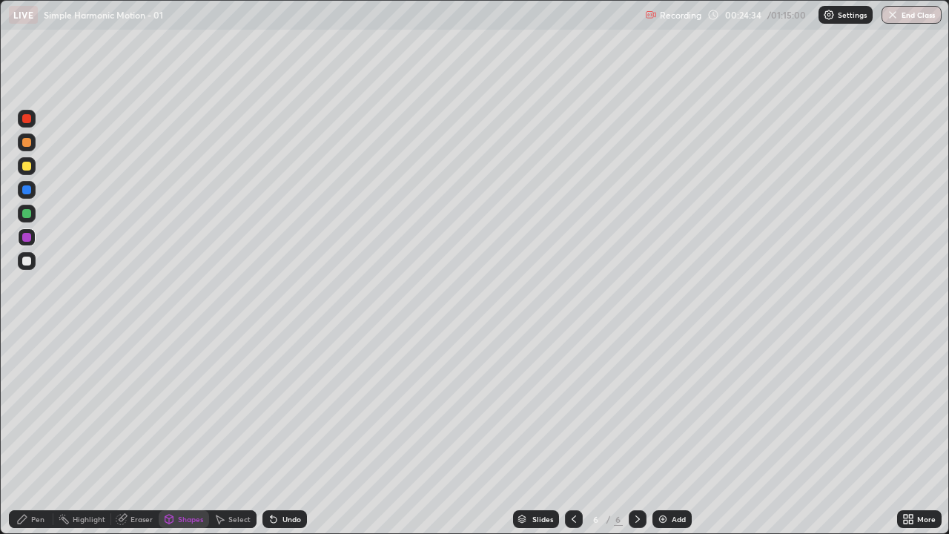
click at [28, 162] on div at bounding box center [26, 166] width 9 height 9
click at [175, 433] on div "Shapes" at bounding box center [184, 519] width 50 height 18
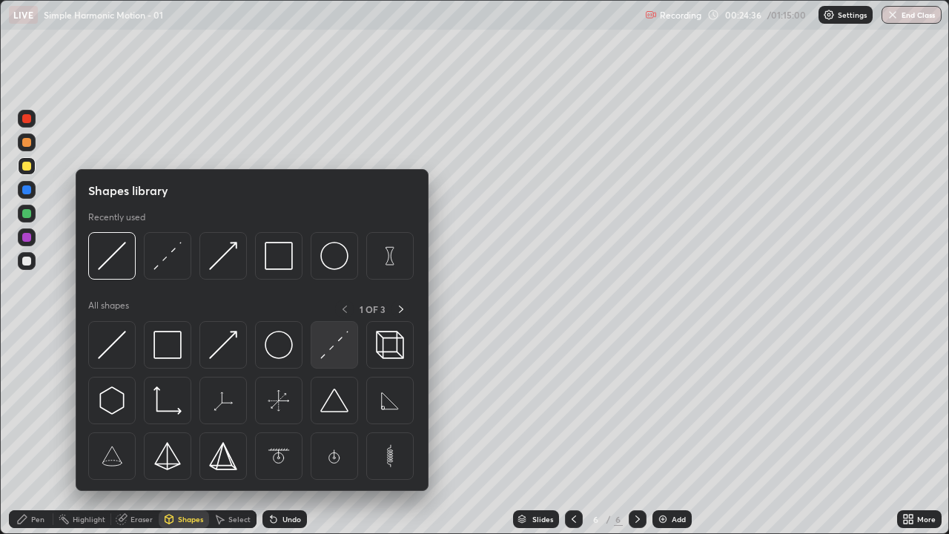
click at [327, 351] on img at bounding box center [334, 345] width 28 height 28
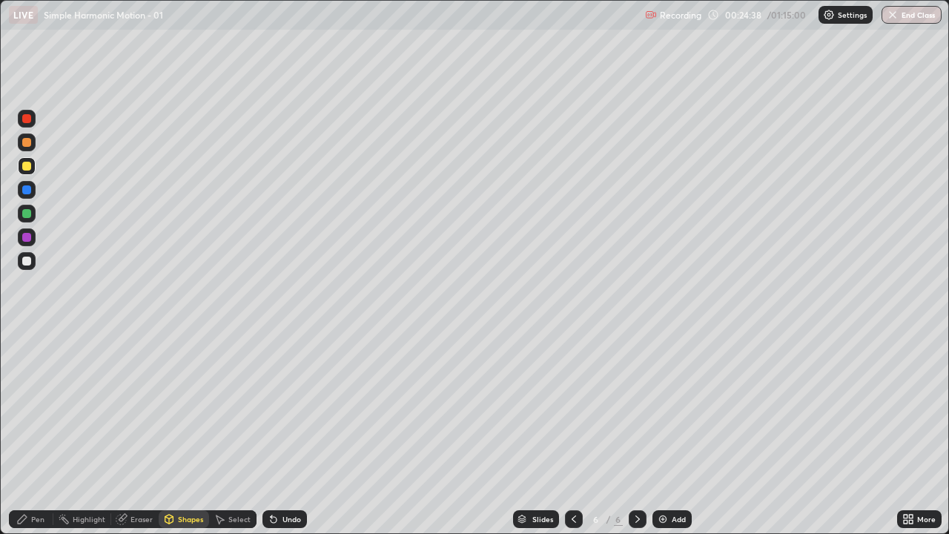
click at [285, 433] on div "Undo" at bounding box center [291, 518] width 19 height 7
click at [188, 433] on div "Shapes" at bounding box center [190, 518] width 25 height 7
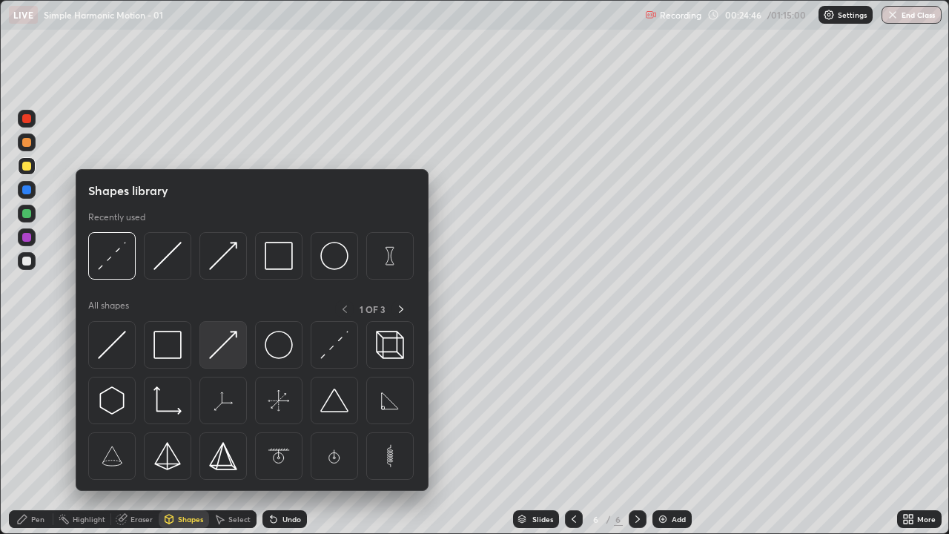
click at [222, 339] on img at bounding box center [223, 345] width 28 height 28
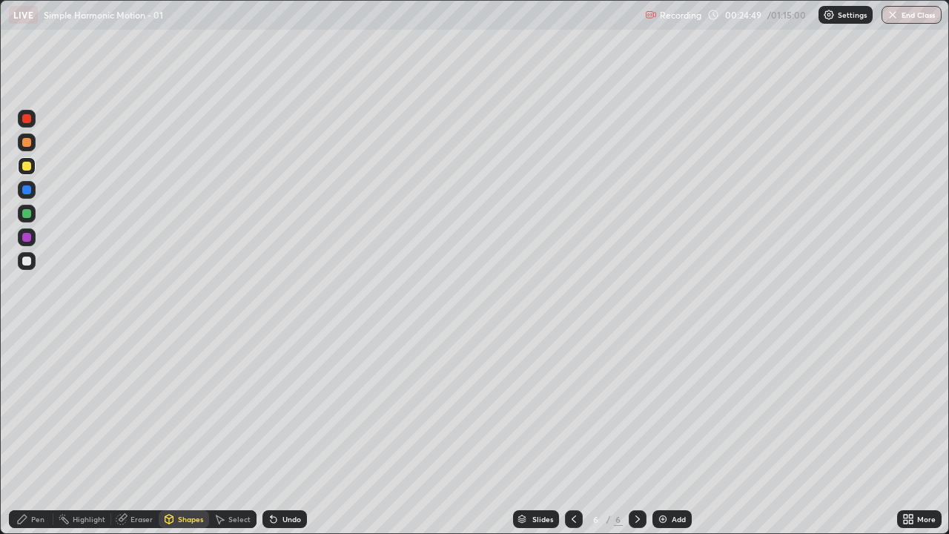
click at [23, 433] on icon at bounding box center [22, 519] width 12 height 12
click at [27, 236] on div at bounding box center [26, 237] width 9 height 9
click at [27, 212] on div at bounding box center [26, 213] width 9 height 9
click at [291, 433] on div "Undo" at bounding box center [291, 518] width 19 height 7
click at [288, 433] on div "Undo" at bounding box center [291, 518] width 19 height 7
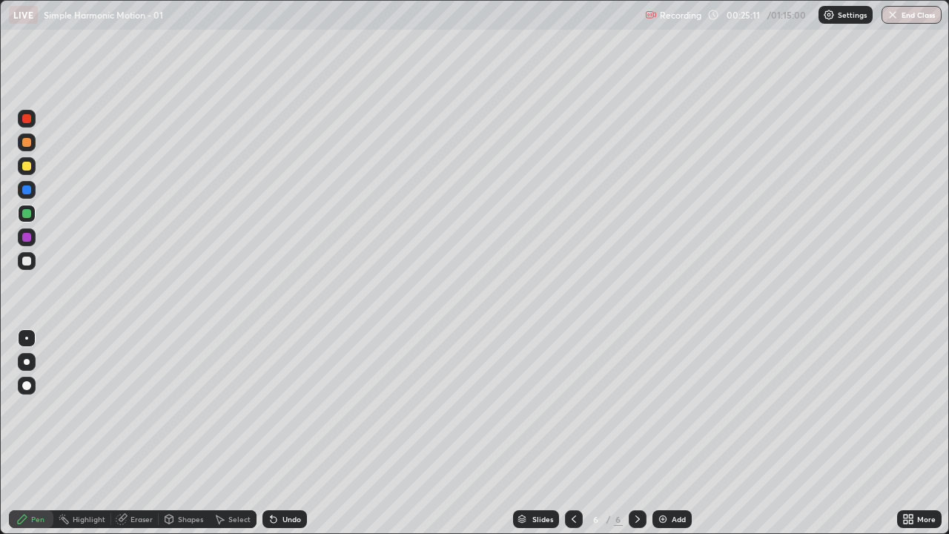
click at [26, 258] on div at bounding box center [26, 260] width 9 height 9
click at [26, 433] on icon at bounding box center [22, 519] width 12 height 12
click at [35, 160] on div at bounding box center [27, 166] width 18 height 18
click at [277, 433] on icon at bounding box center [274, 519] width 12 height 12
click at [271, 433] on icon at bounding box center [274, 520] width 6 height 6
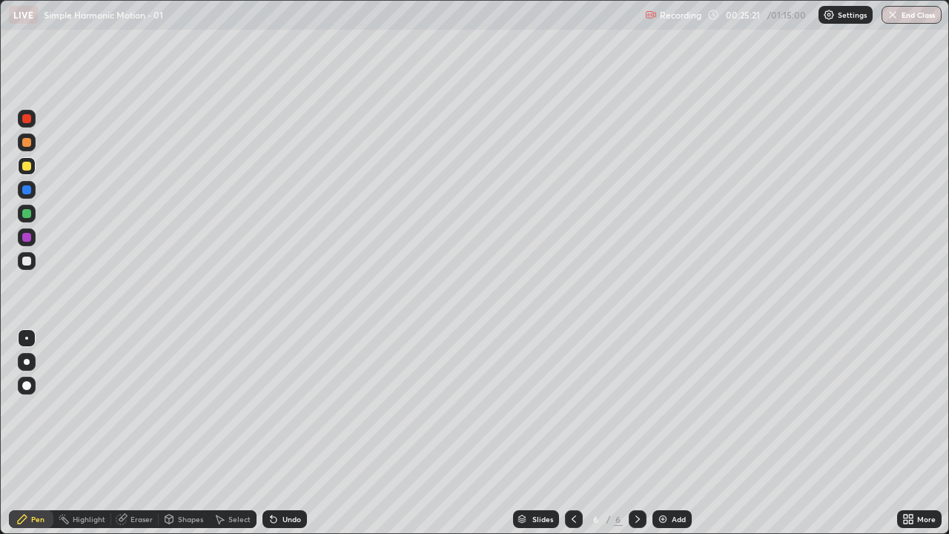
click at [271, 433] on icon at bounding box center [271, 515] width 1 height 1
click at [179, 433] on div "Shapes" at bounding box center [184, 519] width 50 height 18
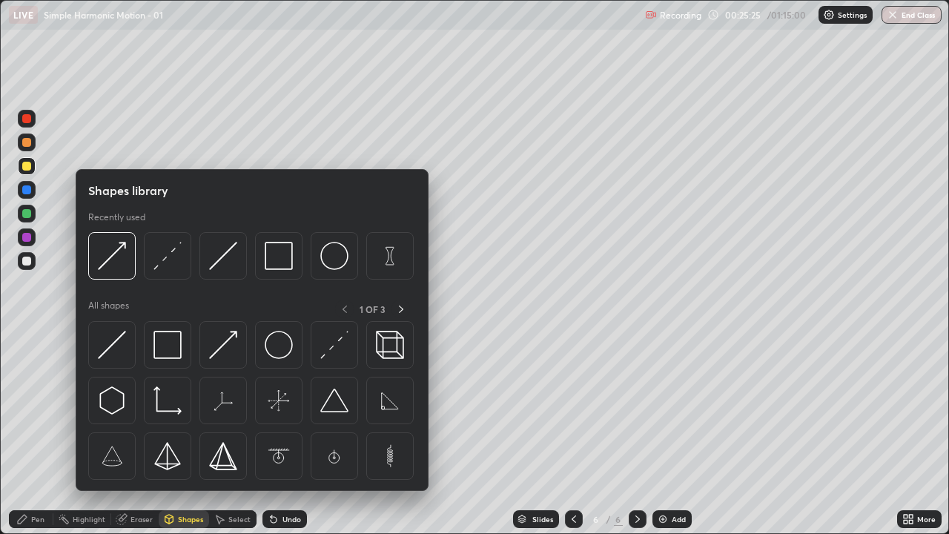
click at [40, 433] on div "Pen" at bounding box center [37, 518] width 13 height 7
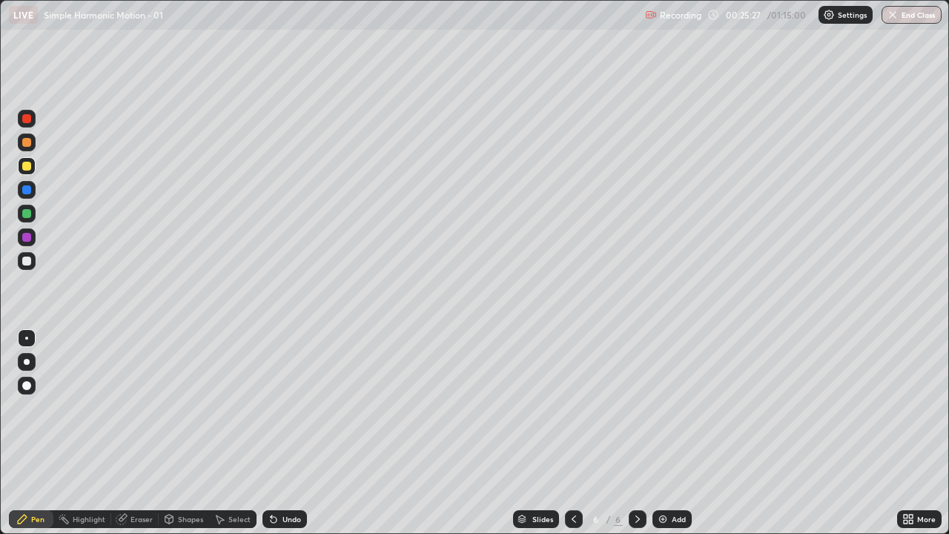
click at [27, 261] on div at bounding box center [26, 260] width 9 height 9
click at [28, 433] on div "Pen" at bounding box center [31, 519] width 44 height 18
click at [24, 214] on div at bounding box center [26, 213] width 9 height 9
click at [187, 433] on div "Shapes" at bounding box center [184, 519] width 50 height 18
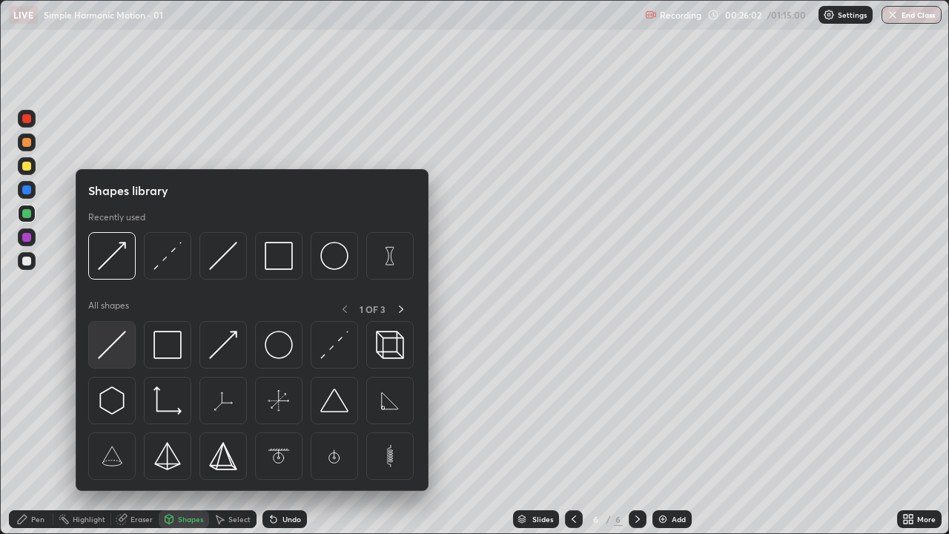
click at [116, 344] on img at bounding box center [112, 345] width 28 height 28
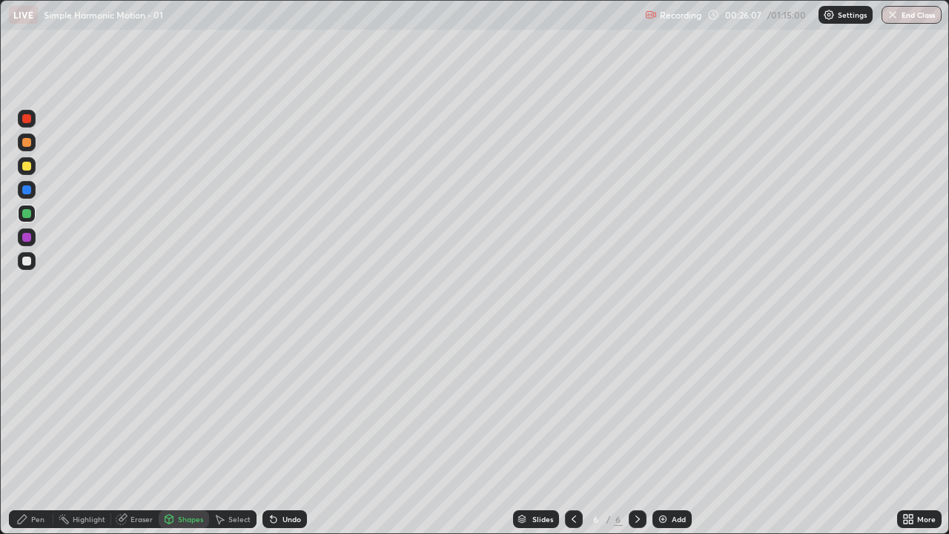
click at [29, 433] on div "Pen" at bounding box center [31, 519] width 44 height 18
click at [187, 433] on div "Shapes" at bounding box center [190, 518] width 25 height 7
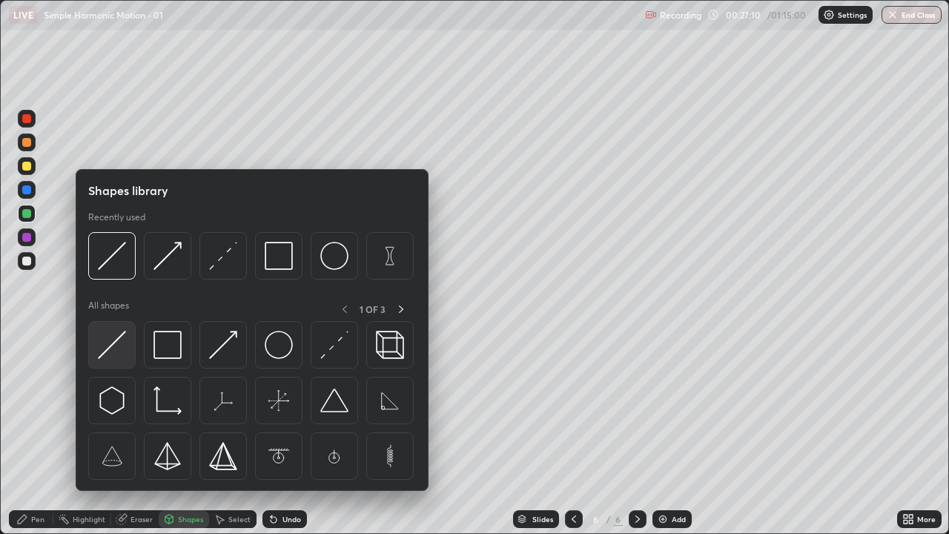
click at [111, 343] on img at bounding box center [112, 345] width 28 height 28
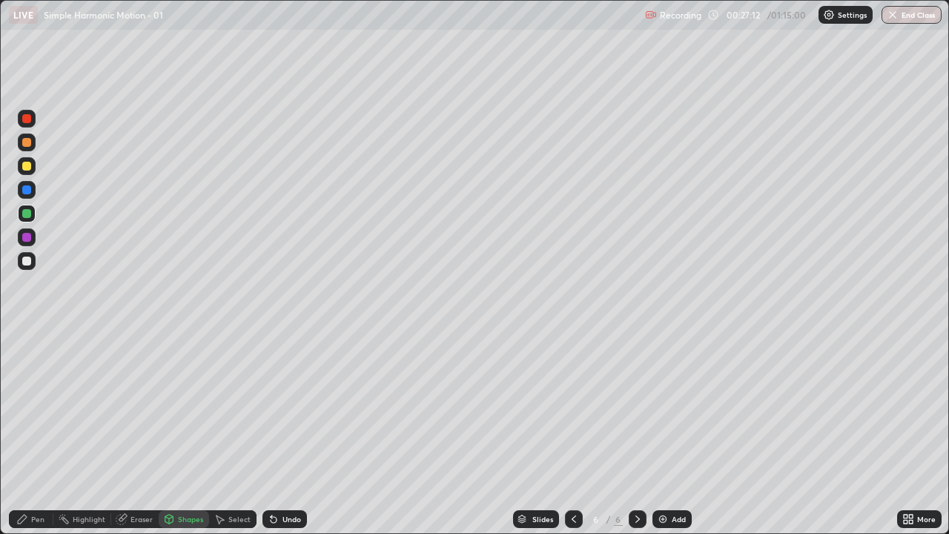
click at [34, 433] on div "Pen" at bounding box center [37, 518] width 13 height 7
click at [28, 260] on div at bounding box center [26, 260] width 9 height 9
click at [192, 433] on div "Shapes" at bounding box center [190, 518] width 25 height 7
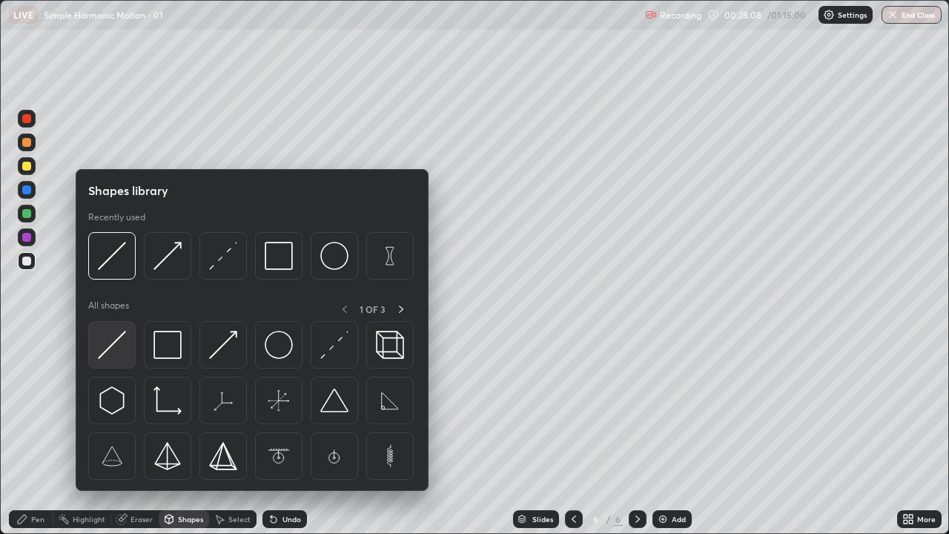
click at [110, 350] on img at bounding box center [112, 345] width 28 height 28
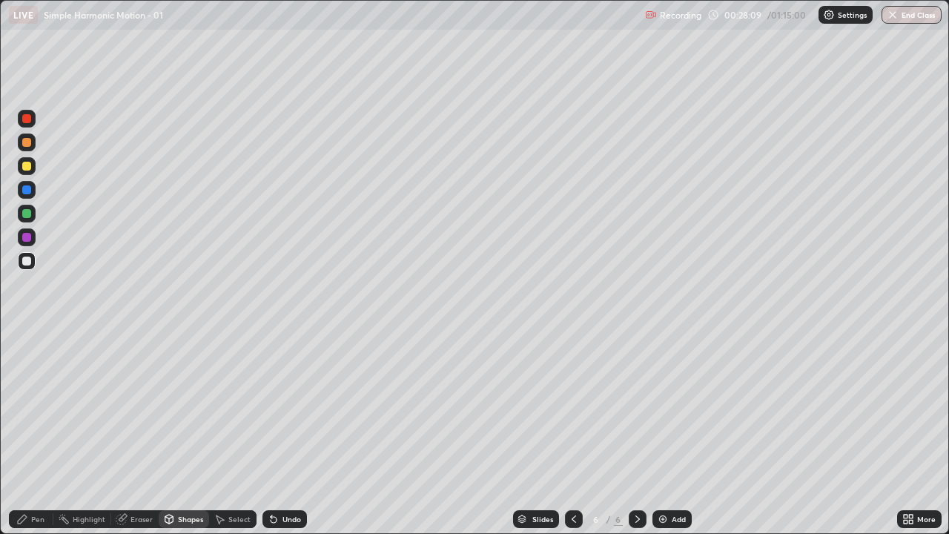
click at [183, 433] on div "Shapes" at bounding box center [190, 518] width 25 height 7
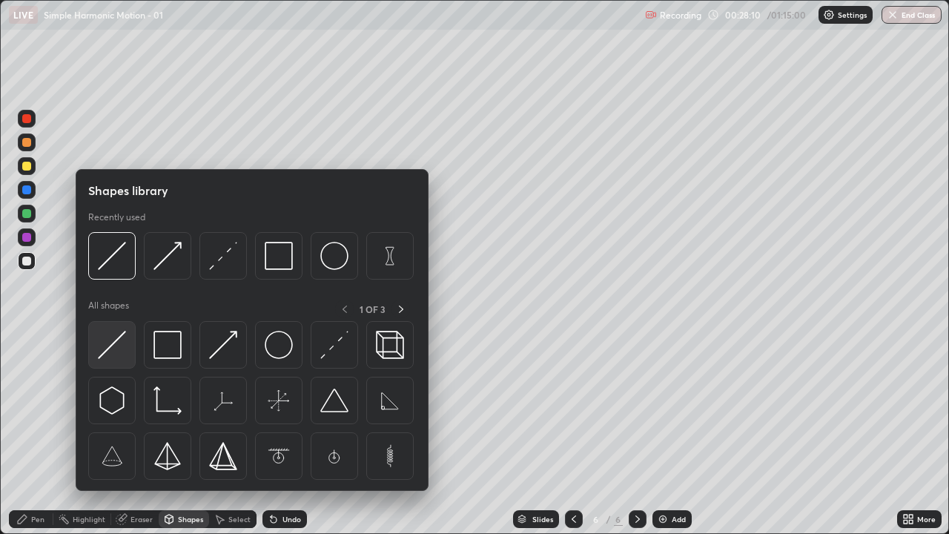
click at [111, 353] on img at bounding box center [112, 345] width 28 height 28
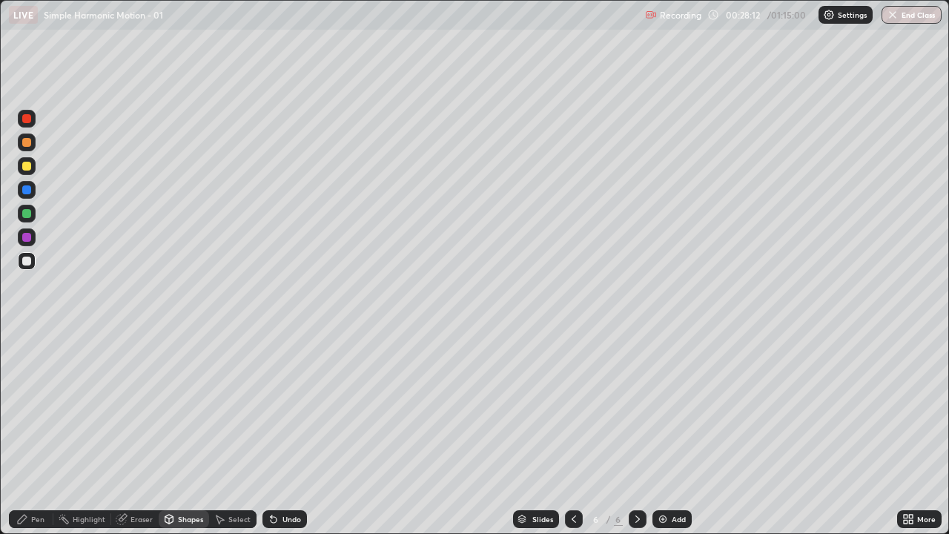
click at [135, 433] on div "Eraser" at bounding box center [141, 518] width 22 height 7
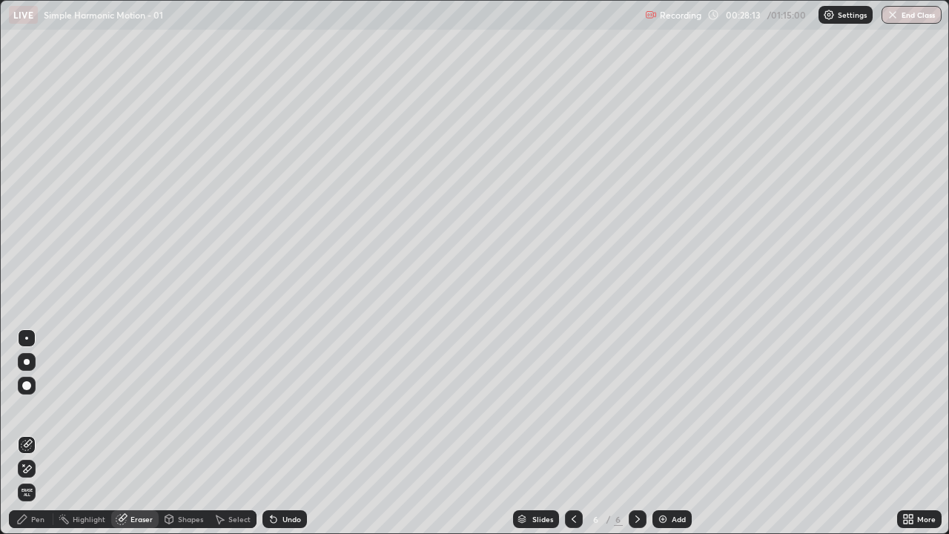
click at [27, 433] on icon at bounding box center [28, 468] width 8 height 7
click at [185, 433] on div "Shapes" at bounding box center [184, 519] width 50 height 18
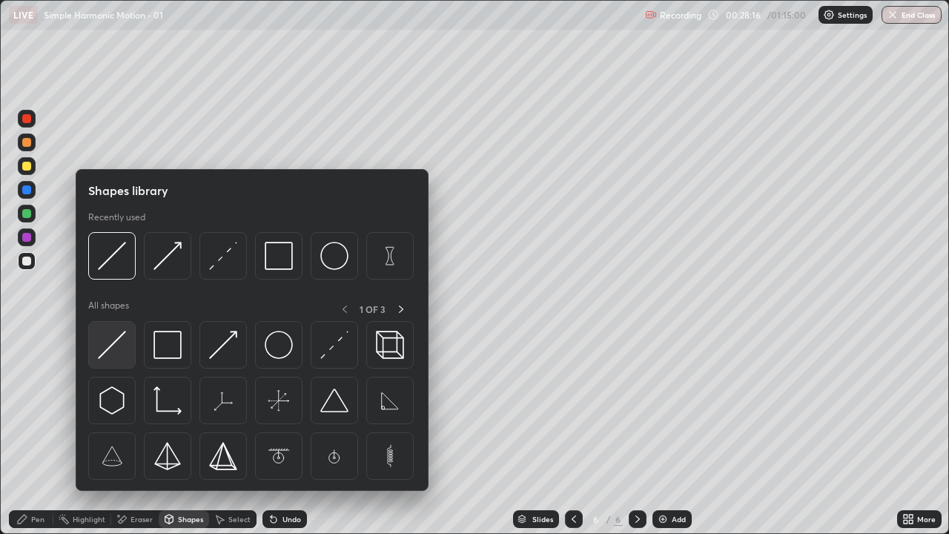
click at [107, 348] on img at bounding box center [112, 345] width 28 height 28
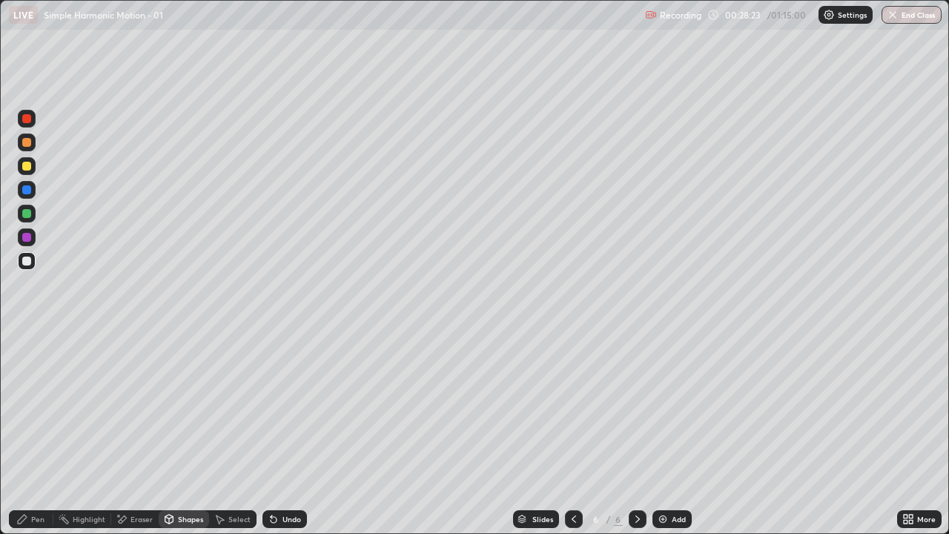
click at [31, 433] on div "Pen" at bounding box center [37, 518] width 13 height 7
click at [27, 173] on div at bounding box center [27, 166] width 18 height 18
click at [186, 433] on div "Shapes" at bounding box center [190, 518] width 25 height 7
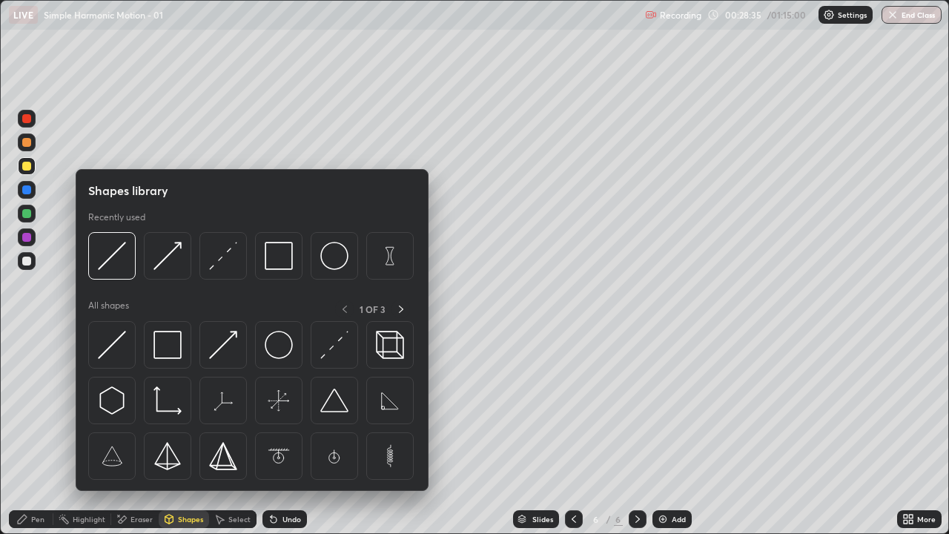
click at [184, 433] on div "Shapes" at bounding box center [190, 518] width 25 height 7
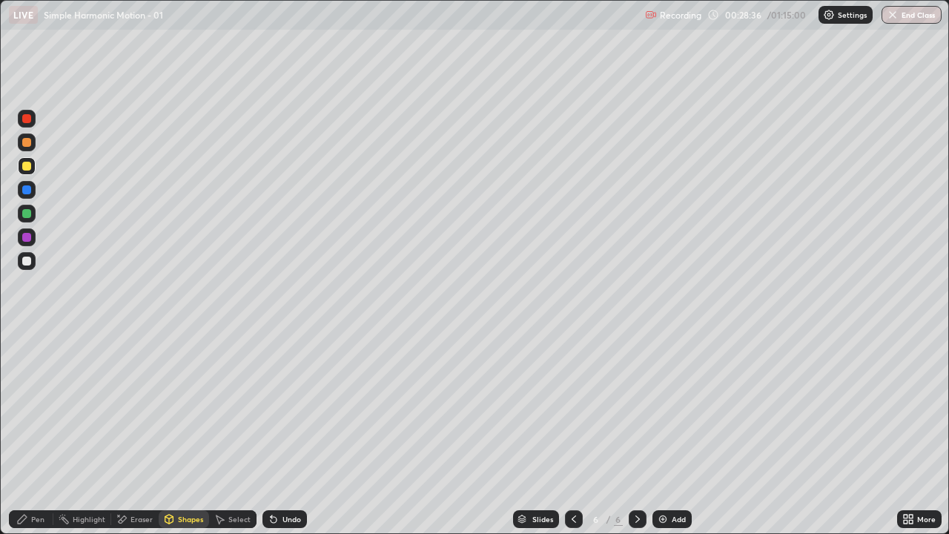
click at [182, 433] on div "Shapes" at bounding box center [184, 519] width 50 height 18
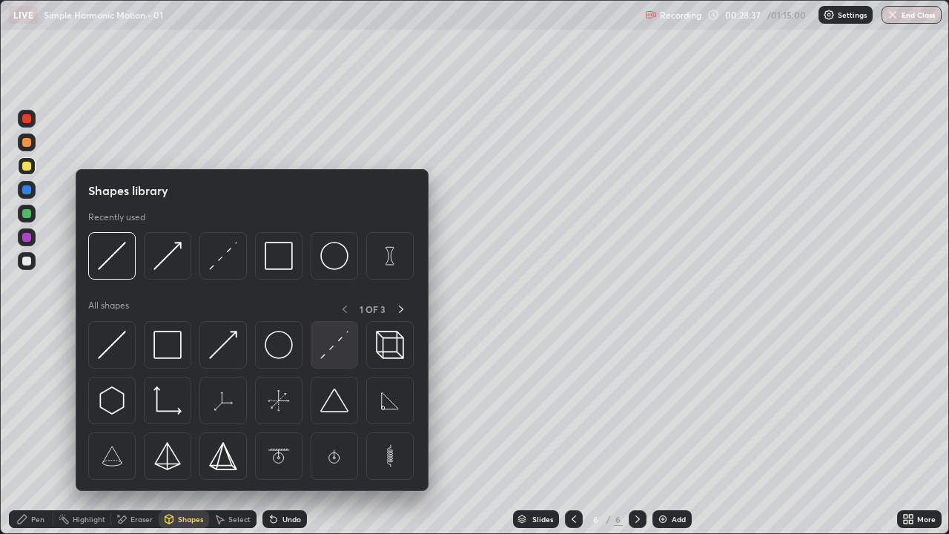
click at [335, 346] on img at bounding box center [334, 345] width 28 height 28
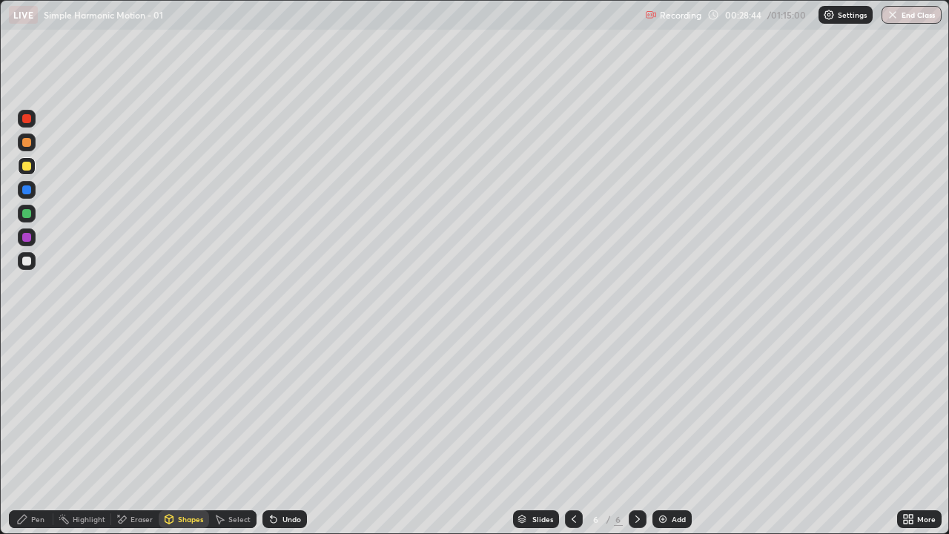
click at [27, 433] on icon at bounding box center [22, 519] width 12 height 12
click at [28, 212] on div at bounding box center [26, 213] width 9 height 9
click at [183, 433] on div "Shapes" at bounding box center [190, 518] width 25 height 7
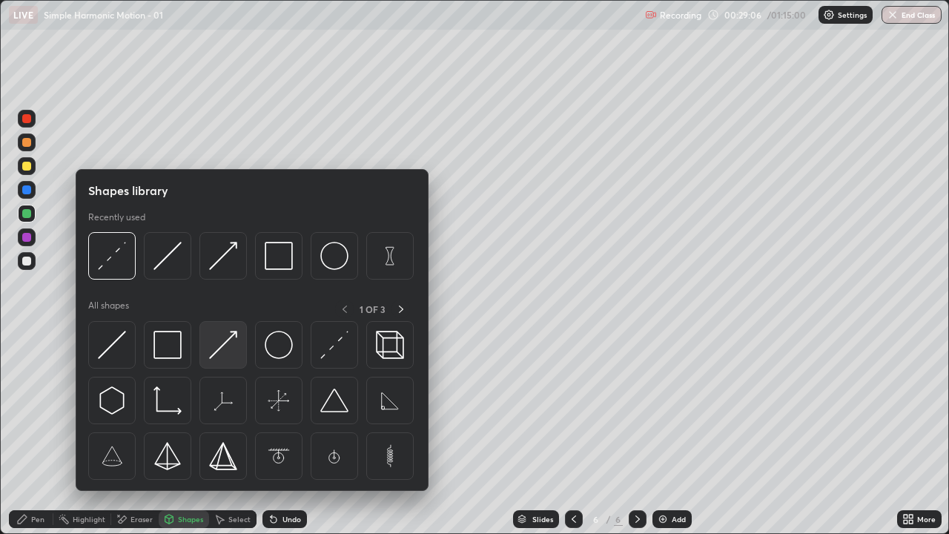
click at [222, 351] on img at bounding box center [223, 345] width 28 height 28
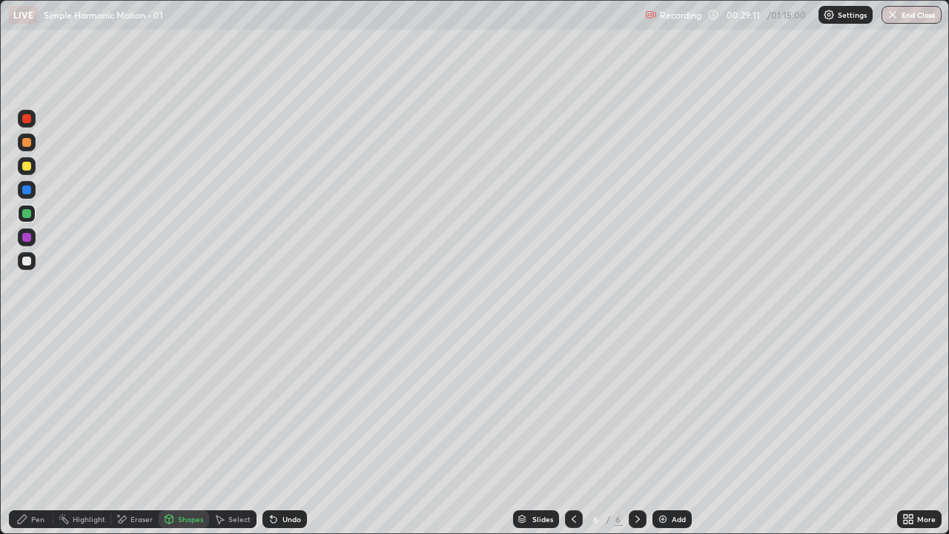
click at [133, 433] on div "Eraser" at bounding box center [141, 518] width 22 height 7
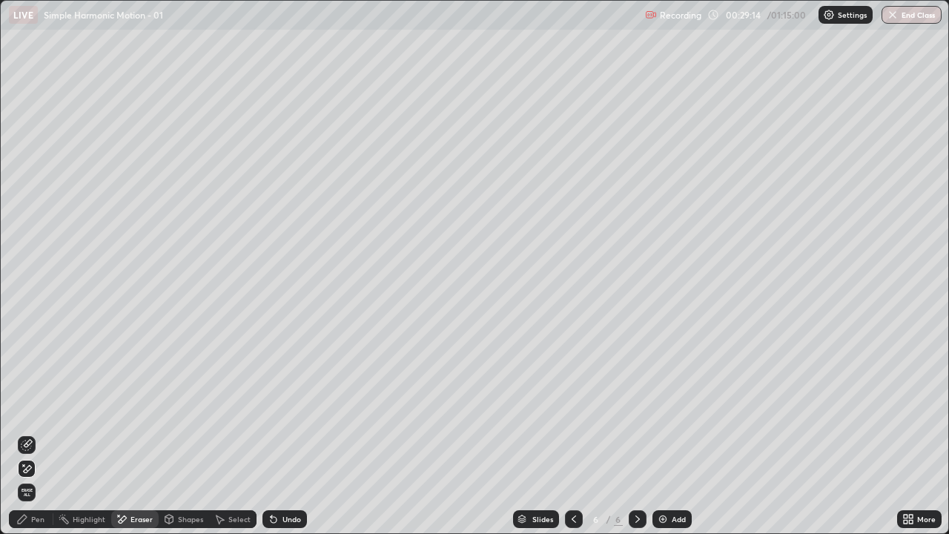
click at [188, 433] on div "Shapes" at bounding box center [190, 518] width 25 height 7
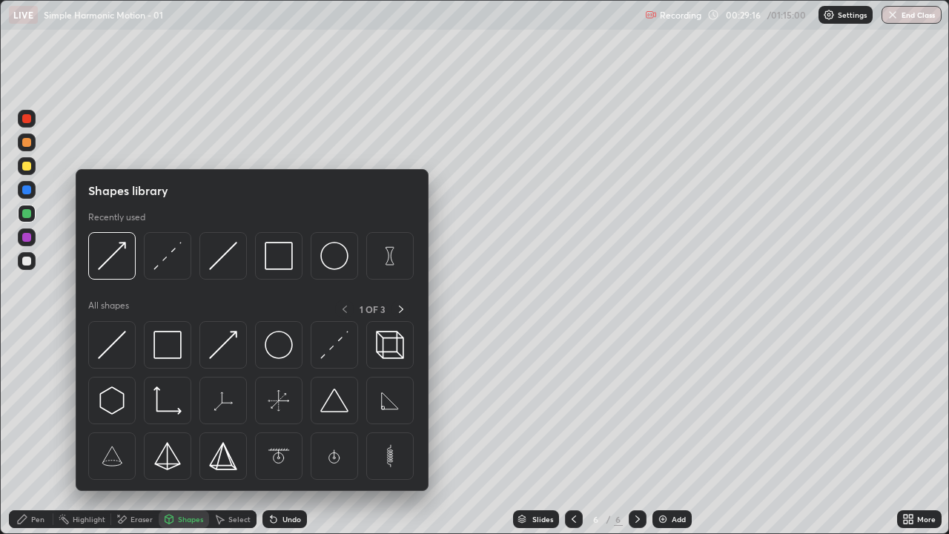
click at [179, 433] on div "Shapes" at bounding box center [184, 519] width 50 height 18
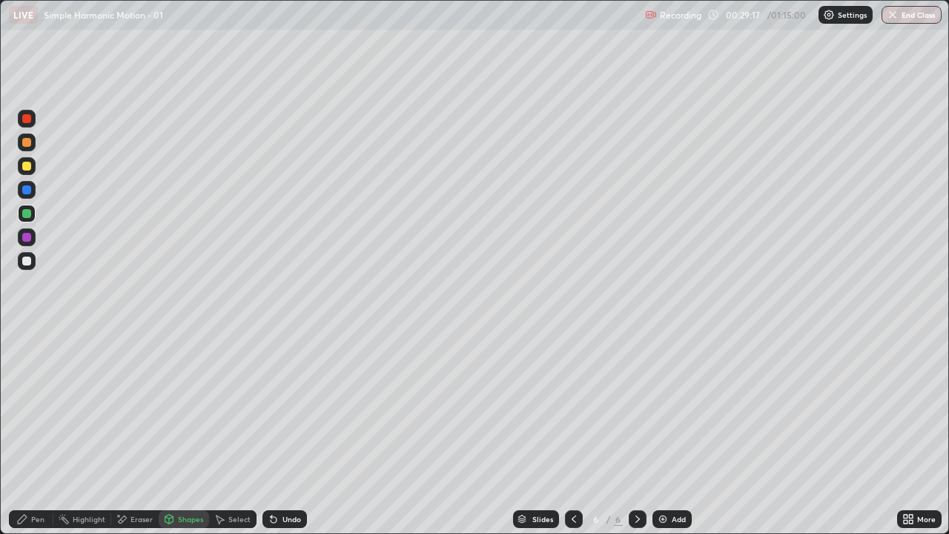
click at [176, 433] on div "Shapes" at bounding box center [184, 519] width 50 height 18
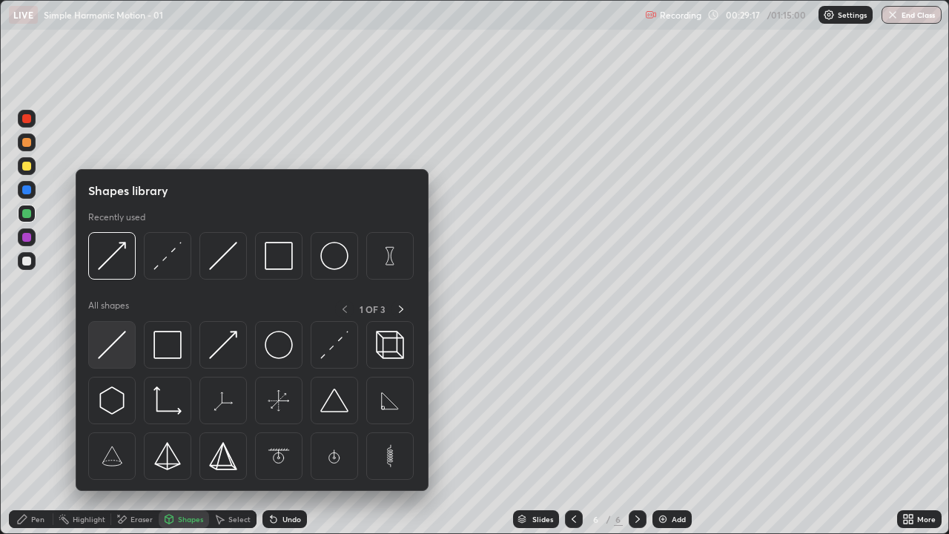
click at [116, 342] on img at bounding box center [112, 345] width 28 height 28
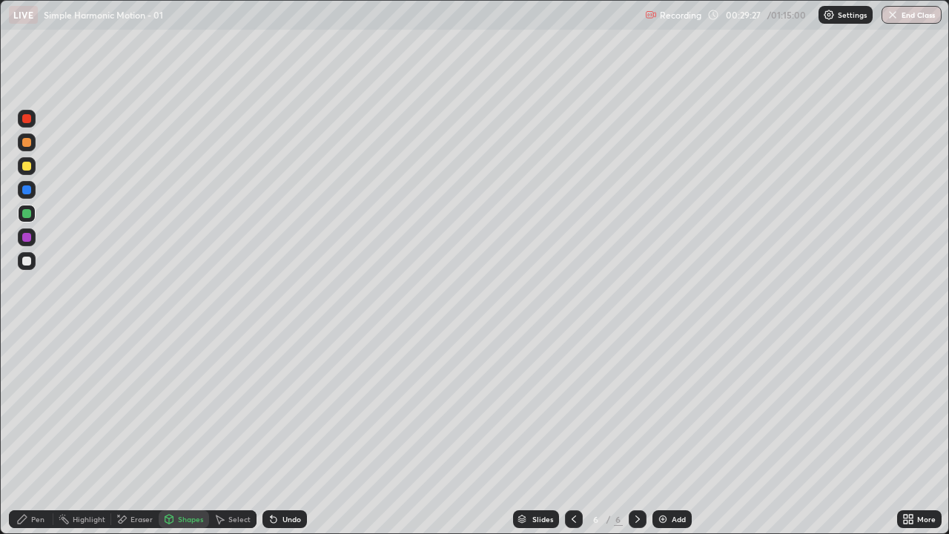
click at [29, 433] on div "Pen" at bounding box center [31, 519] width 44 height 18
click at [183, 433] on div "Shapes" at bounding box center [184, 519] width 50 height 18
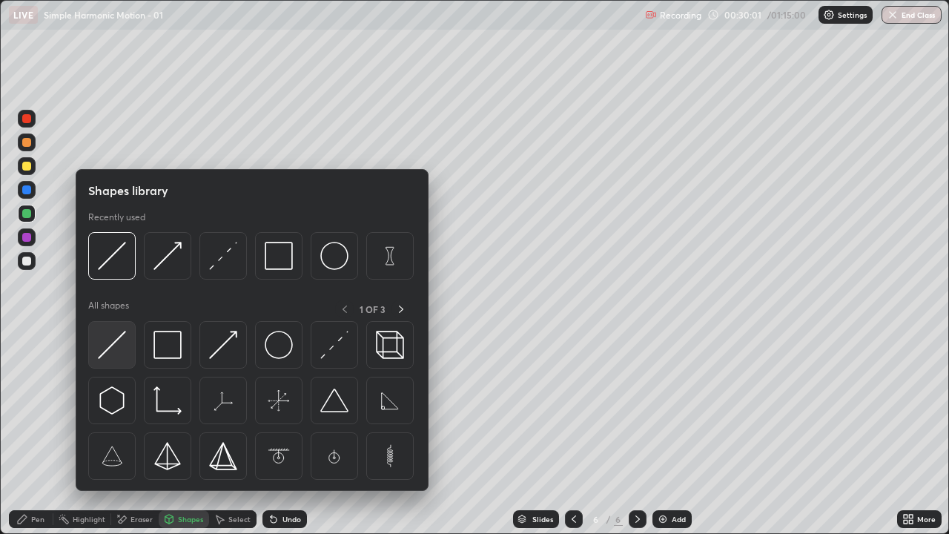
click at [113, 344] on img at bounding box center [112, 345] width 28 height 28
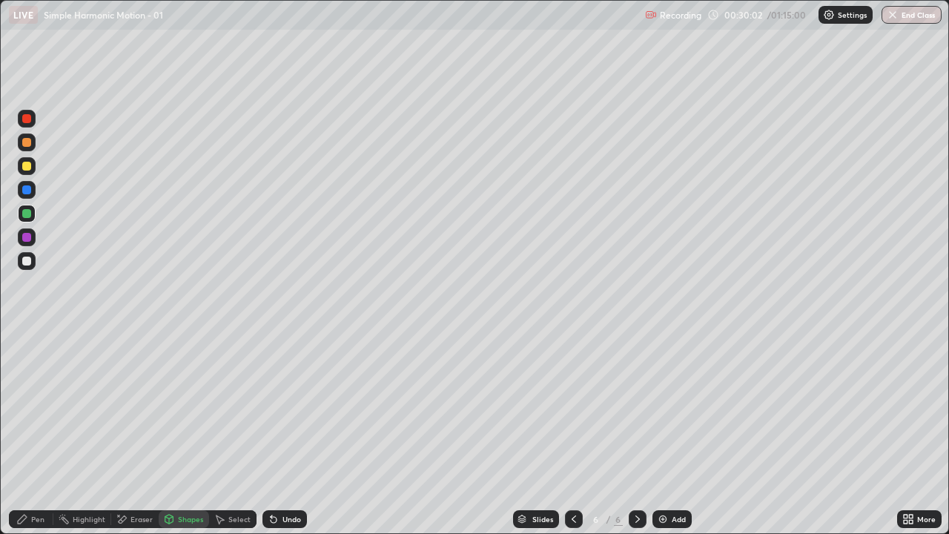
click at [28, 235] on div at bounding box center [26, 237] width 9 height 9
click at [282, 433] on div "Undo" at bounding box center [284, 519] width 44 height 18
click at [32, 433] on div "Pen" at bounding box center [37, 518] width 13 height 7
click at [30, 262] on div at bounding box center [26, 260] width 9 height 9
click at [30, 213] on div at bounding box center [26, 213] width 9 height 9
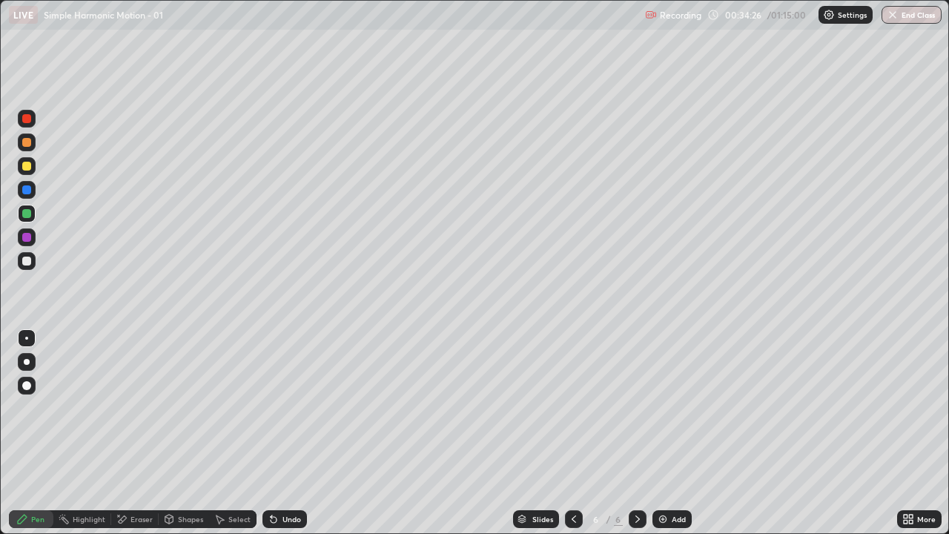
click at [680, 433] on div "Add" at bounding box center [671, 519] width 39 height 18
click at [30, 433] on div "Pen" at bounding box center [31, 519] width 44 height 18
click at [27, 259] on div at bounding box center [26, 260] width 9 height 9
click at [184, 433] on div "Shapes" at bounding box center [190, 518] width 25 height 7
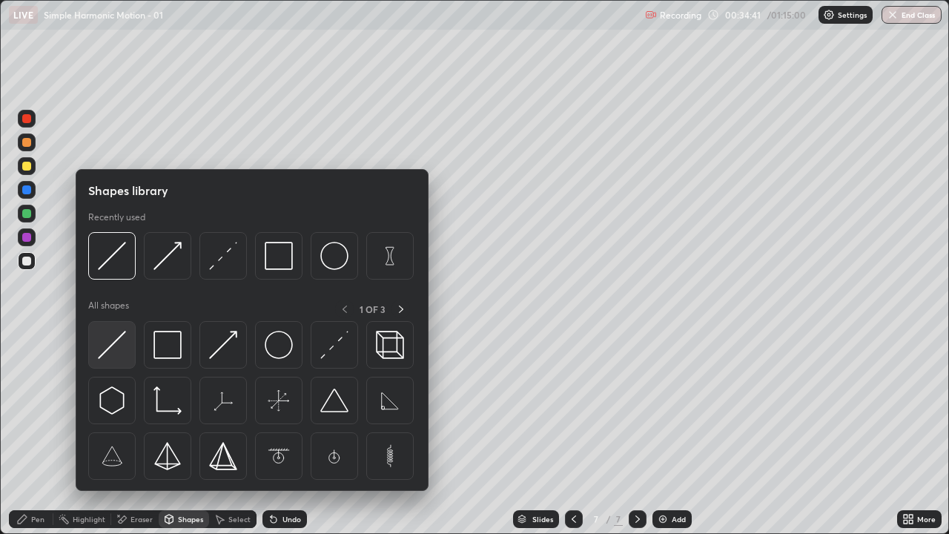
click at [107, 352] on img at bounding box center [112, 345] width 28 height 28
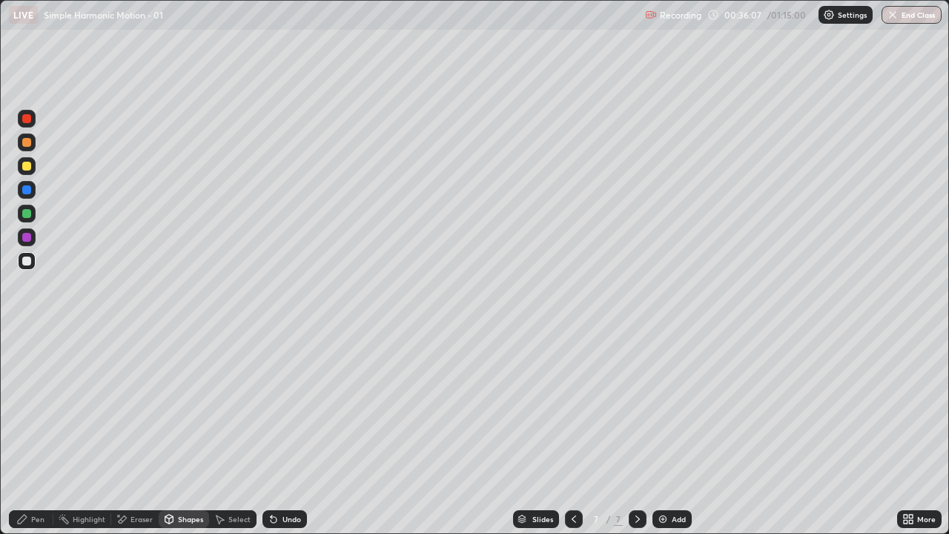
click at [184, 433] on div "Shapes" at bounding box center [190, 518] width 25 height 7
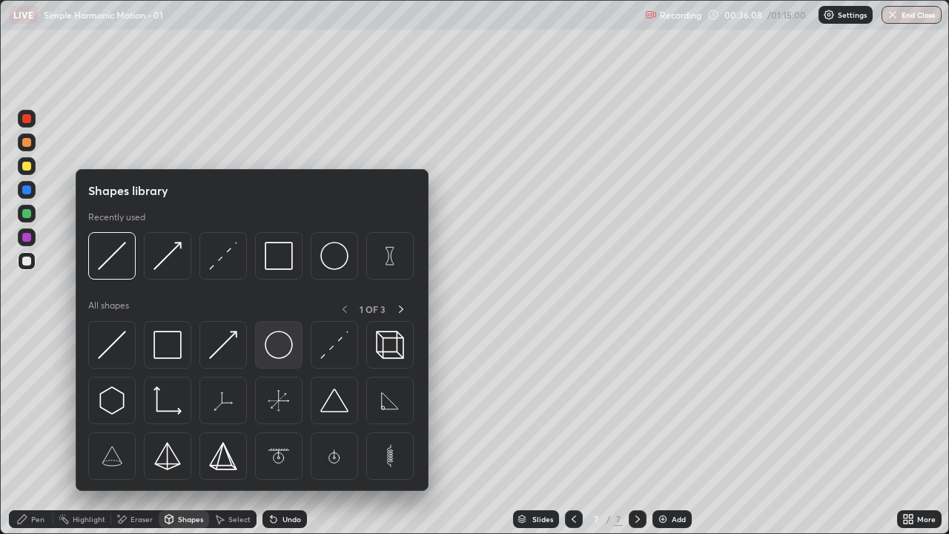
click at [280, 354] on img at bounding box center [279, 345] width 28 height 28
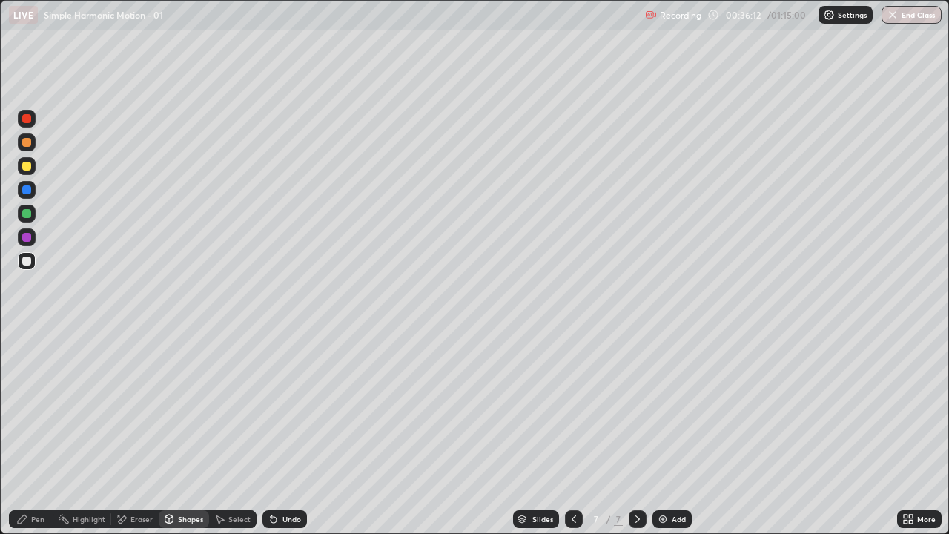
click at [195, 433] on div "Shapes" at bounding box center [190, 518] width 25 height 7
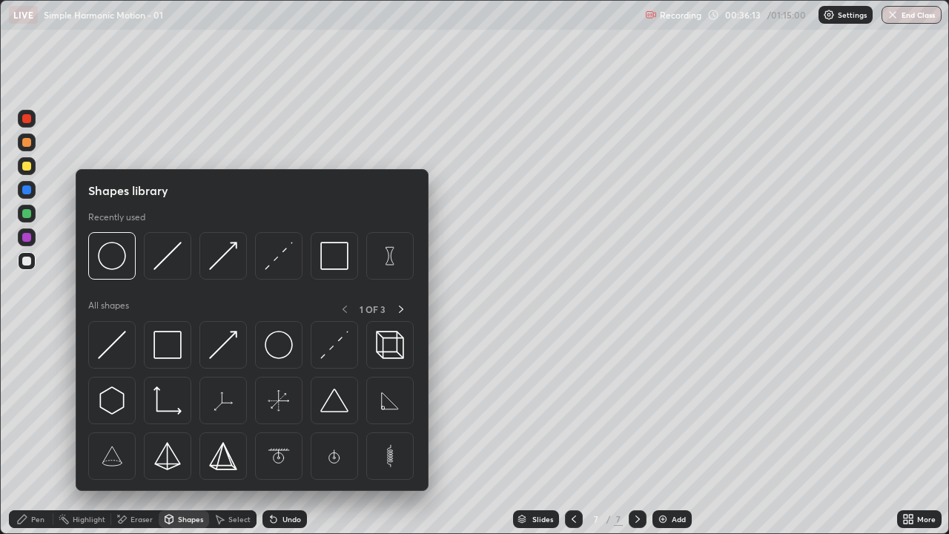
click at [27, 433] on icon at bounding box center [22, 519] width 12 height 12
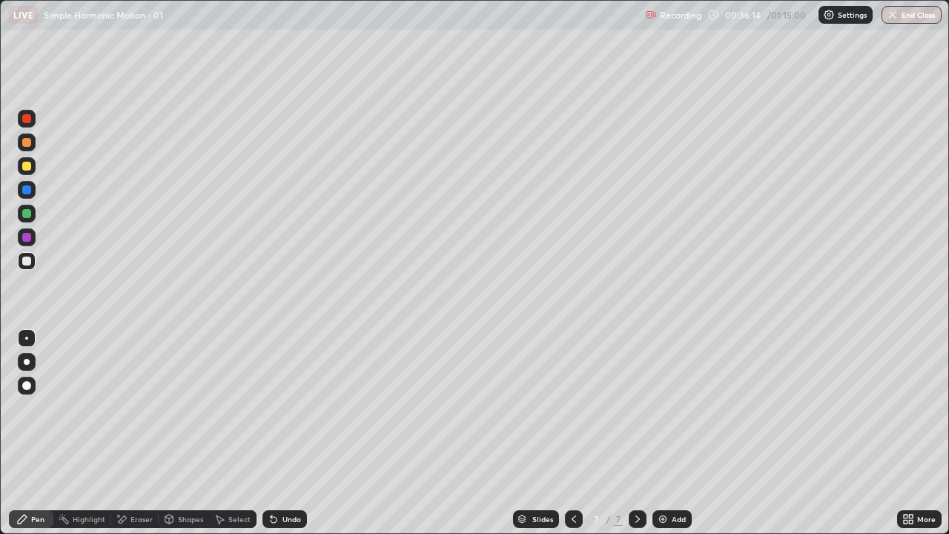
click at [179, 433] on div "Shapes" at bounding box center [190, 518] width 25 height 7
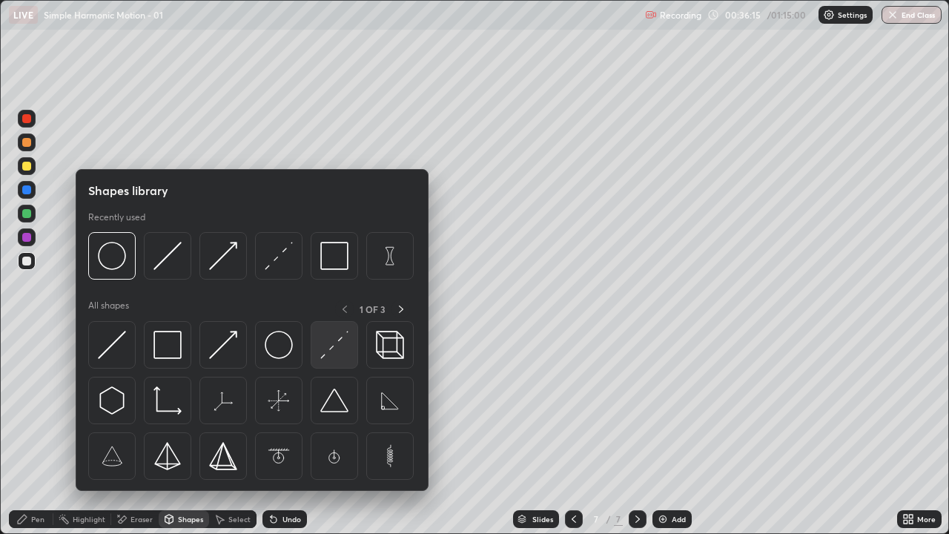
click at [328, 351] on img at bounding box center [334, 345] width 28 height 28
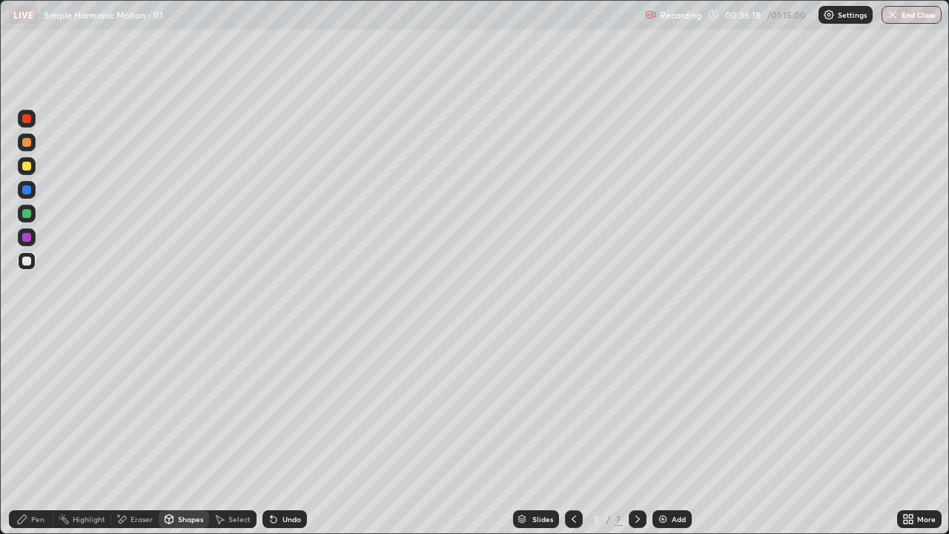
click at [287, 433] on div "Undo" at bounding box center [291, 518] width 19 height 7
click at [176, 433] on div "Shapes" at bounding box center [184, 519] width 50 height 18
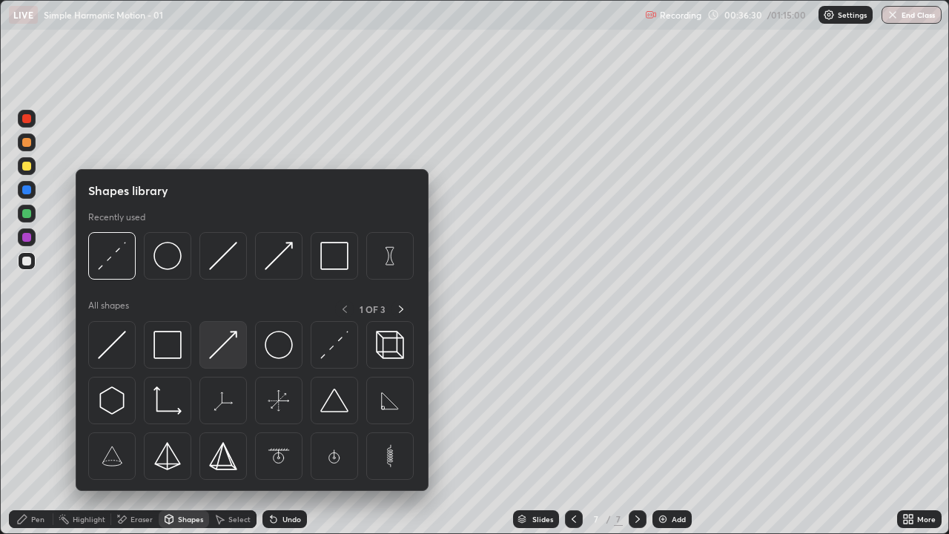
click at [220, 345] on img at bounding box center [223, 345] width 28 height 28
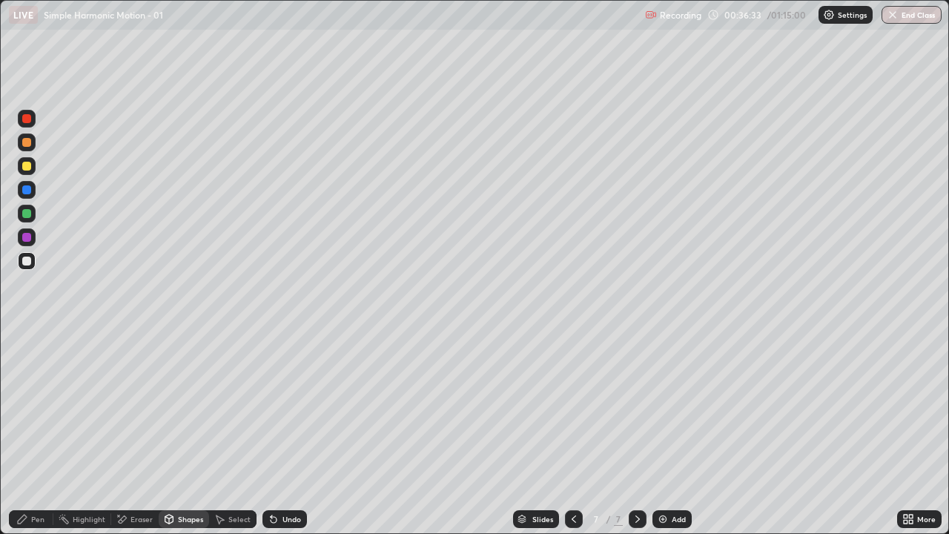
click at [18, 433] on icon at bounding box center [22, 519] width 12 height 12
click at [21, 433] on div "Pen" at bounding box center [31, 519] width 44 height 18
click at [26, 261] on div at bounding box center [26, 260] width 9 height 9
click at [123, 433] on icon at bounding box center [123, 518] width 8 height 7
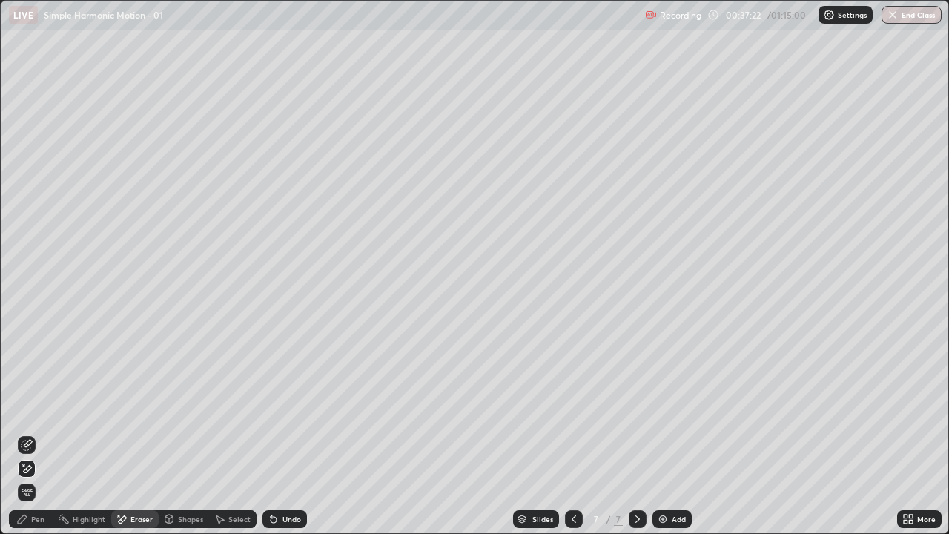
click at [23, 433] on icon at bounding box center [22, 519] width 12 height 12
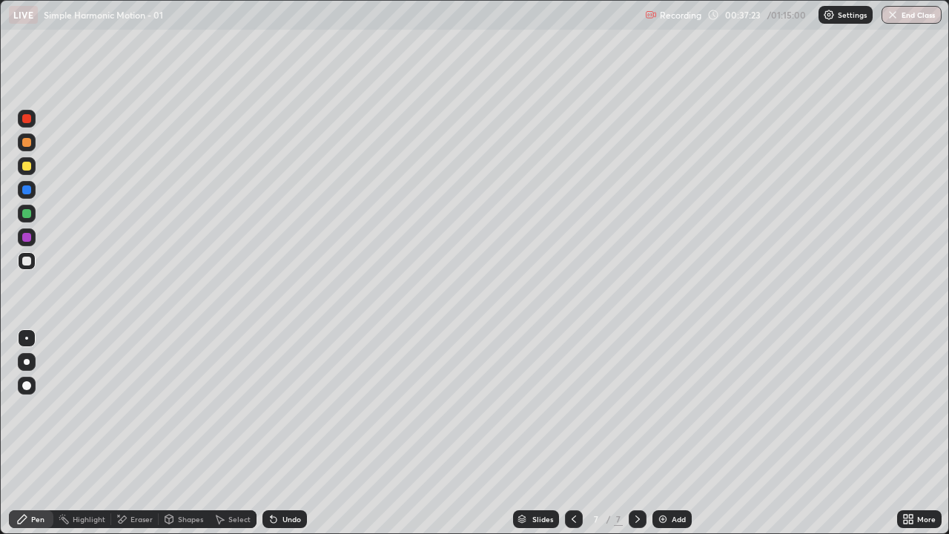
click at [175, 433] on div "Shapes" at bounding box center [184, 519] width 50 height 18
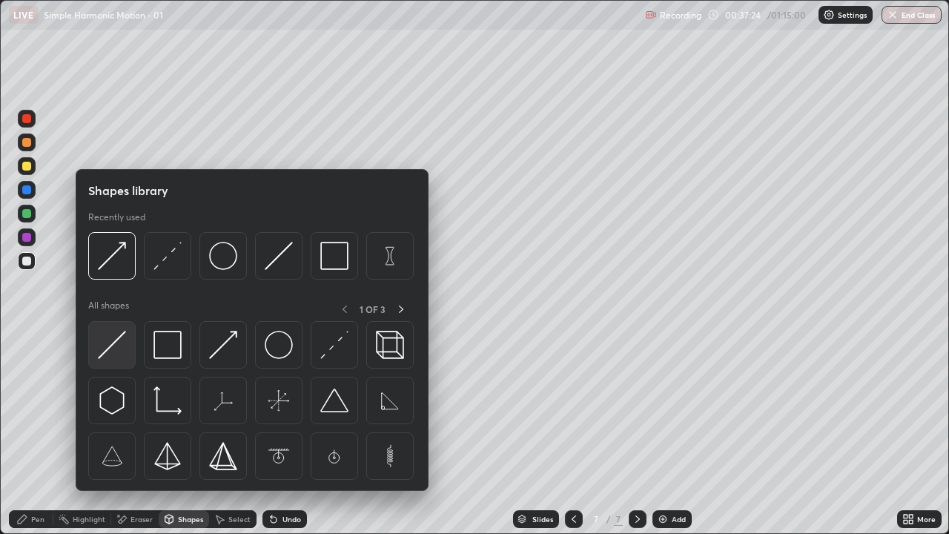
click at [108, 344] on img at bounding box center [112, 345] width 28 height 28
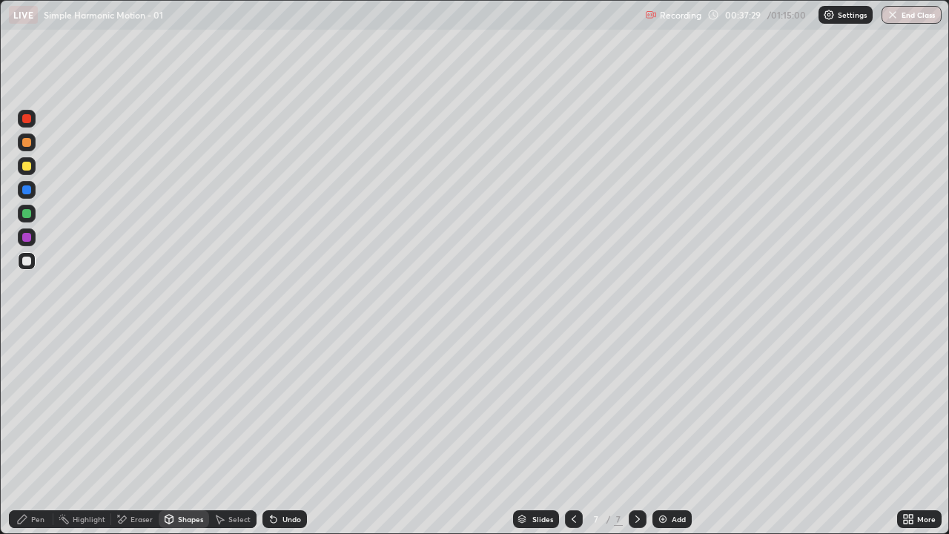
click at [190, 433] on div "Shapes" at bounding box center [184, 519] width 50 height 18
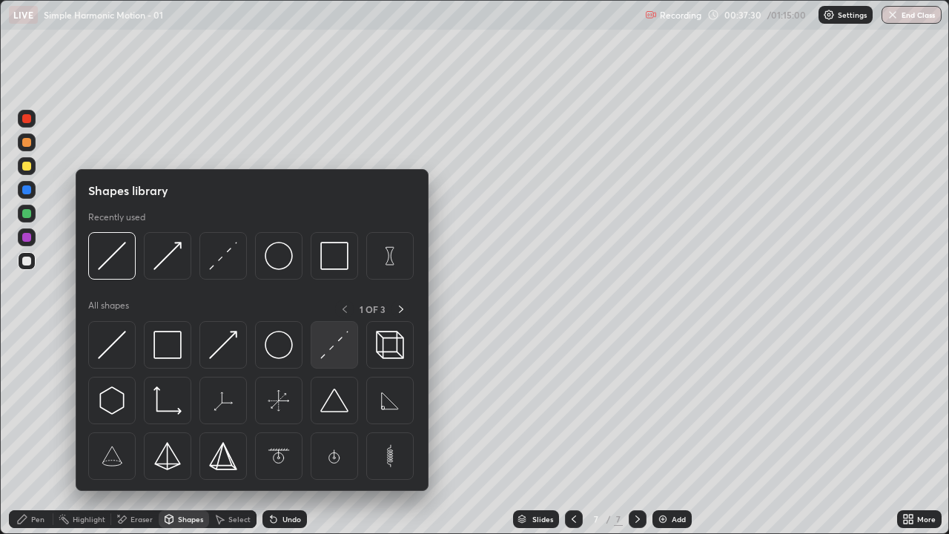
click at [330, 354] on img at bounding box center [334, 345] width 28 height 28
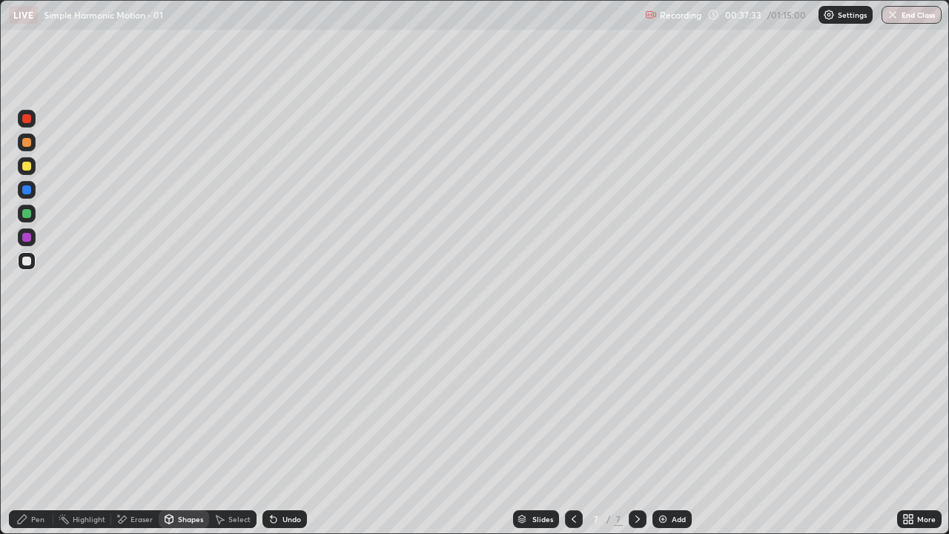
click at [185, 433] on div "Shapes" at bounding box center [184, 519] width 50 height 18
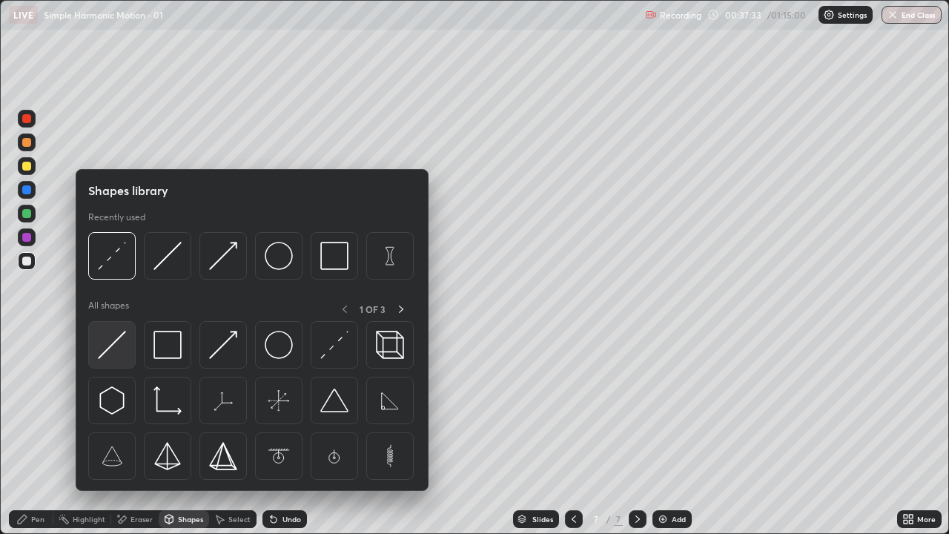
click at [120, 348] on img at bounding box center [112, 345] width 28 height 28
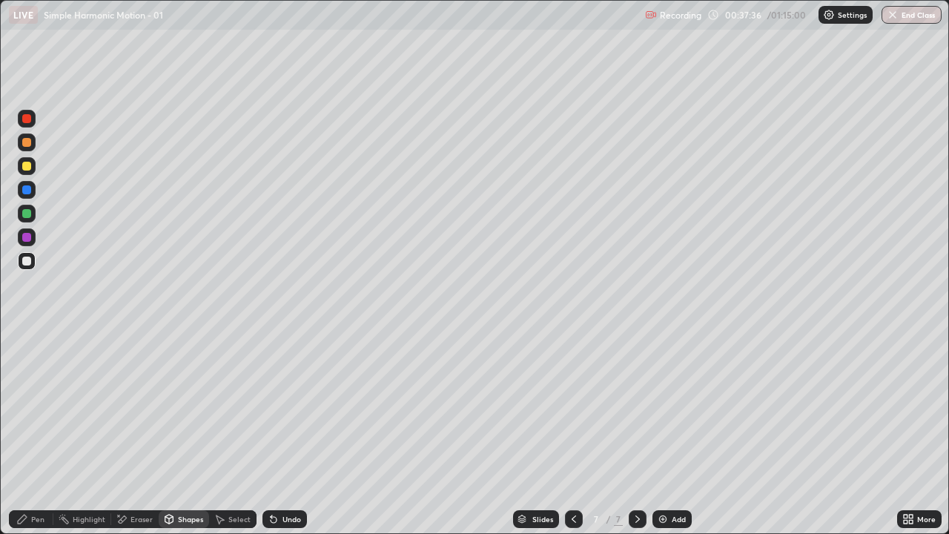
click at [179, 433] on div "Shapes" at bounding box center [190, 518] width 25 height 7
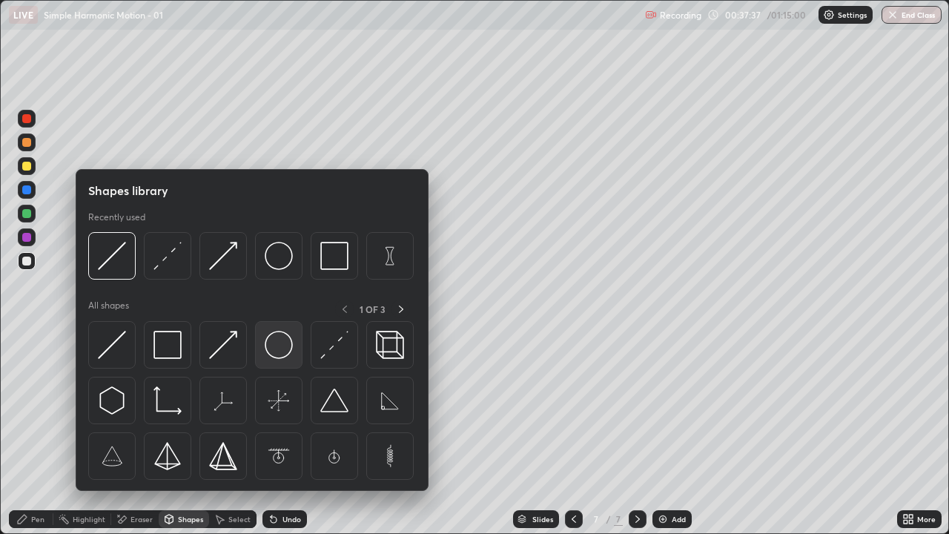
click at [276, 347] on img at bounding box center [279, 345] width 28 height 28
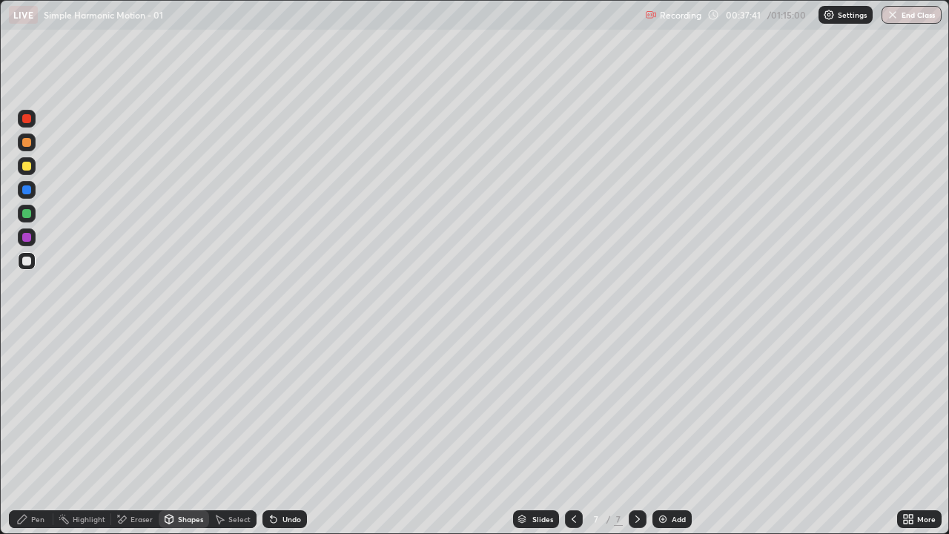
click at [30, 433] on div "Pen" at bounding box center [31, 519] width 44 height 18
click at [191, 433] on div "Shapes" at bounding box center [190, 518] width 25 height 7
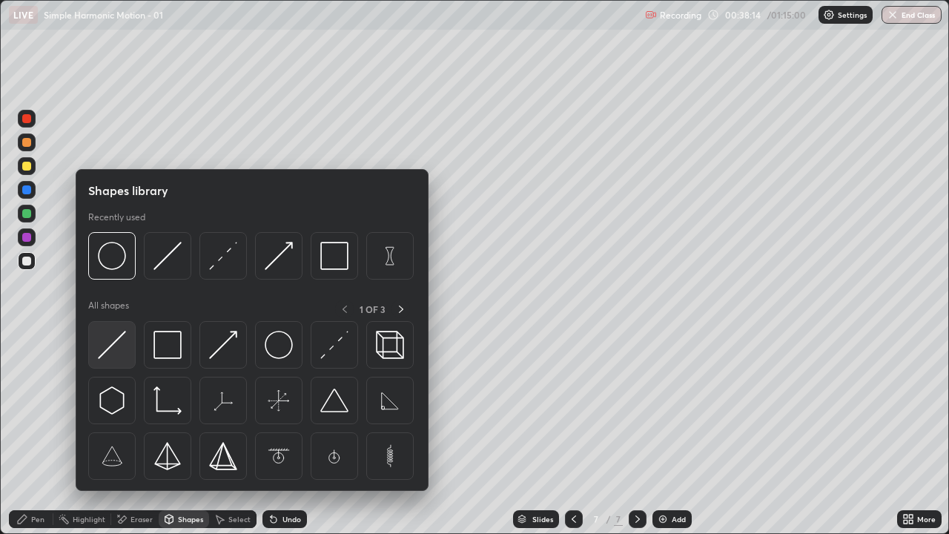
click at [118, 337] on img at bounding box center [112, 345] width 28 height 28
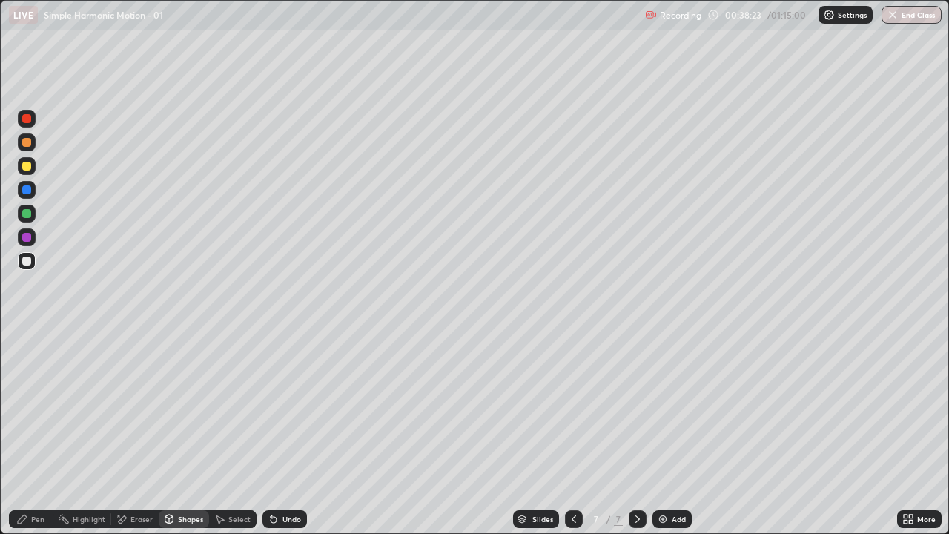
click at [39, 433] on div "Pen" at bounding box center [31, 519] width 44 height 18
click at [188, 433] on div "Shapes" at bounding box center [190, 518] width 25 height 7
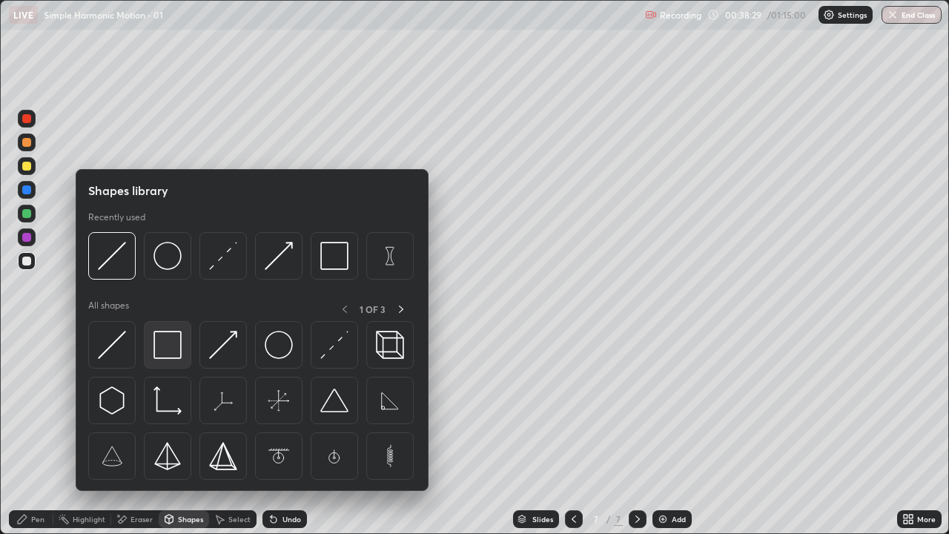
click at [170, 351] on img at bounding box center [167, 345] width 28 height 28
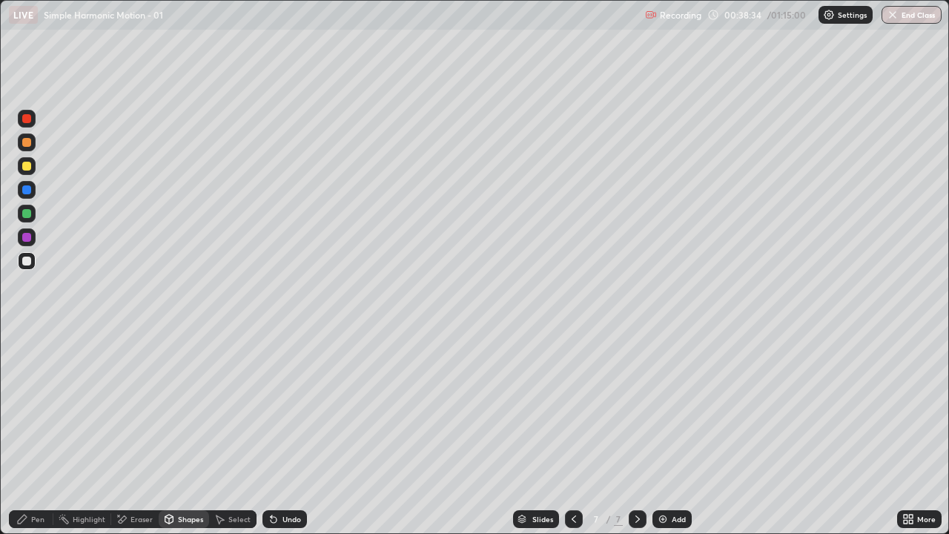
click at [38, 433] on div "Pen" at bounding box center [37, 518] width 13 height 7
click at [186, 433] on div "Shapes" at bounding box center [184, 519] width 50 height 18
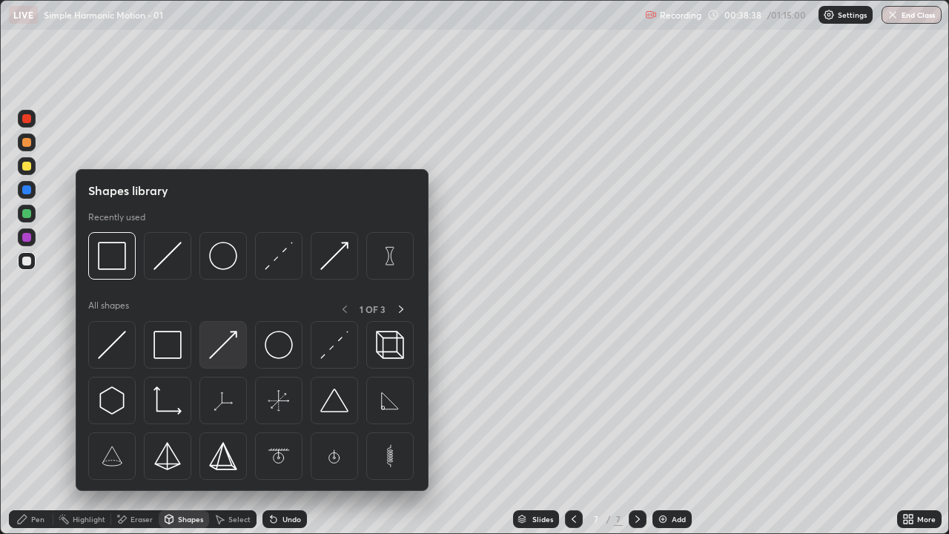
click at [223, 348] on img at bounding box center [223, 345] width 28 height 28
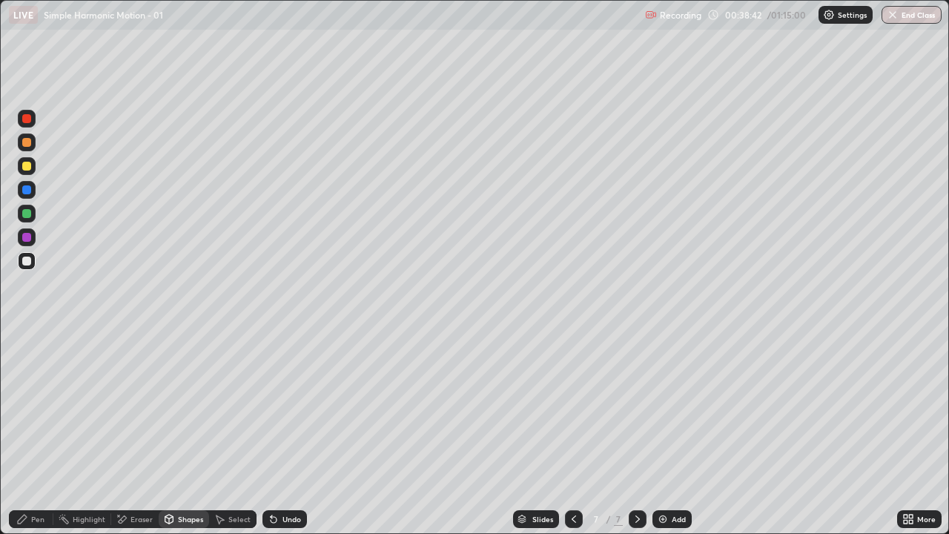
click at [190, 433] on div "Shapes" at bounding box center [190, 518] width 25 height 7
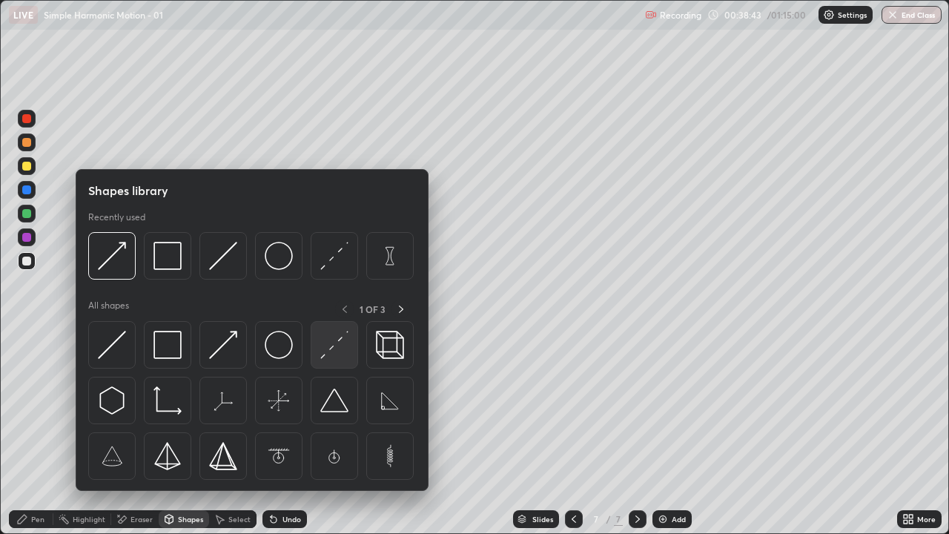
click at [335, 350] on img at bounding box center [334, 345] width 28 height 28
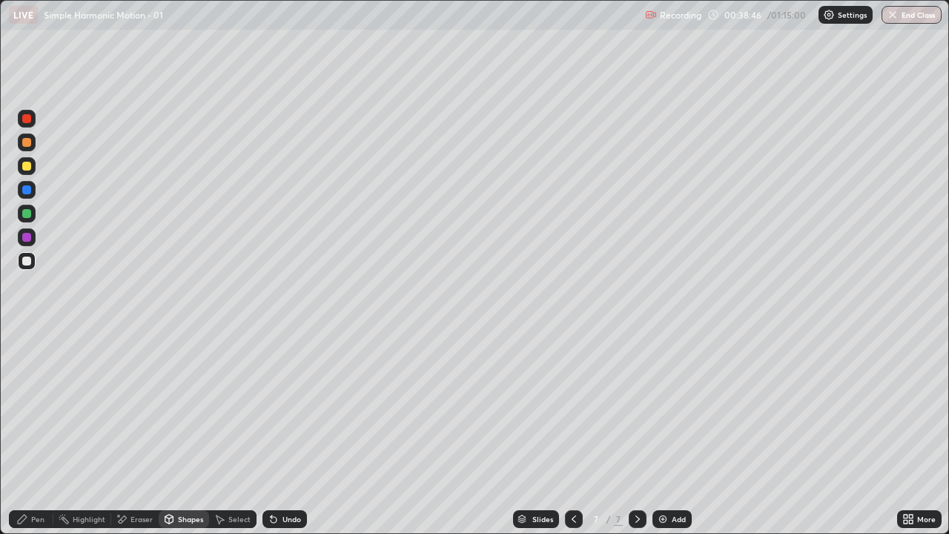
click at [43, 433] on div "Pen" at bounding box center [37, 518] width 13 height 7
click at [672, 433] on div "Add" at bounding box center [678, 518] width 14 height 7
click at [27, 167] on div at bounding box center [26, 166] width 9 height 9
click at [282, 433] on div "Undo" at bounding box center [291, 518] width 19 height 7
click at [195, 433] on div "Shapes" at bounding box center [184, 519] width 50 height 18
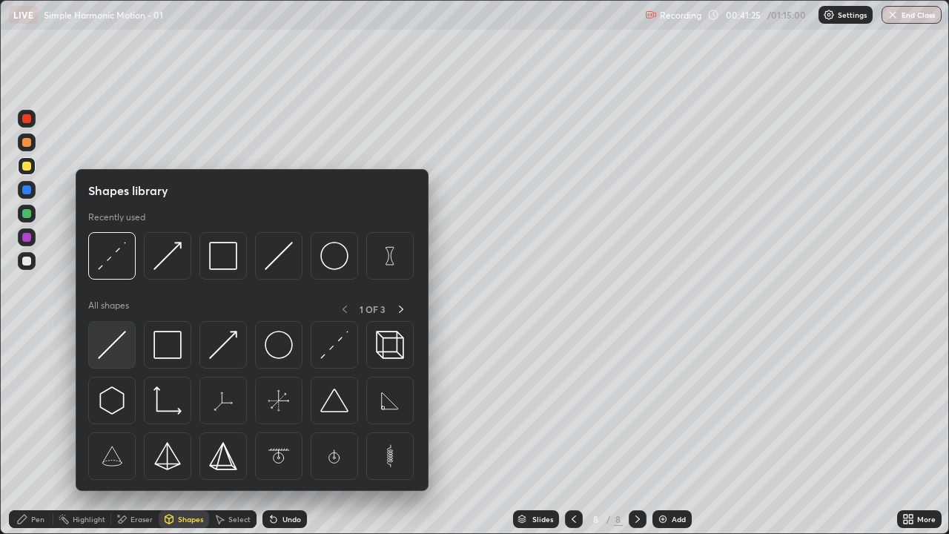
click at [106, 350] on img at bounding box center [112, 345] width 28 height 28
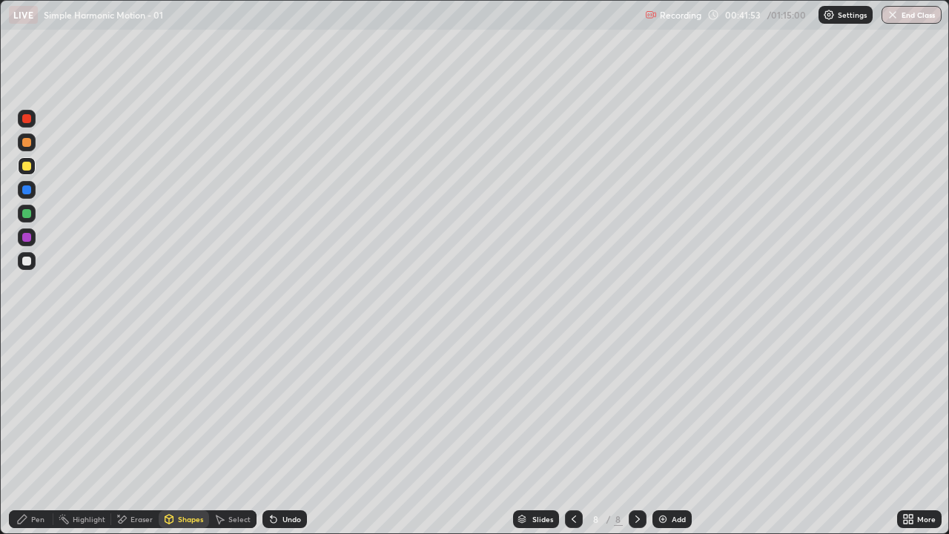
click at [572, 433] on icon at bounding box center [574, 519] width 12 height 12
click at [636, 433] on icon at bounding box center [637, 519] width 12 height 12
click at [577, 433] on icon at bounding box center [574, 519] width 12 height 12
click at [31, 433] on div "Pen" at bounding box center [31, 519] width 44 height 18
click at [28, 262] on div at bounding box center [26, 260] width 9 height 9
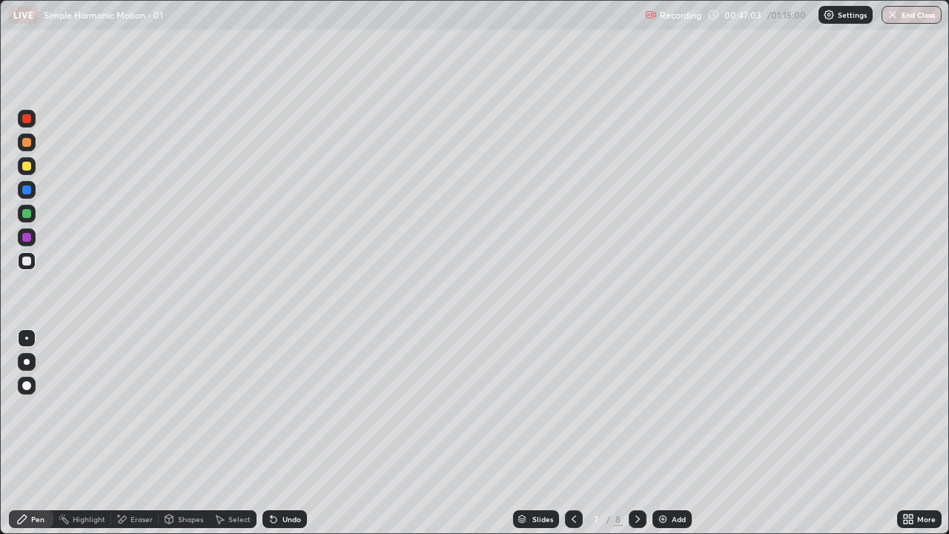
click at [637, 433] on icon at bounding box center [637, 519] width 12 height 12
click at [636, 433] on icon at bounding box center [637, 519] width 12 height 12
click at [172, 433] on icon at bounding box center [169, 518] width 8 height 9
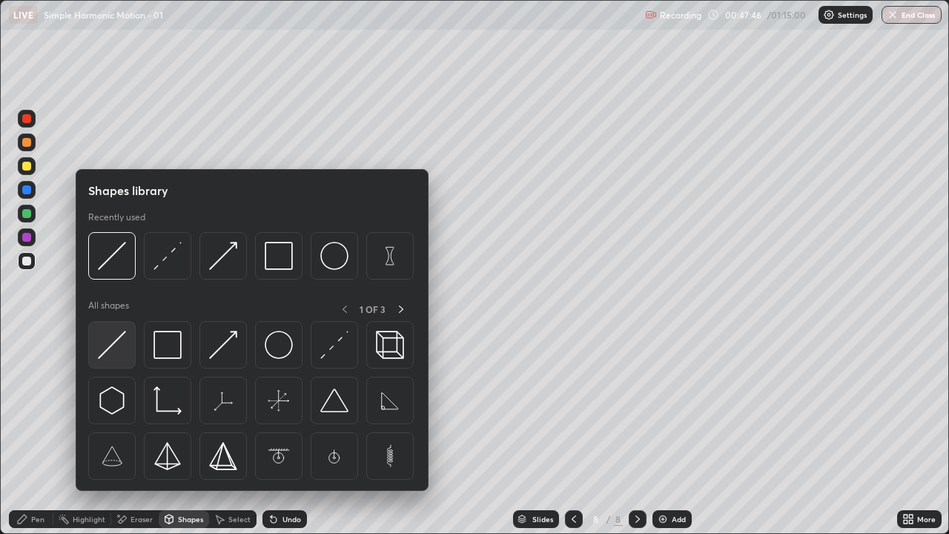
click at [112, 342] on img at bounding box center [112, 345] width 28 height 28
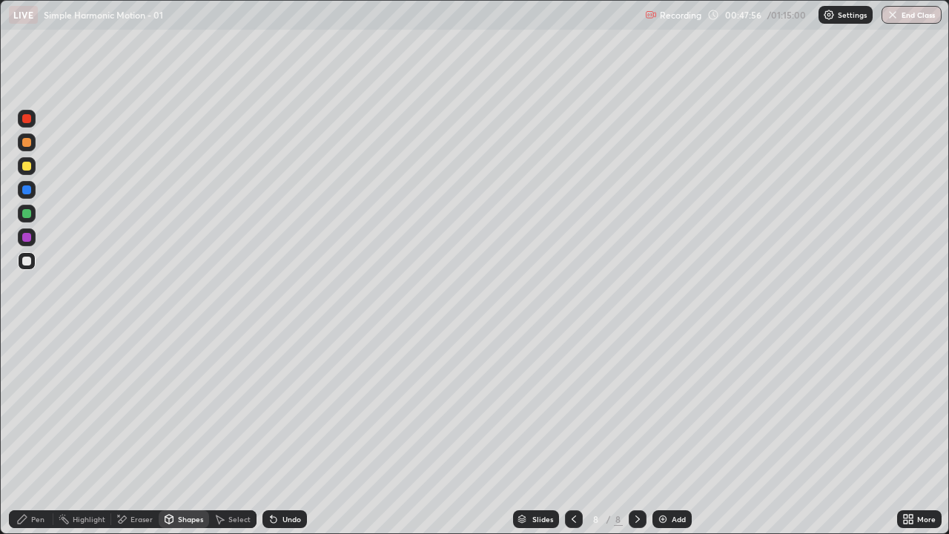
click at [179, 433] on div "Shapes" at bounding box center [184, 519] width 50 height 18
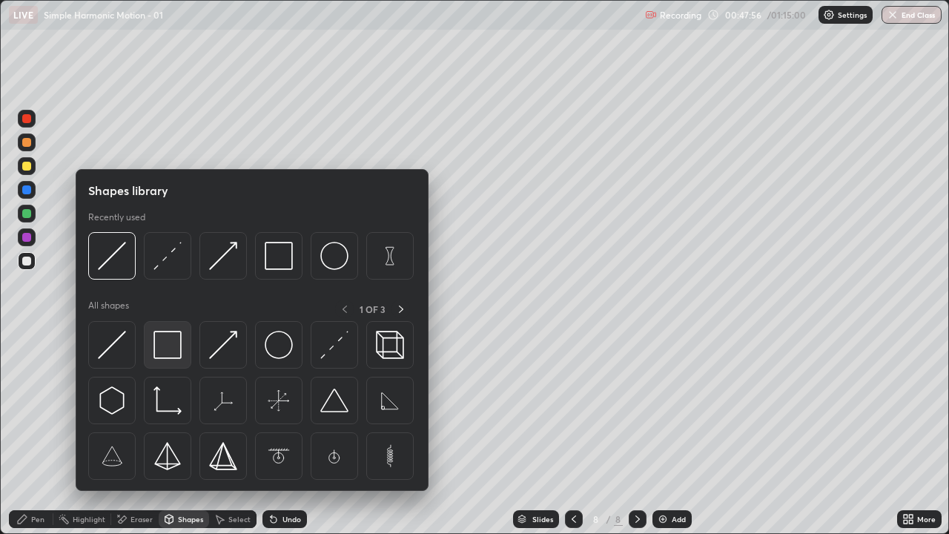
click at [170, 356] on img at bounding box center [167, 345] width 28 height 28
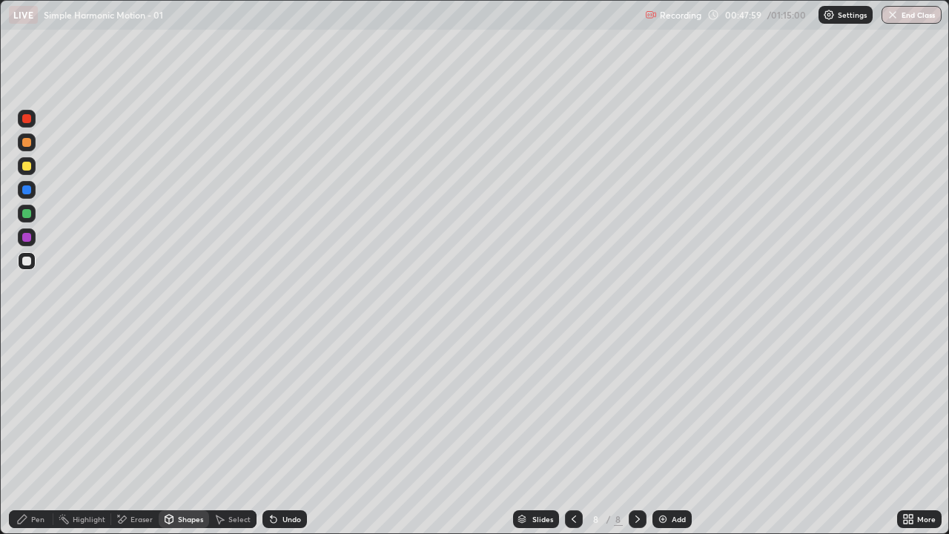
click at [21, 433] on icon at bounding box center [22, 518] width 9 height 9
click at [28, 433] on div "Pen" at bounding box center [31, 519] width 44 height 18
click at [26, 234] on div at bounding box center [26, 237] width 9 height 9
click at [179, 433] on div "Shapes" at bounding box center [184, 519] width 50 height 18
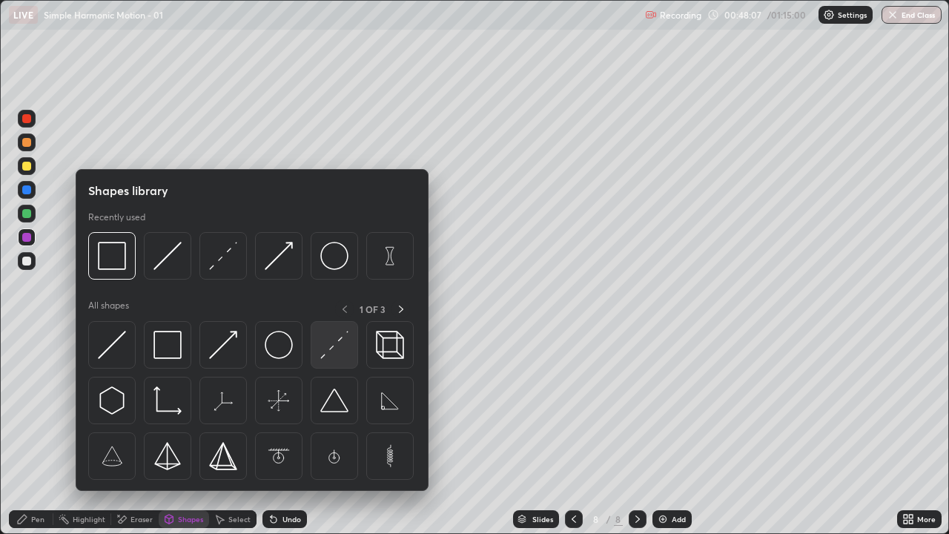
click at [338, 351] on img at bounding box center [334, 345] width 28 height 28
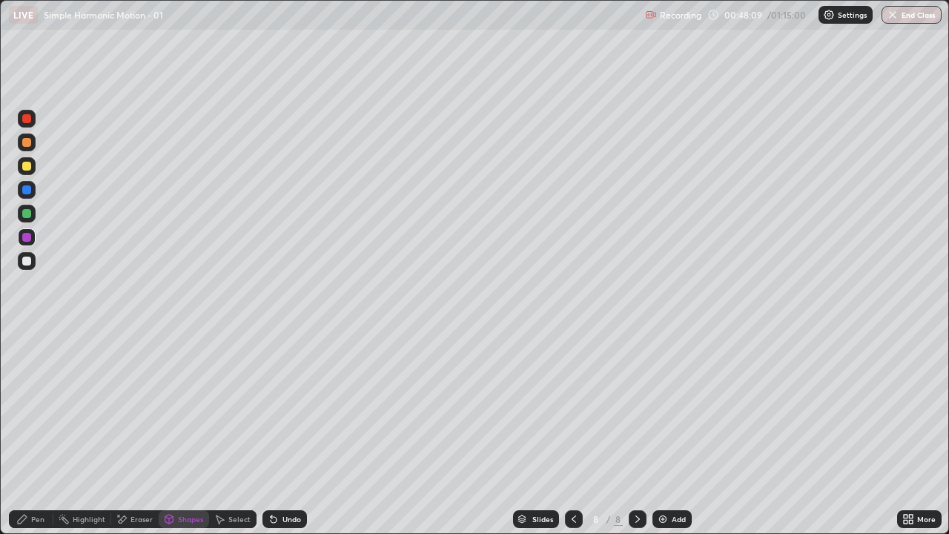
click at [20, 433] on icon at bounding box center [22, 519] width 12 height 12
click at [176, 433] on div "Shapes" at bounding box center [184, 519] width 50 height 18
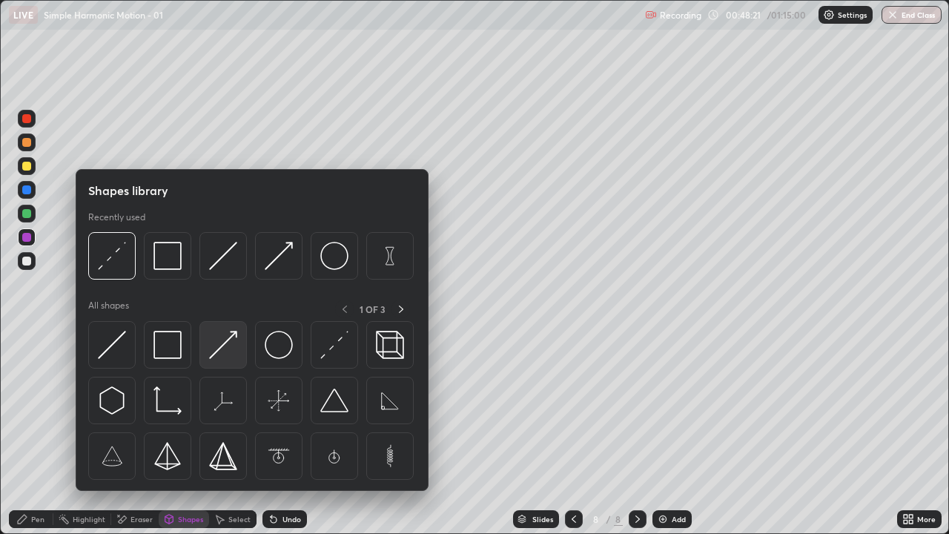
click at [218, 355] on img at bounding box center [223, 345] width 28 height 28
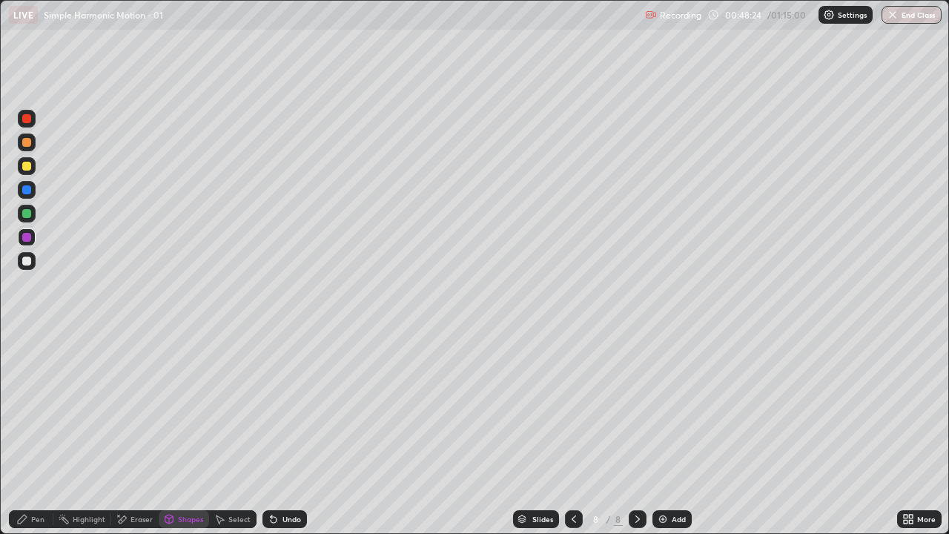
click at [25, 433] on div "Pen" at bounding box center [31, 519] width 44 height 18
click at [188, 433] on div "Shapes" at bounding box center [184, 519] width 50 height 18
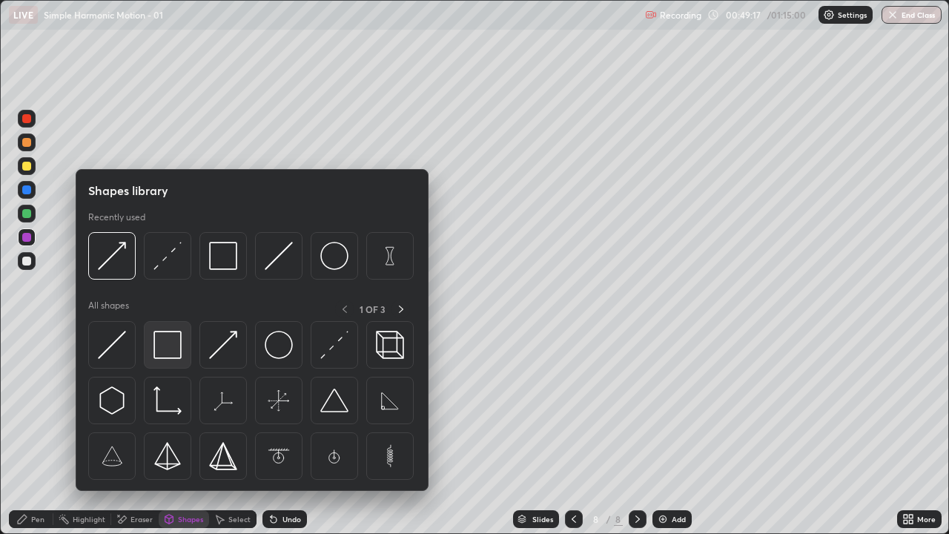
click at [164, 351] on img at bounding box center [167, 345] width 28 height 28
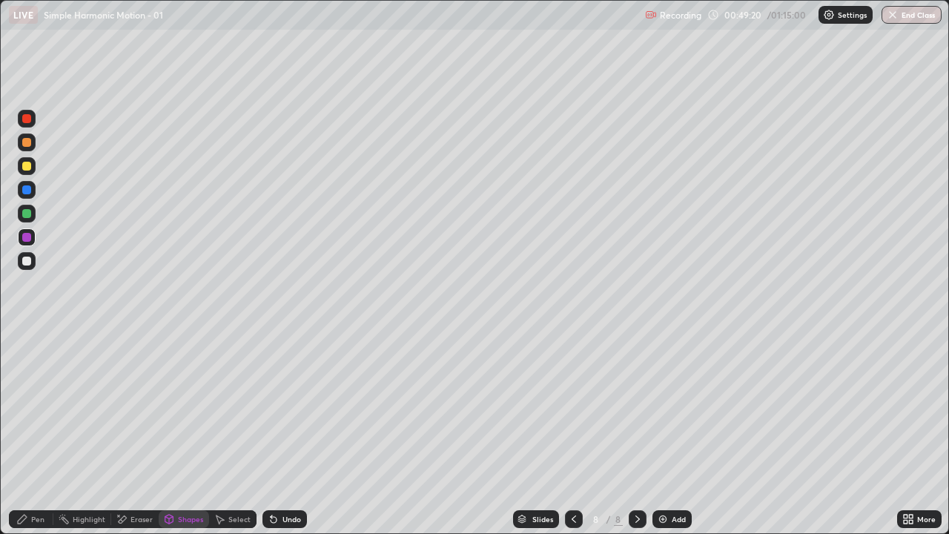
click at [283, 433] on div "Undo" at bounding box center [291, 518] width 19 height 7
click at [284, 433] on div "Undo" at bounding box center [284, 519] width 44 height 18
click at [39, 433] on div "Pen" at bounding box center [37, 518] width 13 height 7
click at [27, 256] on div at bounding box center [26, 260] width 9 height 9
click at [184, 433] on div "Shapes" at bounding box center [190, 518] width 25 height 7
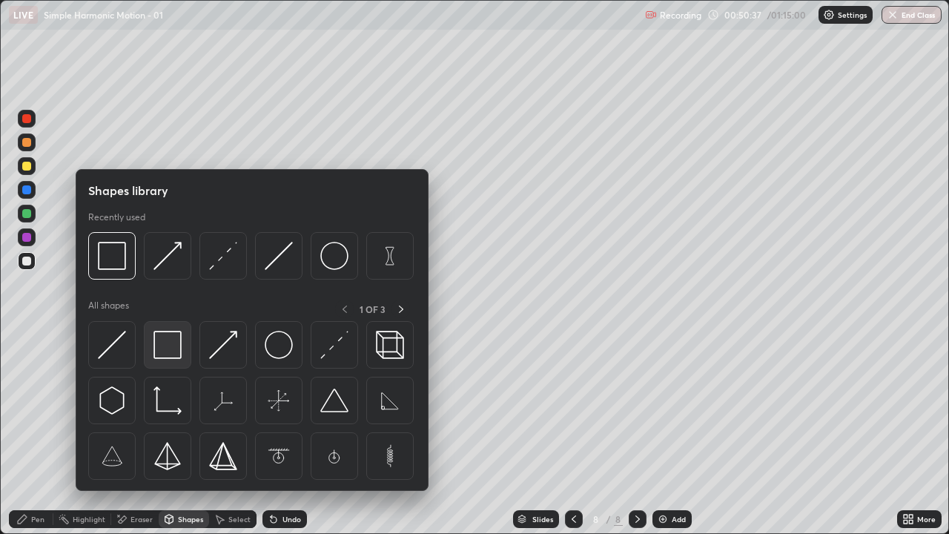
click at [166, 352] on img at bounding box center [167, 345] width 28 height 28
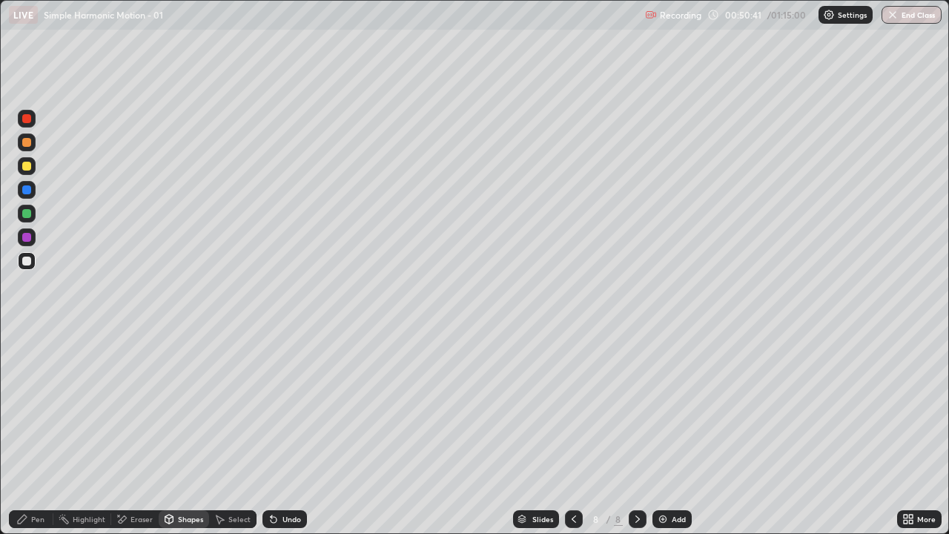
click at [35, 433] on div "Pen" at bounding box center [31, 519] width 44 height 18
click at [29, 213] on div at bounding box center [26, 213] width 9 height 9
click at [187, 433] on div "Shapes" at bounding box center [184, 519] width 50 height 18
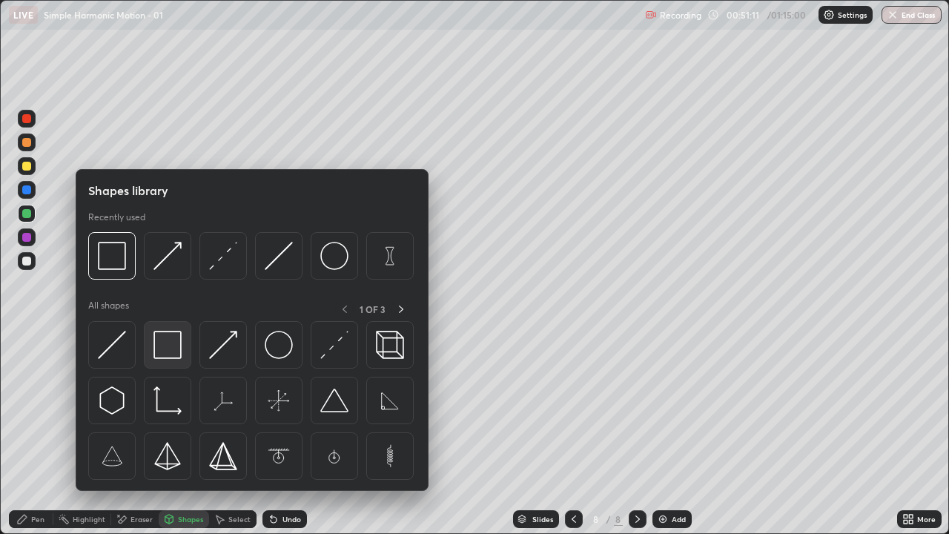
click at [174, 357] on img at bounding box center [167, 345] width 28 height 28
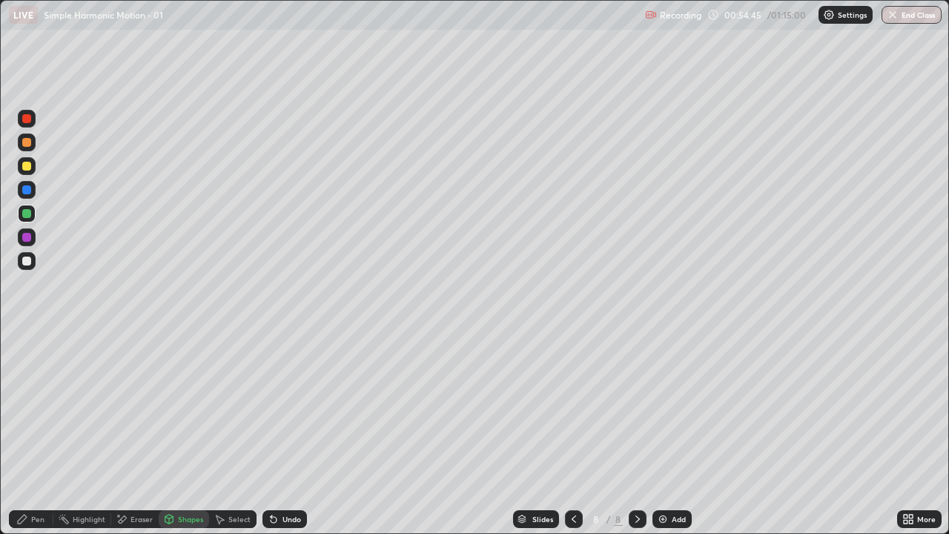
click at [681, 433] on div "Add" at bounding box center [678, 518] width 14 height 7
click at [46, 433] on div "Pen" at bounding box center [31, 519] width 44 height 18
click at [30, 262] on div at bounding box center [26, 260] width 9 height 9
click at [183, 433] on div "Shapes" at bounding box center [190, 518] width 25 height 7
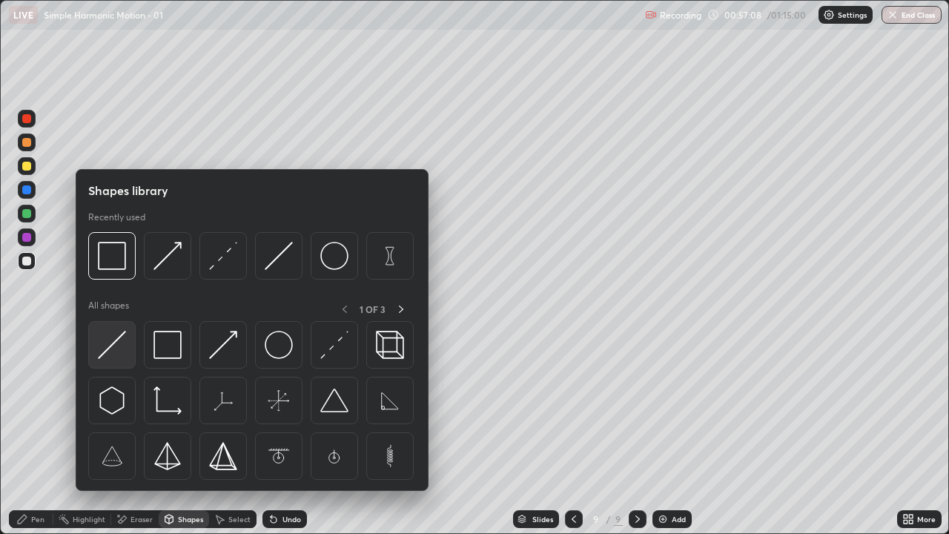
click at [107, 343] on img at bounding box center [112, 345] width 28 height 28
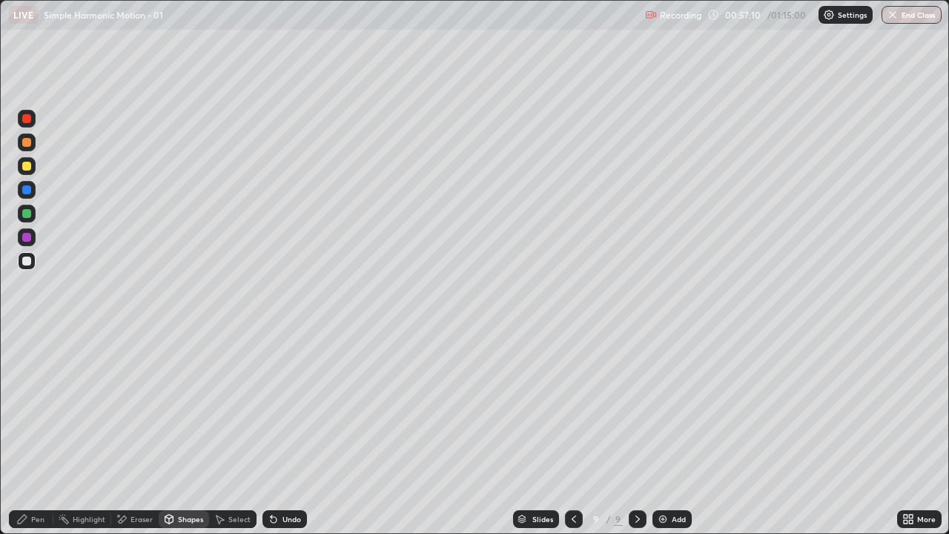
click at [19, 433] on div "Pen" at bounding box center [31, 519] width 44 height 18
click at [181, 433] on div "Shapes" at bounding box center [190, 518] width 25 height 7
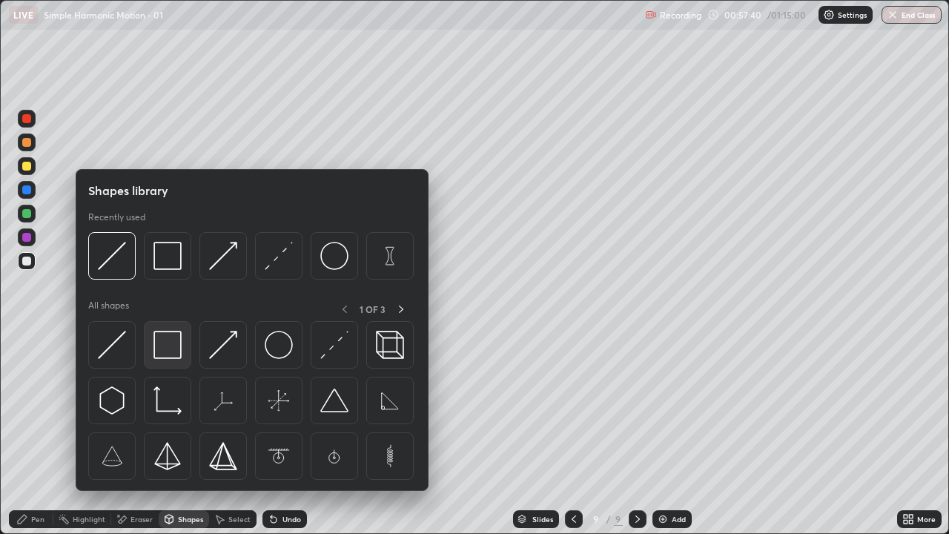
click at [162, 348] on img at bounding box center [167, 345] width 28 height 28
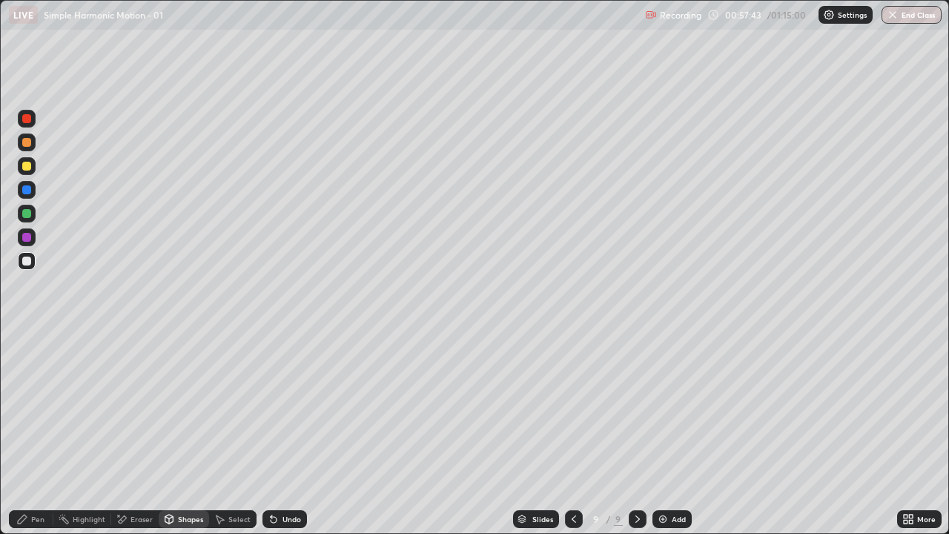
click at [285, 433] on div "Undo" at bounding box center [291, 518] width 19 height 7
click at [27, 433] on icon at bounding box center [22, 519] width 12 height 12
click at [176, 433] on div "Shapes" at bounding box center [184, 519] width 50 height 18
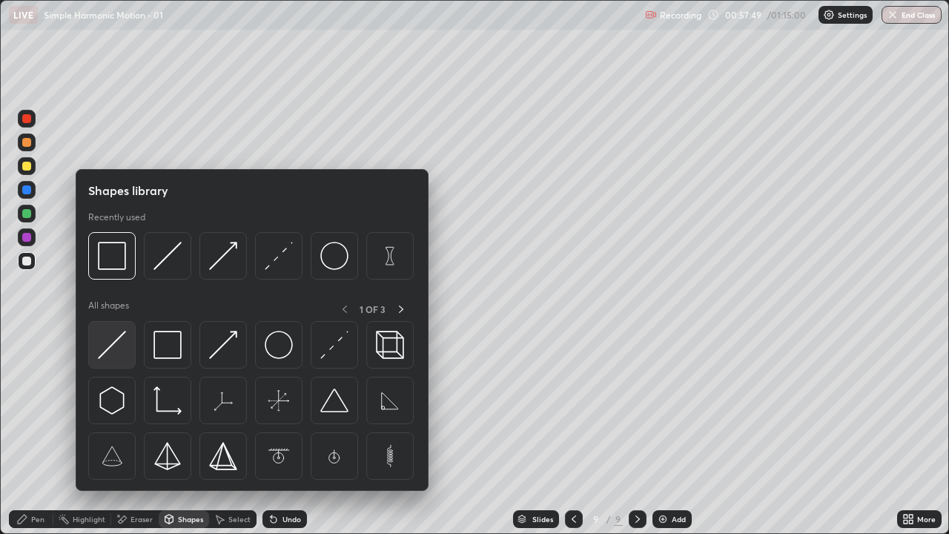
click at [111, 340] on img at bounding box center [112, 345] width 28 height 28
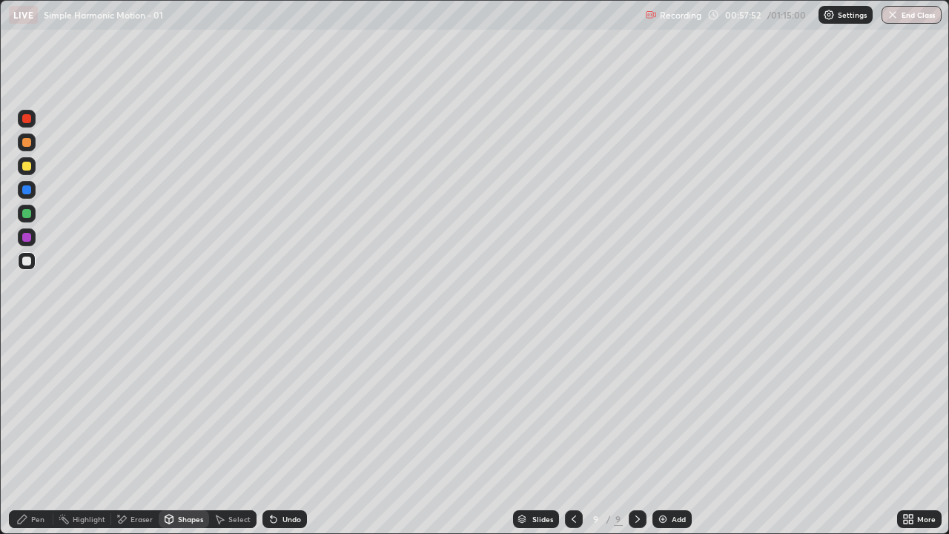
click at [179, 433] on div "Shapes" at bounding box center [184, 519] width 50 height 18
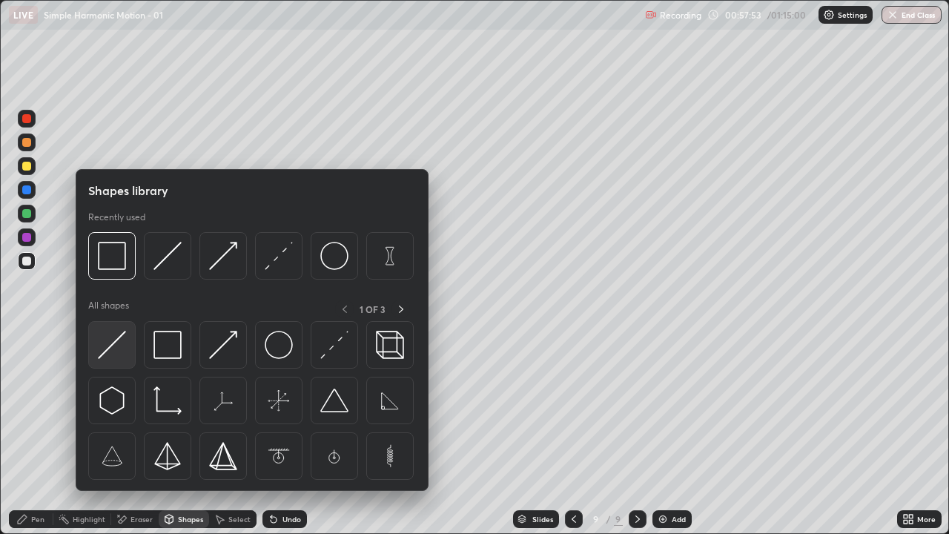
click at [111, 350] on img at bounding box center [112, 345] width 28 height 28
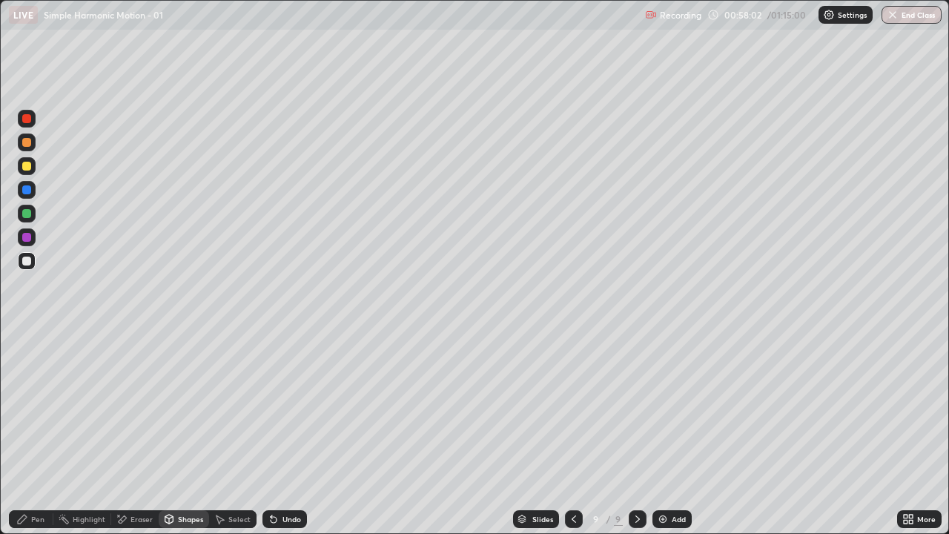
click at [287, 433] on div "Undo" at bounding box center [291, 518] width 19 height 7
click at [288, 433] on div "Undo" at bounding box center [291, 518] width 19 height 7
click at [185, 433] on div "Shapes" at bounding box center [184, 519] width 50 height 18
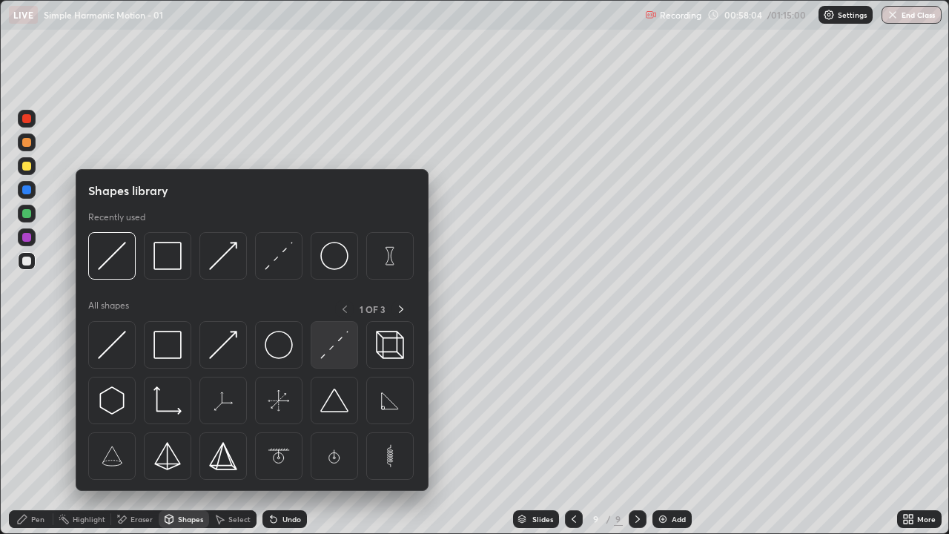
click at [335, 343] on img at bounding box center [334, 345] width 28 height 28
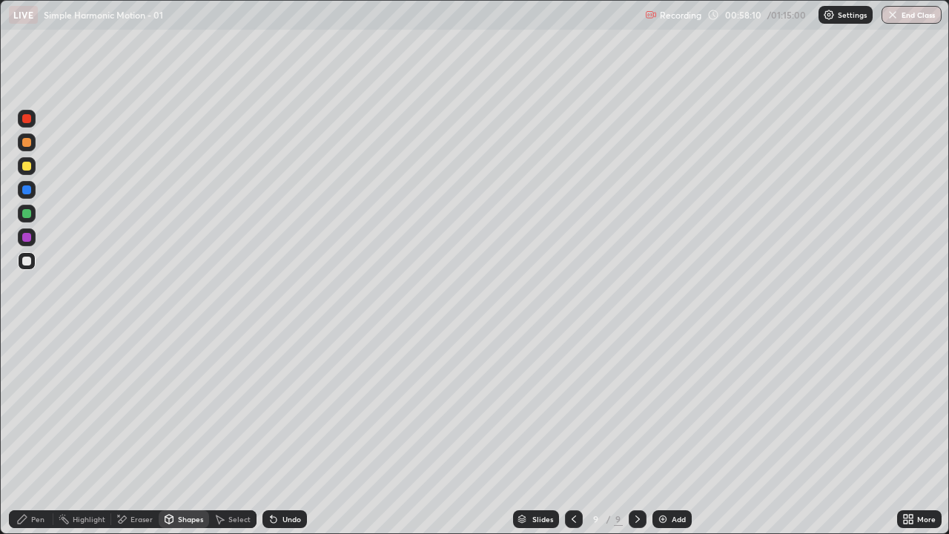
click at [32, 433] on div "Pen" at bounding box center [31, 519] width 44 height 18
click at [27, 262] on div at bounding box center [26, 260] width 9 height 9
click at [181, 433] on div "Shapes" at bounding box center [190, 518] width 25 height 7
click at [23, 433] on icon at bounding box center [22, 518] width 9 height 9
click at [914, 16] on button "End Class" at bounding box center [911, 15] width 60 height 18
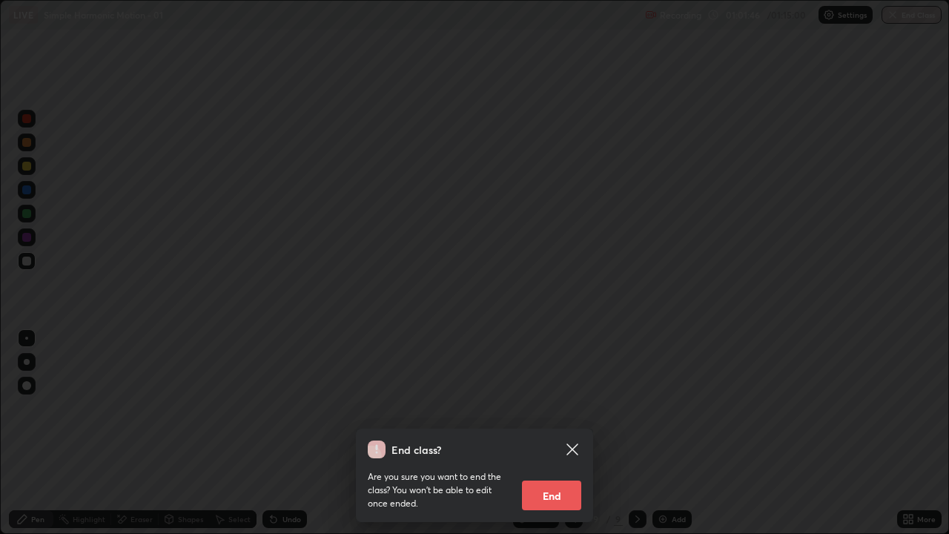
click at [568, 433] on button "End" at bounding box center [551, 495] width 59 height 30
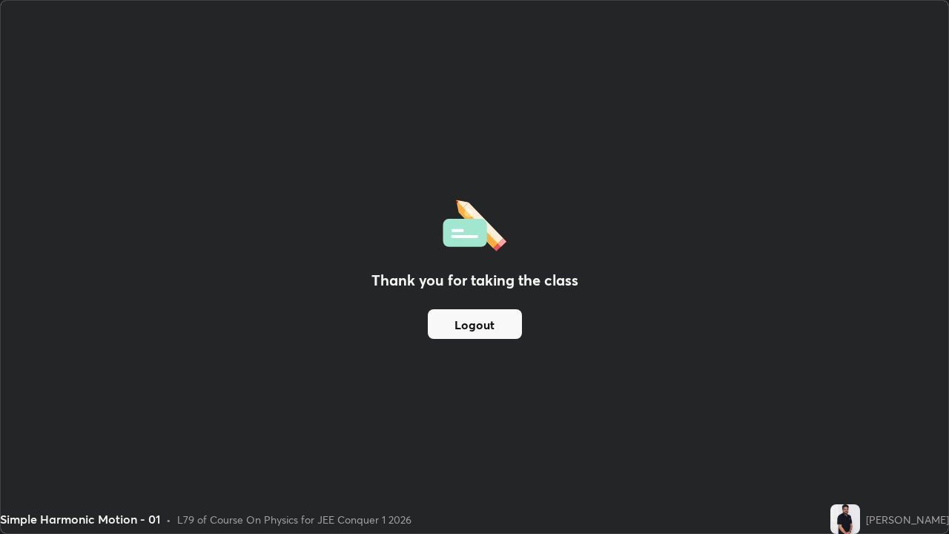
click at [498, 330] on button "Logout" at bounding box center [475, 324] width 94 height 30
